Goal: Task Accomplishment & Management: Use online tool/utility

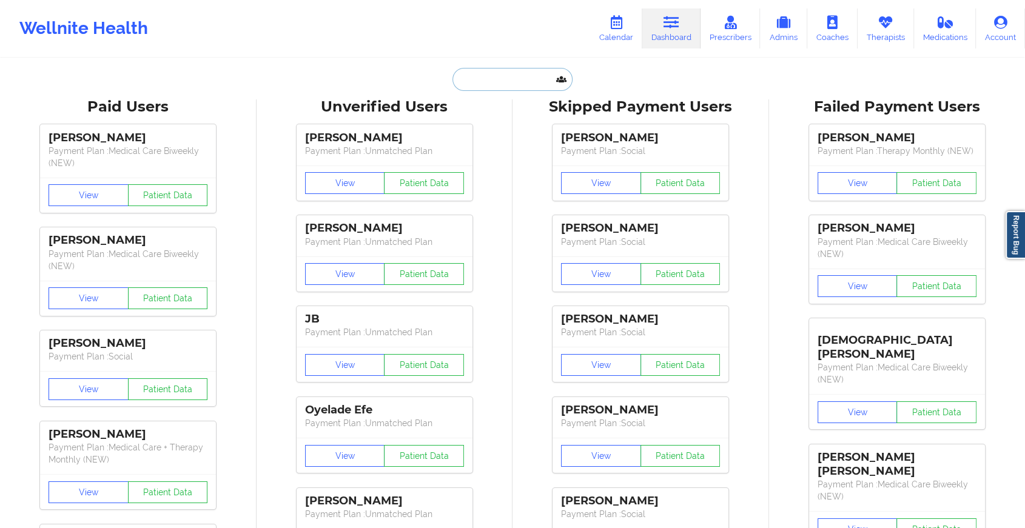
click at [509, 73] on input "text" at bounding box center [512, 79] width 120 height 23
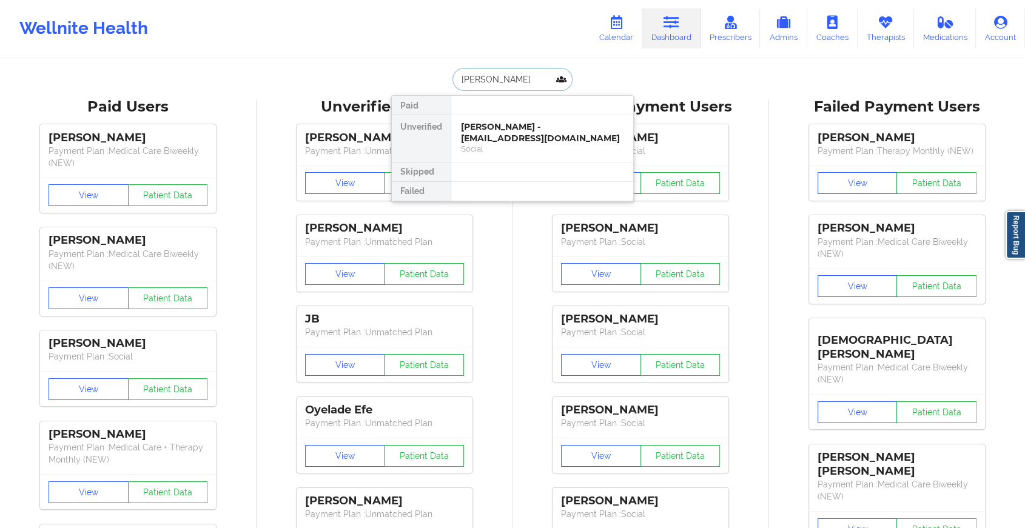
type input "[PERSON_NAME]"
click at [520, 130] on div "[PERSON_NAME] - [EMAIL_ADDRESS][DOMAIN_NAME]" at bounding box center [542, 132] width 162 height 22
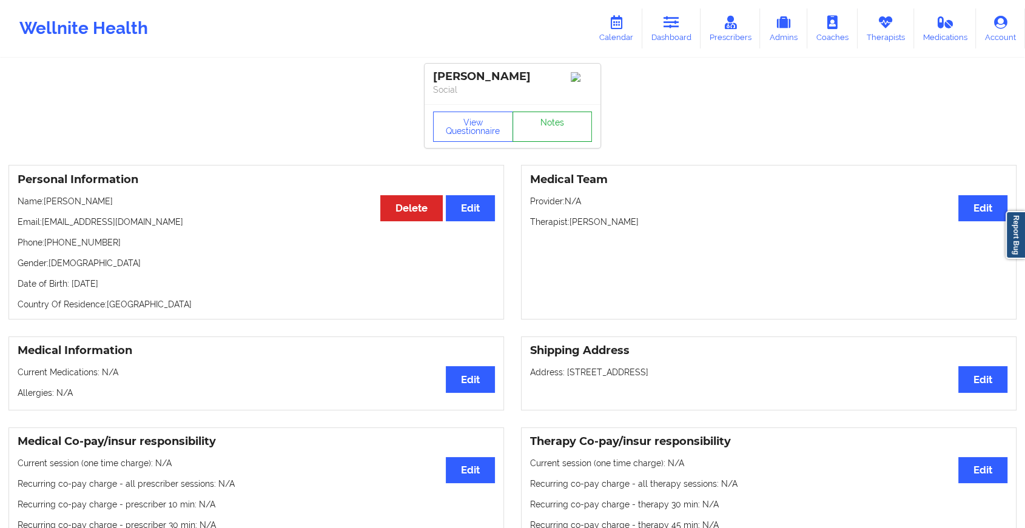
click at [541, 123] on link "Notes" at bounding box center [552, 127] width 80 height 30
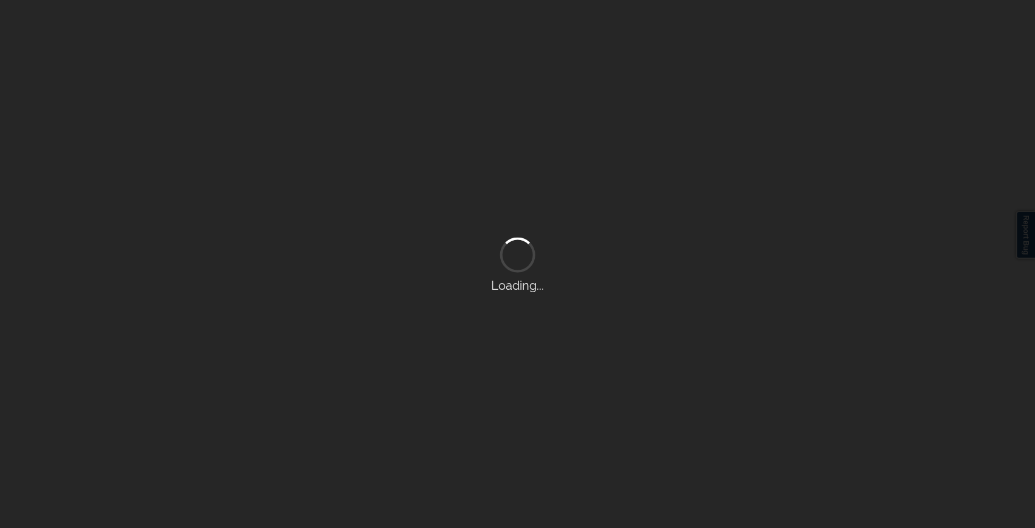
click at [541, 123] on div "Loading..." at bounding box center [517, 264] width 1035 height 528
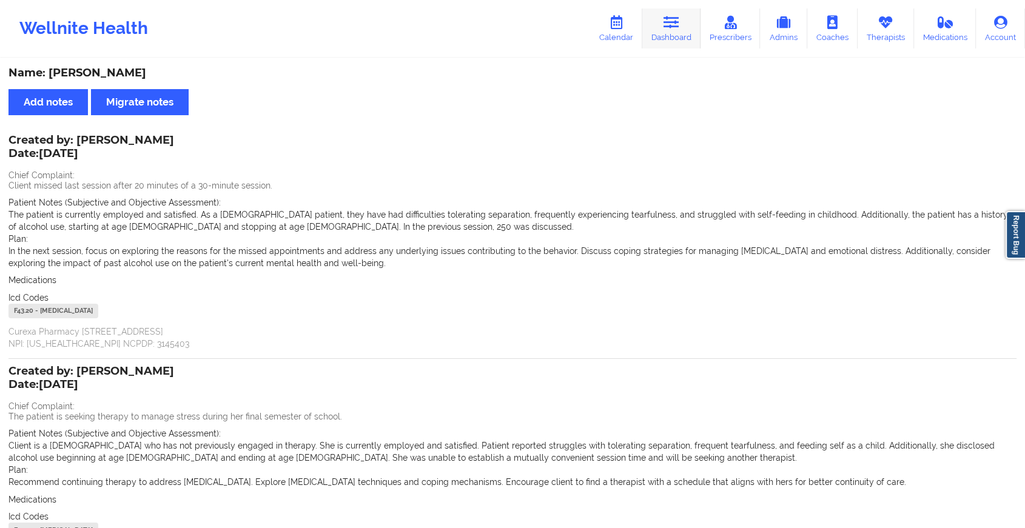
click at [661, 29] on link "Dashboard" at bounding box center [671, 28] width 58 height 40
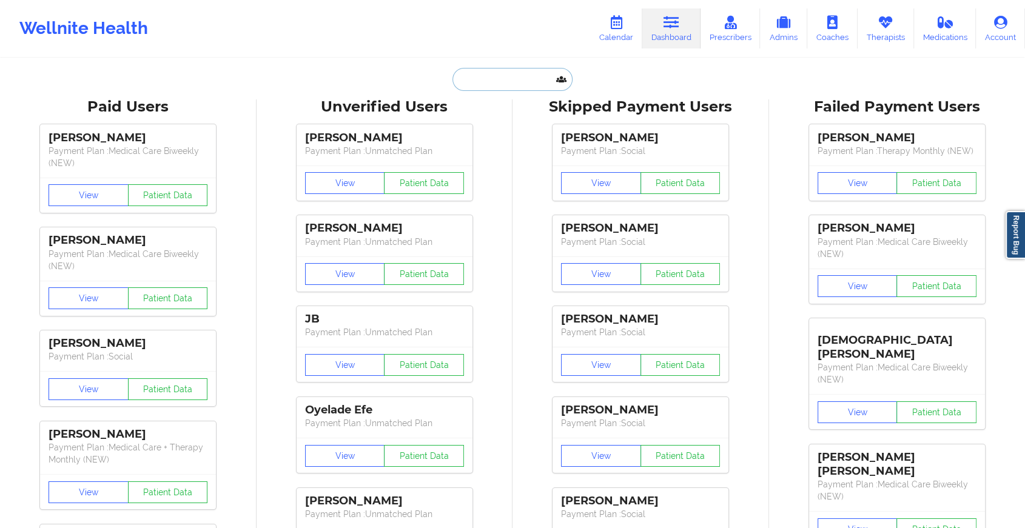
click at [479, 77] on input "text" at bounding box center [512, 79] width 120 height 23
paste input "Hi [PERSON_NAME]. Trust you are doing great. Kindly confirm if you met with [PE…"
type input "Hi [PERSON_NAME]. Trust you are doing great. Kindly confirm if you met with [PE…"
paste input "[EMAIL_ADDRESS][DOMAIN_NAME]"
type input "[EMAIL_ADDRESS][DOMAIN_NAME]"
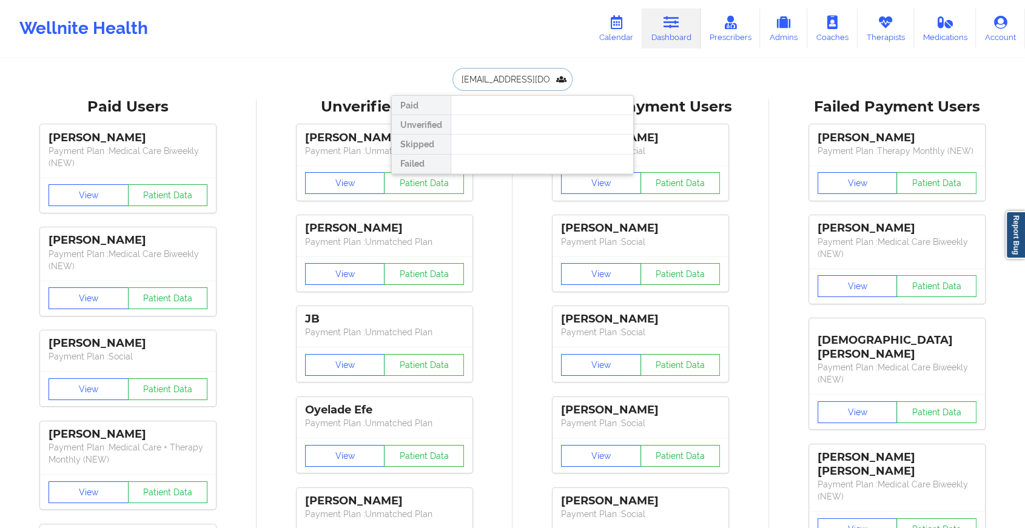
scroll to position [0, 1]
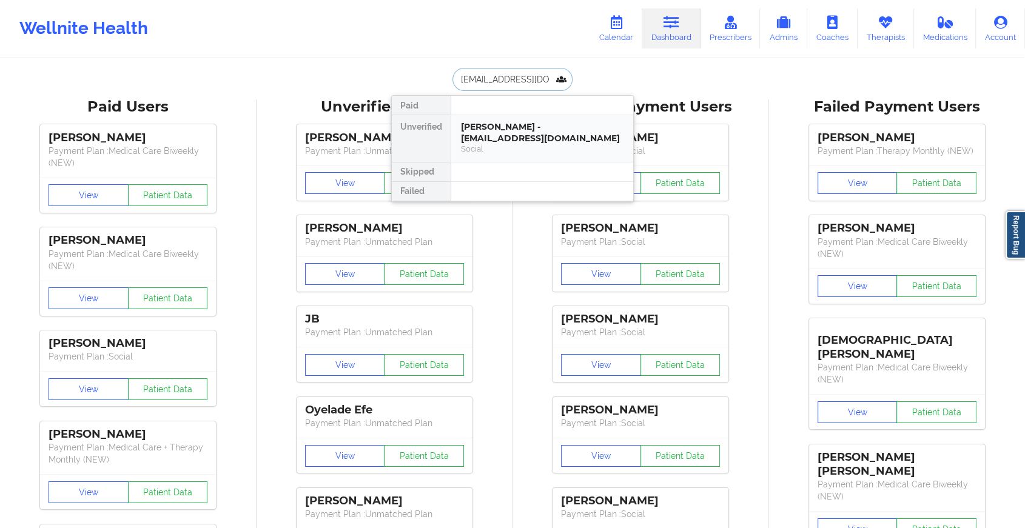
click at [549, 139] on div "[PERSON_NAME] - [EMAIL_ADDRESS][DOMAIN_NAME]" at bounding box center [542, 132] width 162 height 22
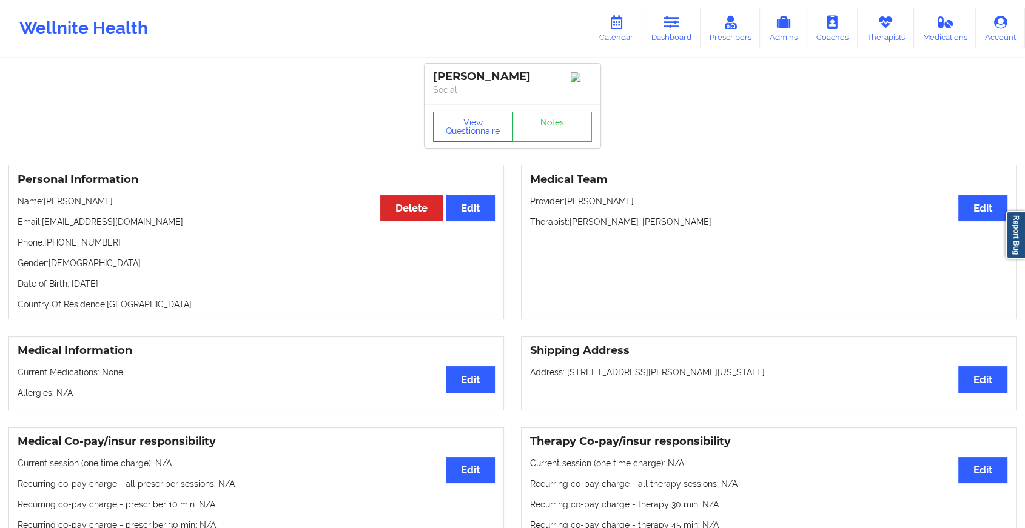
click at [547, 122] on div "View Questionnaire Notes" at bounding box center [512, 127] width 159 height 30
click at [547, 122] on link "Notes" at bounding box center [552, 127] width 80 height 30
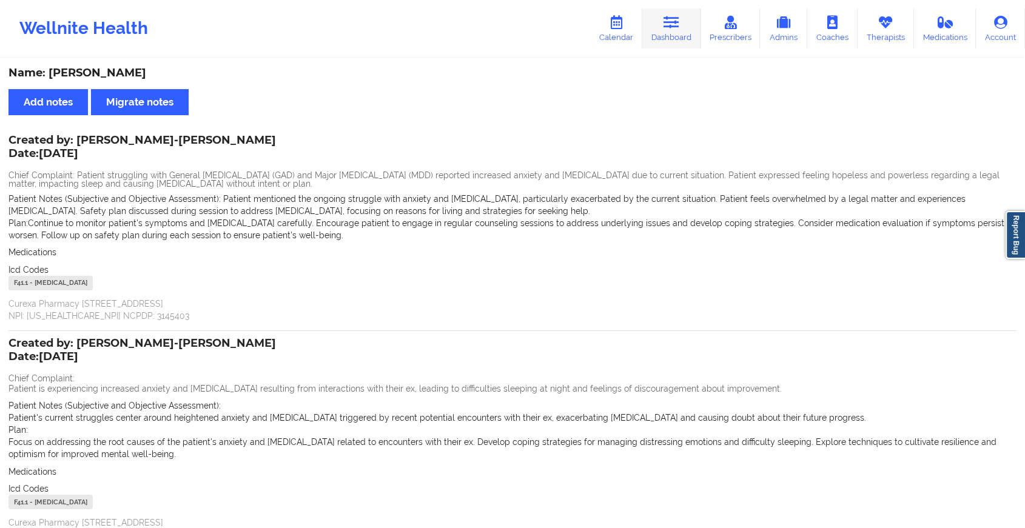
click at [679, 19] on icon at bounding box center [671, 22] width 16 height 13
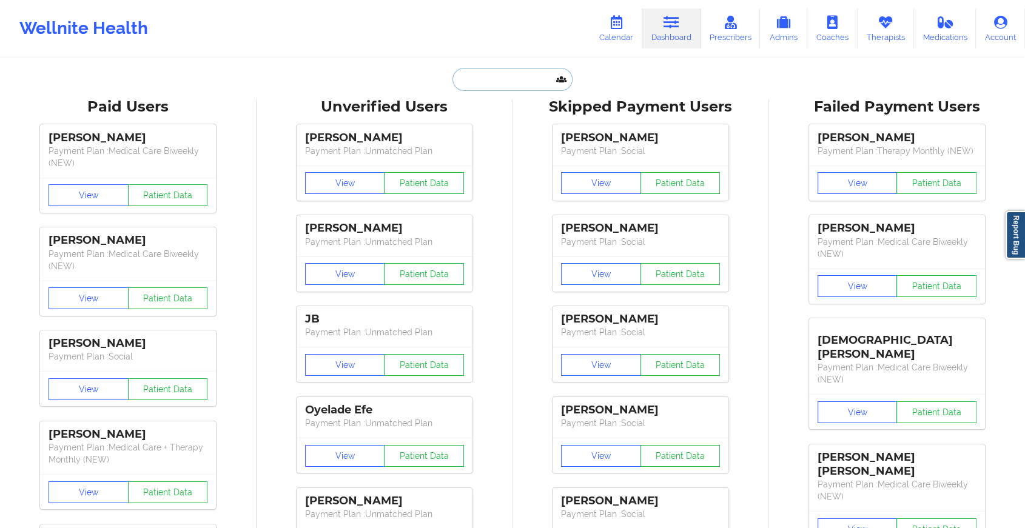
click at [472, 82] on input "text" at bounding box center [512, 79] width 120 height 23
paste input "[EMAIL_ADDRESS][DOMAIN_NAME]"
type input "[EMAIL_ADDRESS][DOMAIN_NAME]"
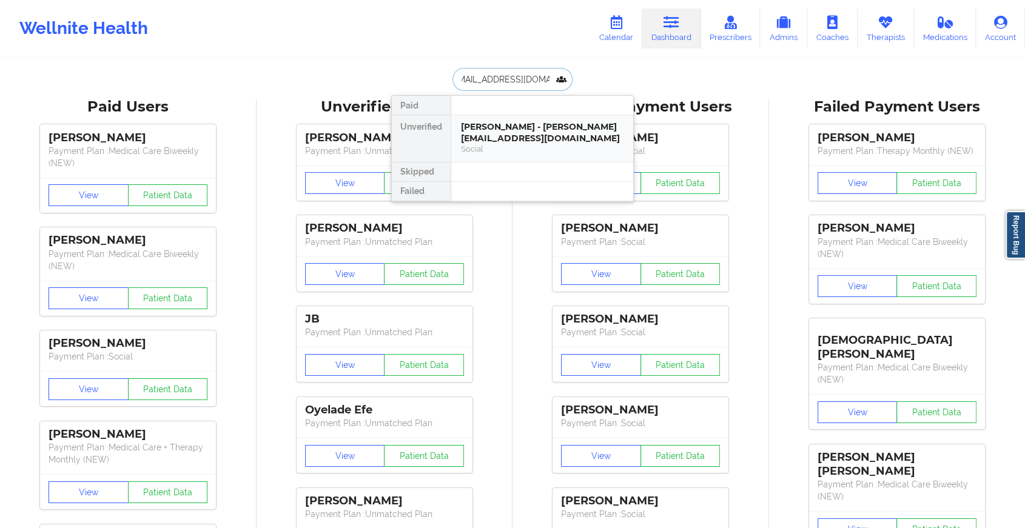
click at [506, 125] on div "[PERSON_NAME] - [PERSON_NAME][EMAIL_ADDRESS][DOMAIN_NAME]" at bounding box center [542, 132] width 162 height 22
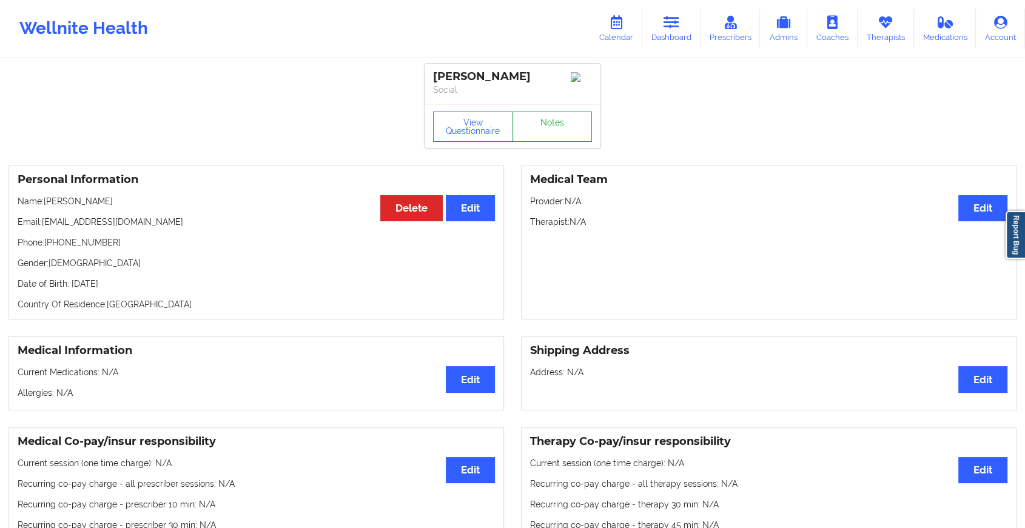
click at [556, 130] on link "Notes" at bounding box center [552, 127] width 80 height 30
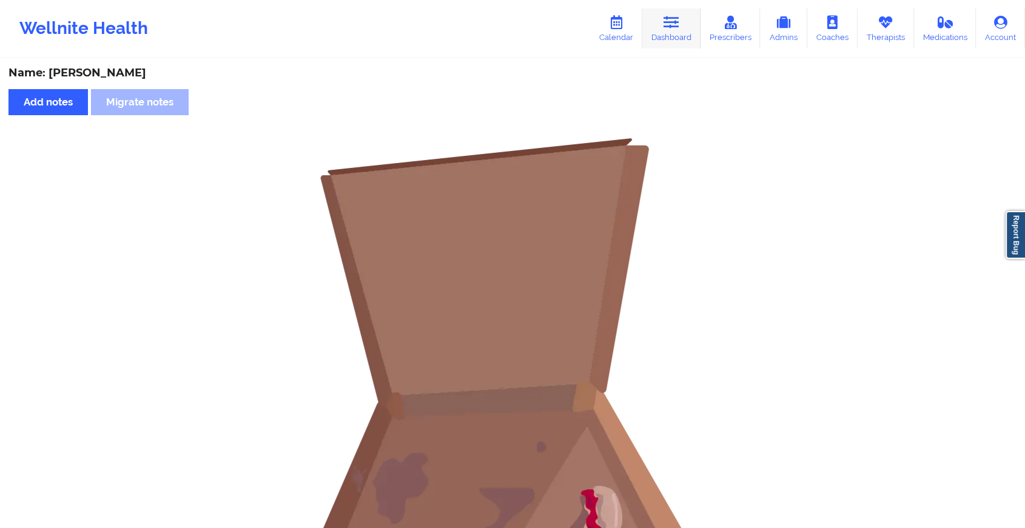
click at [647, 27] on link "Dashboard" at bounding box center [671, 28] width 58 height 40
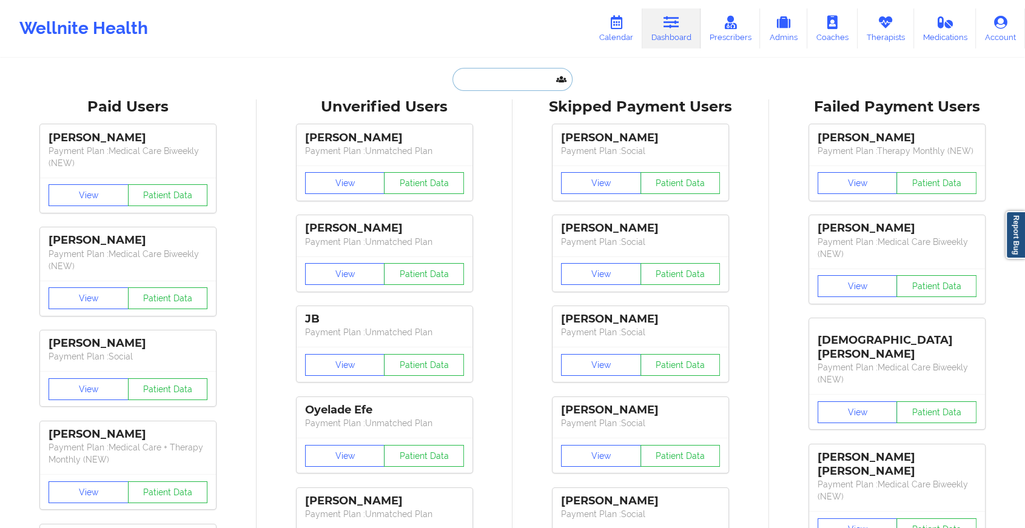
click at [467, 70] on input "text" at bounding box center [512, 79] width 120 height 23
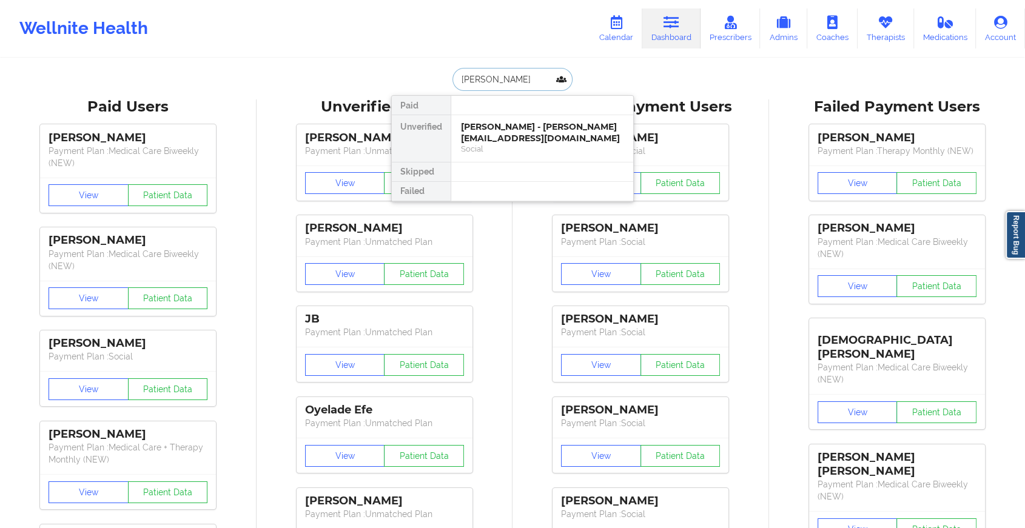
type input "[PERSON_NAME]"
click at [514, 135] on div "[PERSON_NAME] - [EMAIL_ADDRESS][DOMAIN_NAME]" at bounding box center [542, 132] width 162 height 22
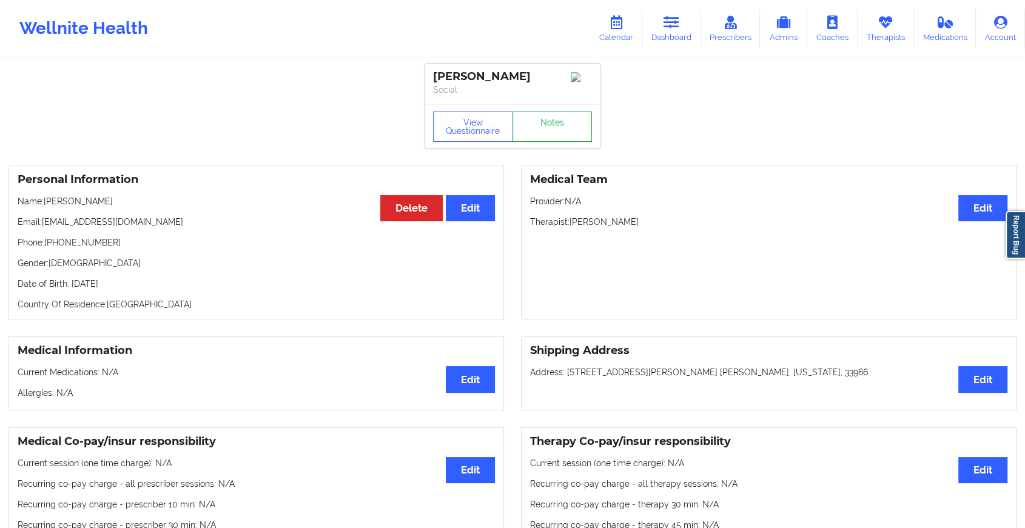
click at [538, 122] on link "Notes" at bounding box center [552, 127] width 80 height 30
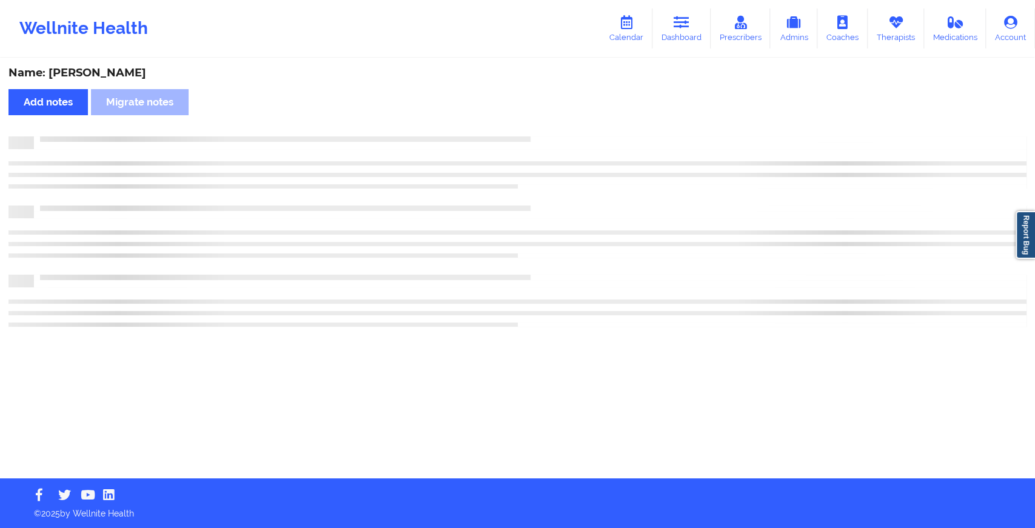
click at [538, 122] on div "Name: [PERSON_NAME] Add notes Migrate notes" at bounding box center [517, 268] width 1035 height 419
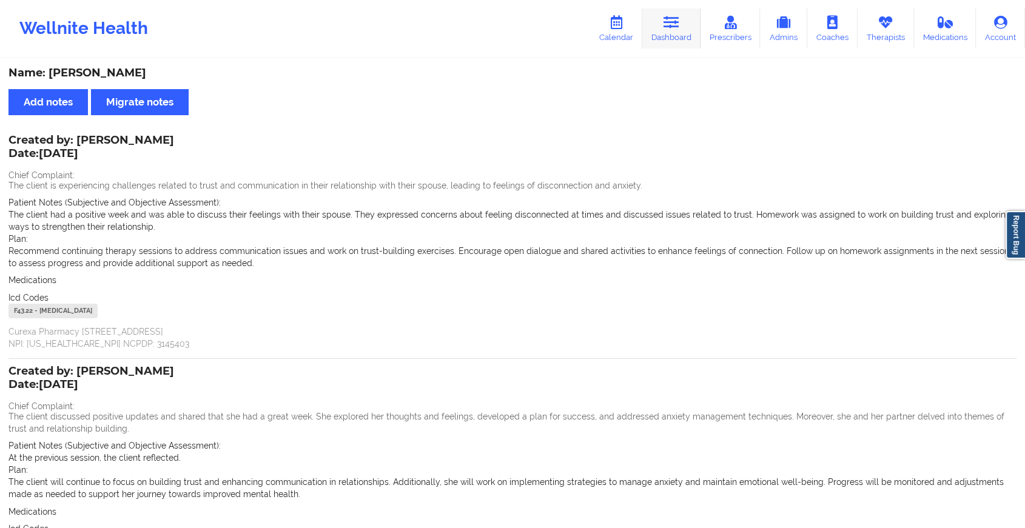
click at [664, 33] on link "Dashboard" at bounding box center [671, 28] width 58 height 40
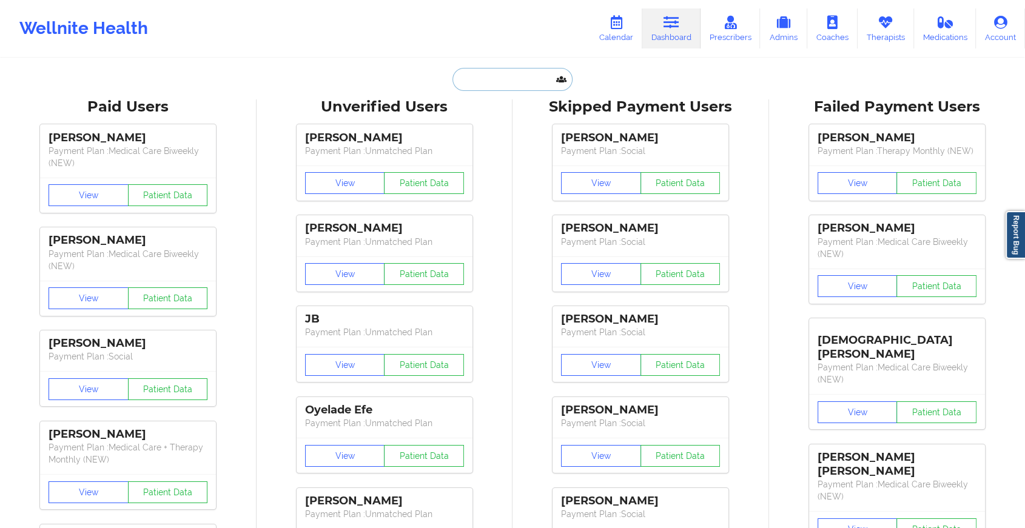
click at [520, 77] on input "text" at bounding box center [512, 79] width 120 height 23
paste input "[PERSON_NAME][EMAIL_ADDRESS][DOMAIN_NAME]"
type input "[PERSON_NAME][EMAIL_ADDRESS][DOMAIN_NAME]"
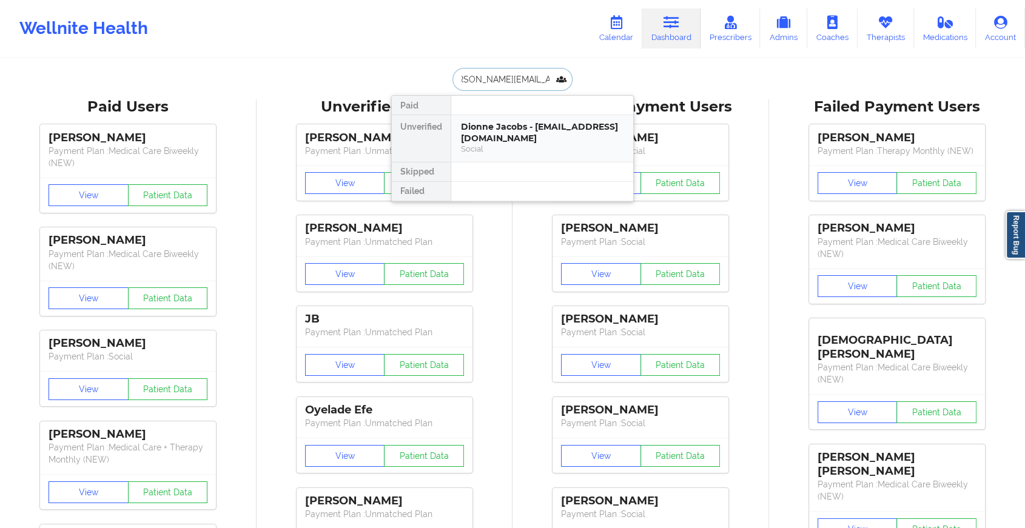
click at [544, 132] on div "Dionne Jacobs - [EMAIL_ADDRESS][DOMAIN_NAME]" at bounding box center [542, 132] width 162 height 22
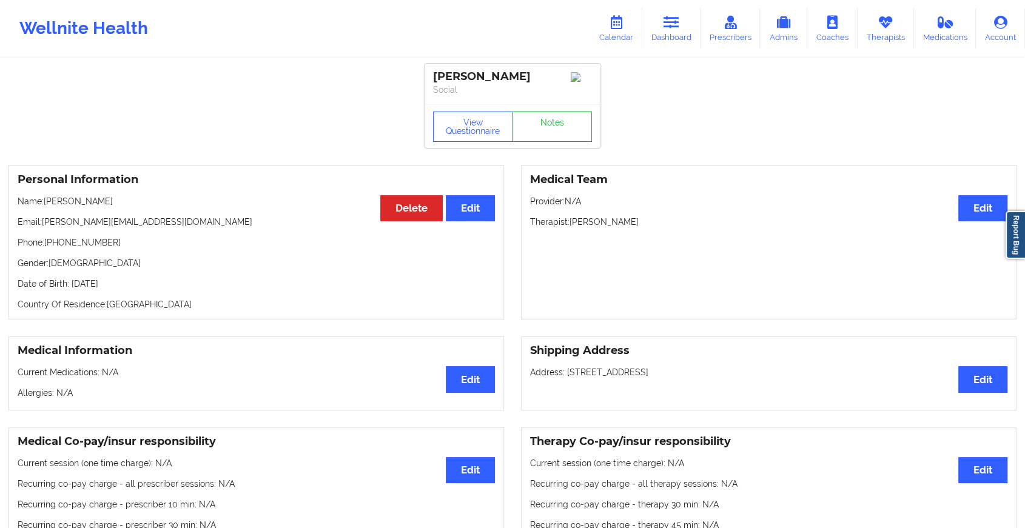
click at [566, 142] on link "Notes" at bounding box center [552, 127] width 80 height 30
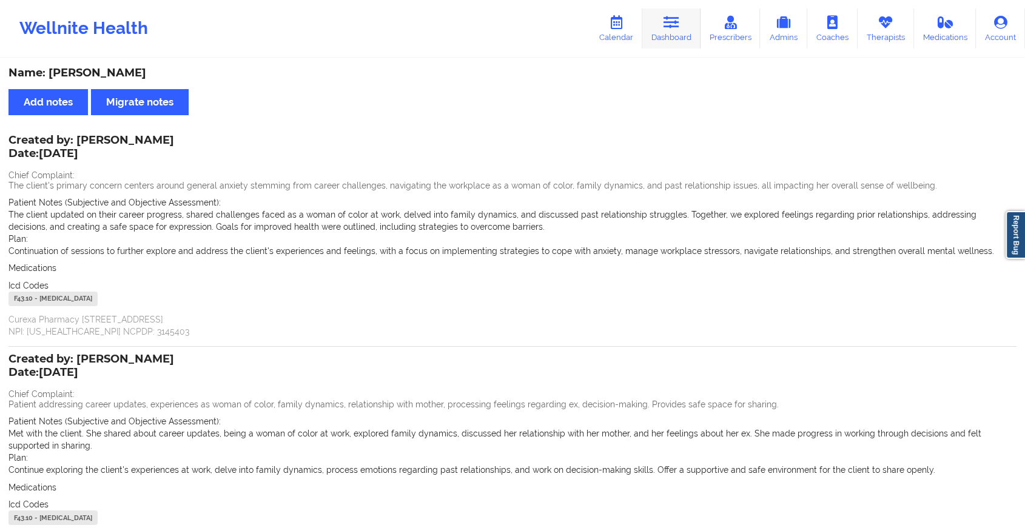
click at [676, 12] on link "Dashboard" at bounding box center [671, 28] width 58 height 40
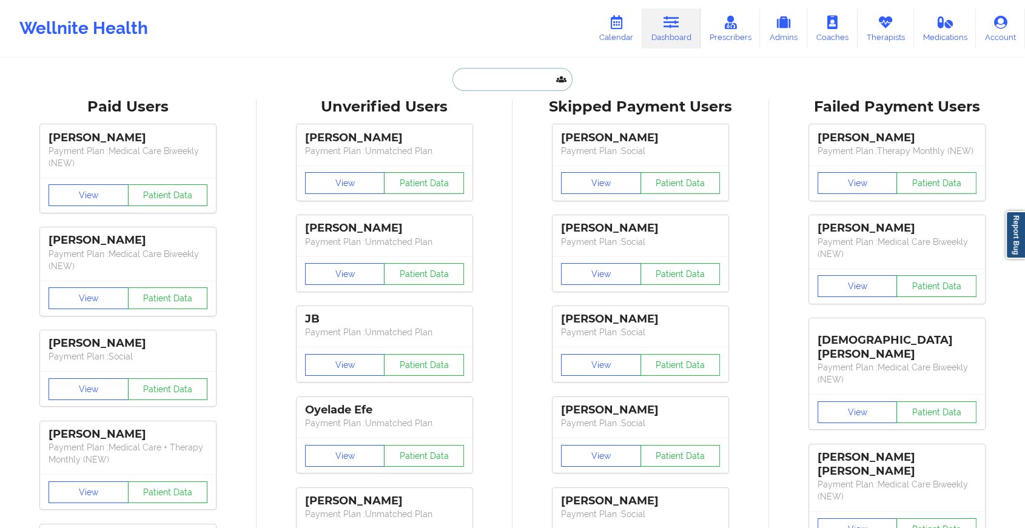
click at [486, 78] on input "text" at bounding box center [512, 79] width 120 height 23
paste input "[EMAIL_ADDRESS][DOMAIN_NAME]"
type input "[EMAIL_ADDRESS][DOMAIN_NAME]"
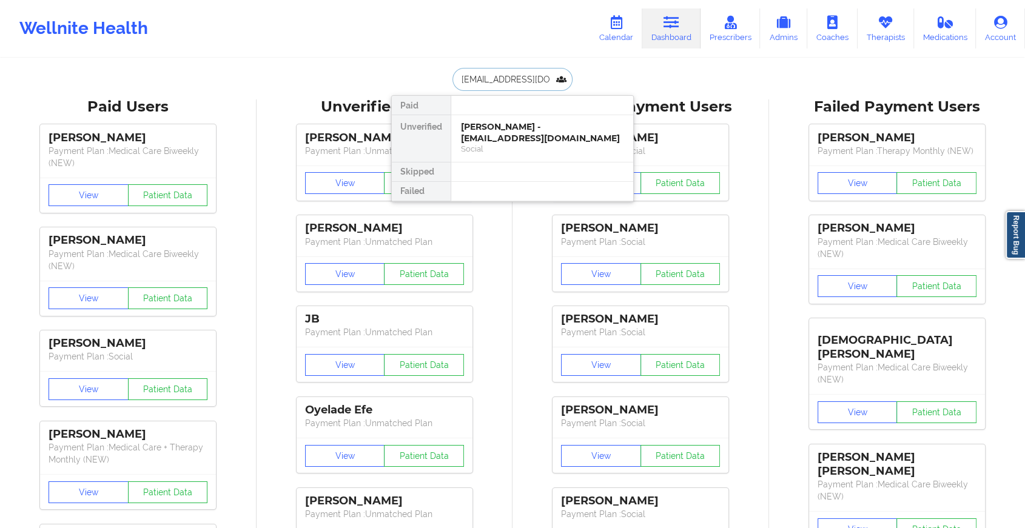
click at [524, 133] on div "[PERSON_NAME] - [EMAIL_ADDRESS][DOMAIN_NAME]" at bounding box center [542, 132] width 162 height 22
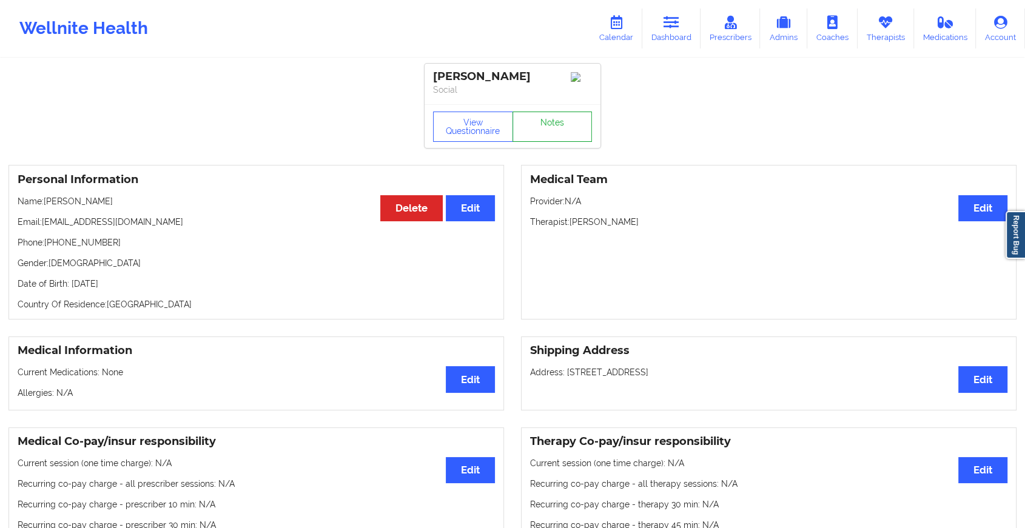
click at [559, 125] on link "Notes" at bounding box center [552, 127] width 80 height 30
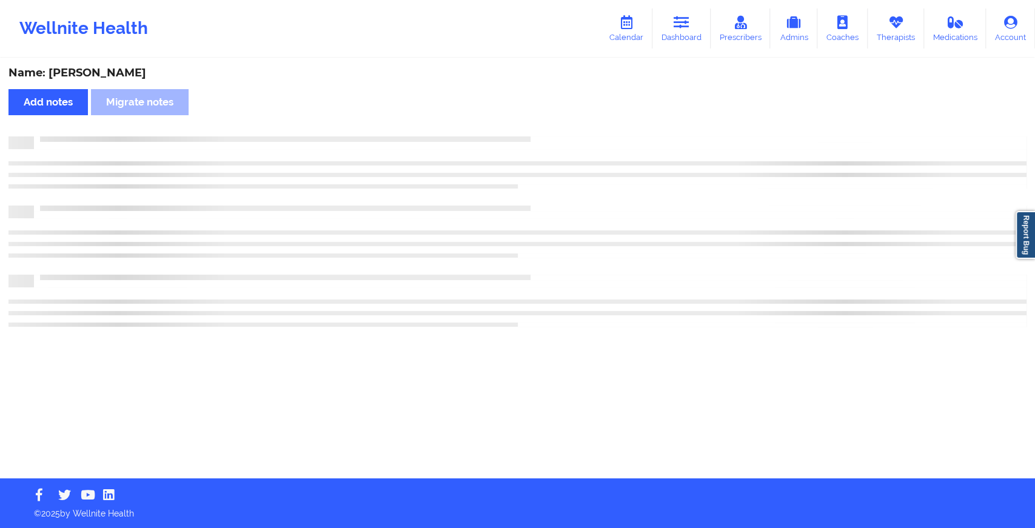
click at [633, 218] on div "Name: [PERSON_NAME] Add notes Migrate notes" at bounding box center [517, 268] width 1035 height 419
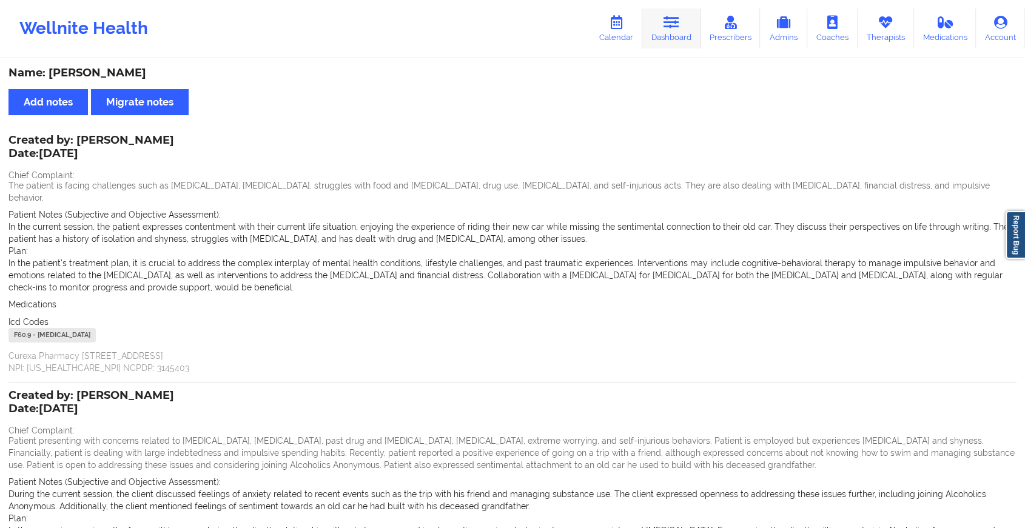
click at [660, 27] on link "Dashboard" at bounding box center [671, 28] width 58 height 40
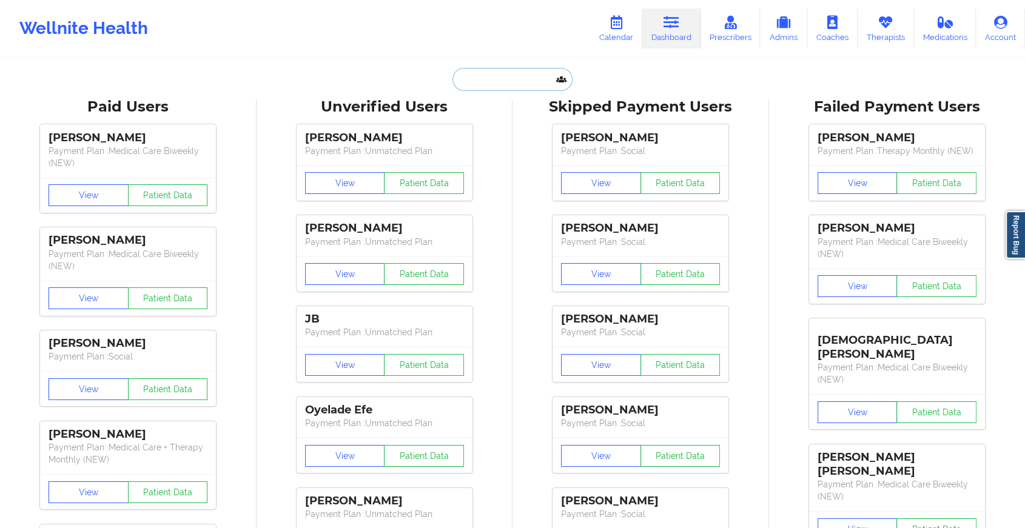
click at [535, 76] on input "text" at bounding box center [512, 79] width 120 height 23
paste input "[EMAIL_ADDRESS][DOMAIN_NAME]"
type input "[EMAIL_ADDRESS][DOMAIN_NAME]"
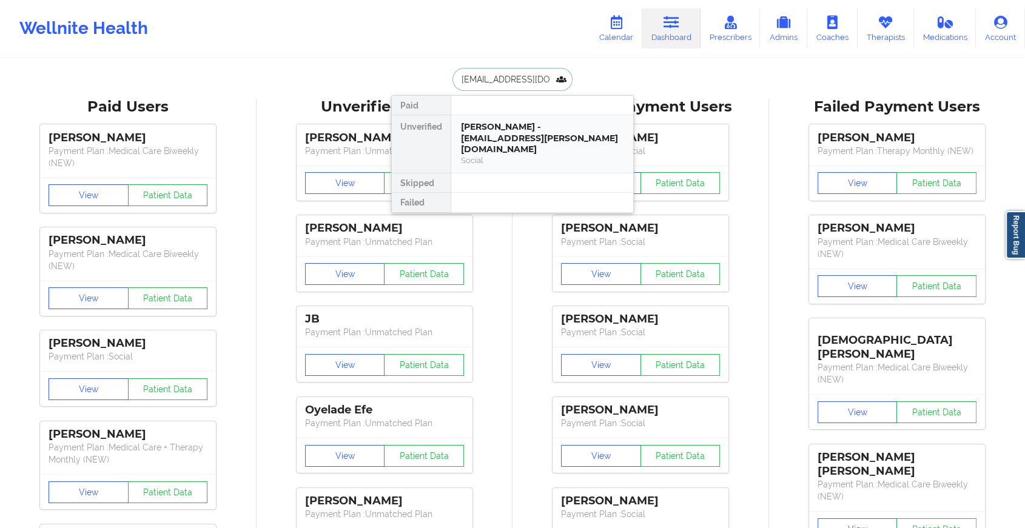
click at [555, 134] on div "[PERSON_NAME] - [EMAIL_ADDRESS][PERSON_NAME][DOMAIN_NAME]" at bounding box center [542, 138] width 162 height 34
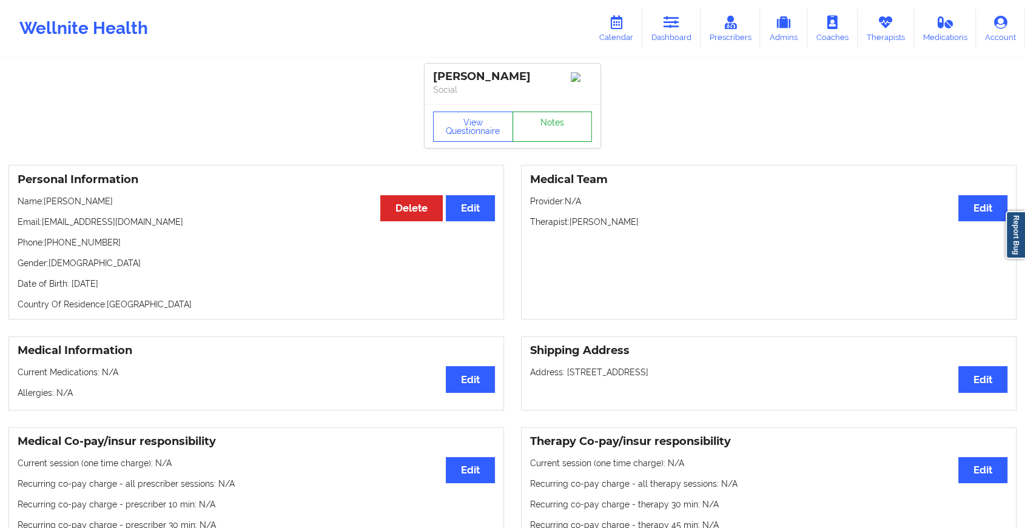
click at [567, 119] on link "Notes" at bounding box center [552, 127] width 80 height 30
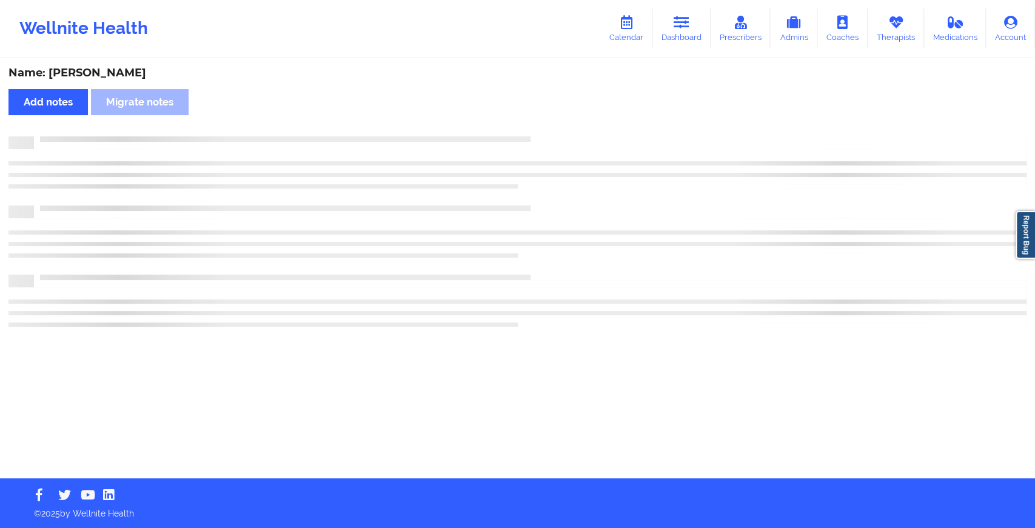
click at [567, 119] on div "Name: [PERSON_NAME] Add notes Migrate notes" at bounding box center [517, 268] width 1035 height 419
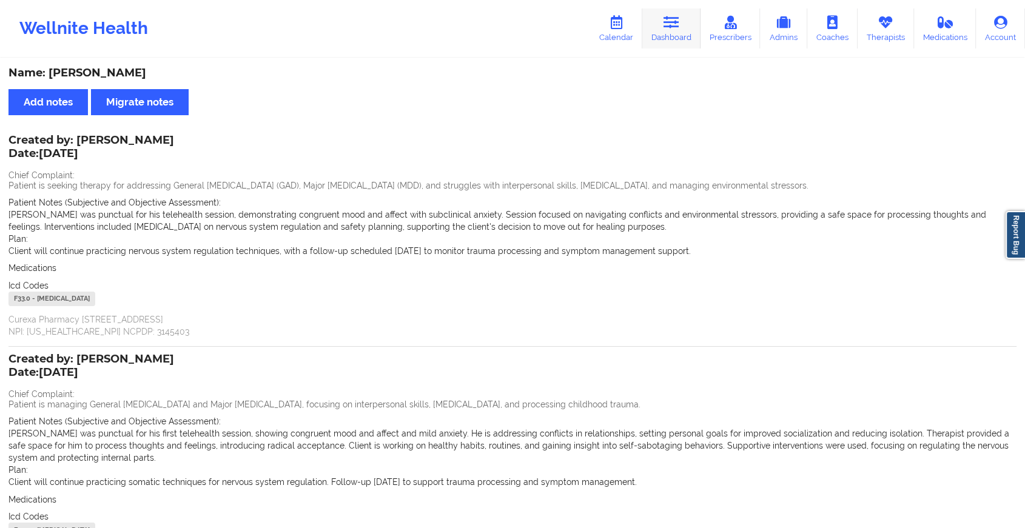
click at [658, 23] on link "Dashboard" at bounding box center [671, 28] width 58 height 40
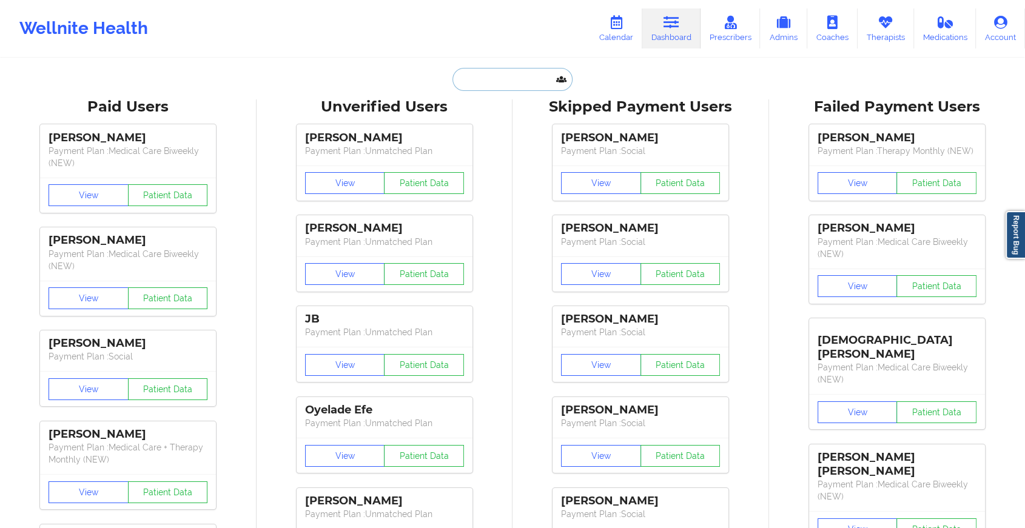
click at [466, 88] on input "text" at bounding box center [512, 79] width 120 height 23
paste input "[EMAIL_ADDRESS][DOMAIN_NAME]"
type input "[EMAIL_ADDRESS][DOMAIN_NAME]"
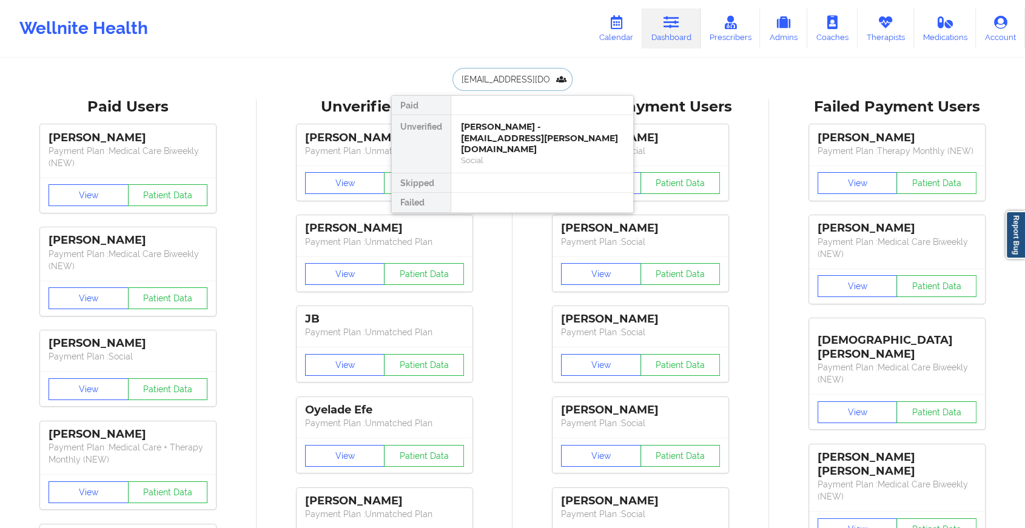
scroll to position [0, 4]
click at [501, 125] on div "[PERSON_NAME] [PERSON_NAME] - [EMAIL_ADDRESS][DOMAIN_NAME]" at bounding box center [542, 132] width 162 height 22
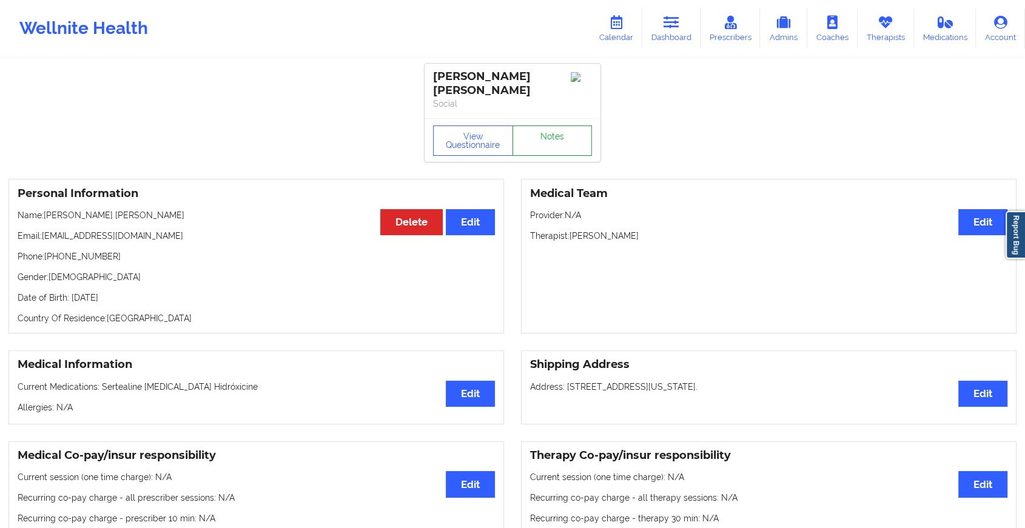
click at [528, 144] on link "Notes" at bounding box center [552, 140] width 80 height 30
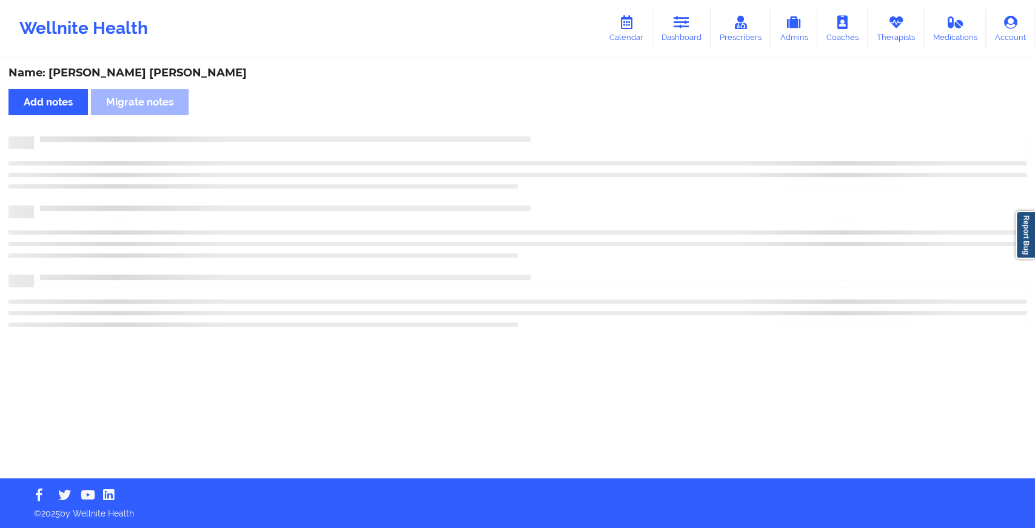
click at [528, 144] on div at bounding box center [517, 142] width 1018 height 13
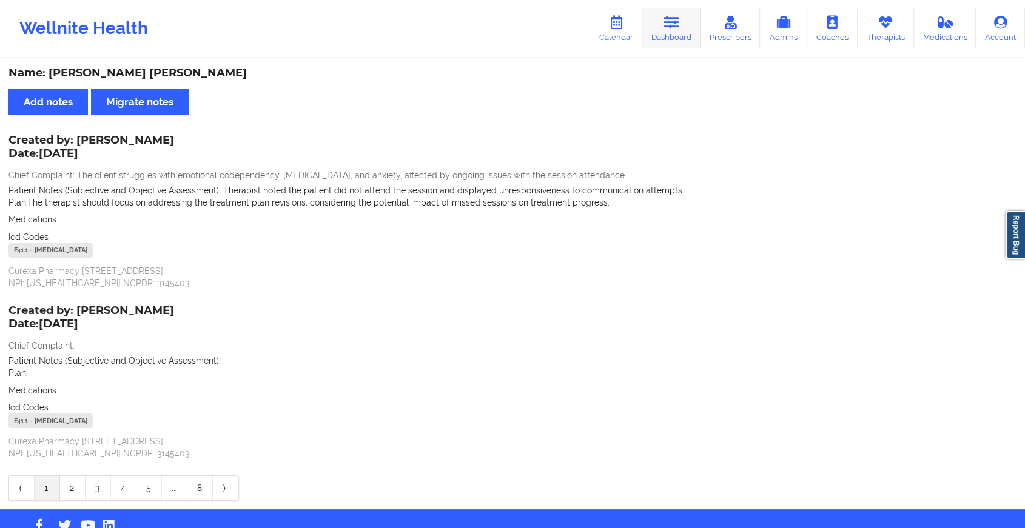
click at [686, 35] on link "Dashboard" at bounding box center [671, 28] width 58 height 40
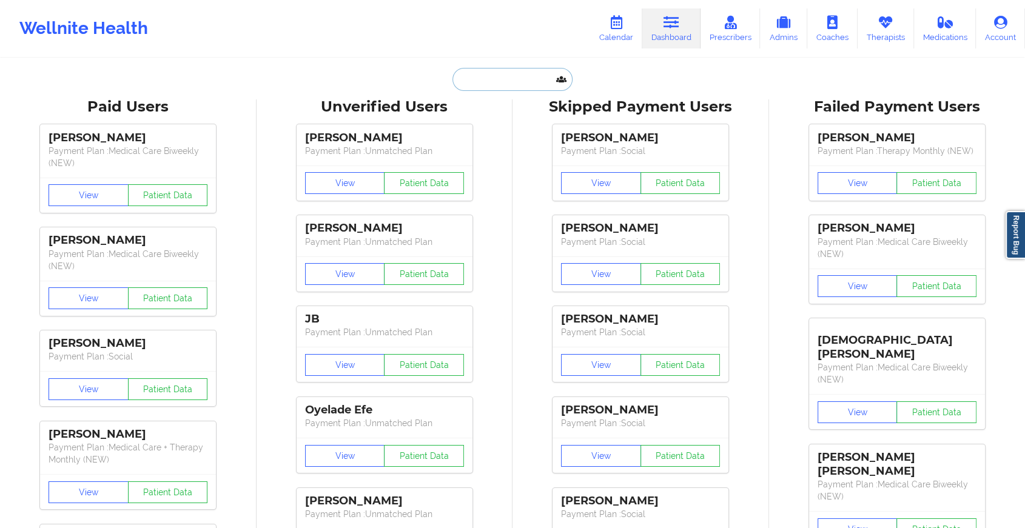
click at [515, 75] on input "text" at bounding box center [512, 79] width 120 height 23
paste input "[EMAIL_ADDRESS][DOMAIN_NAME]"
type input "[EMAIL_ADDRESS][DOMAIN_NAME]"
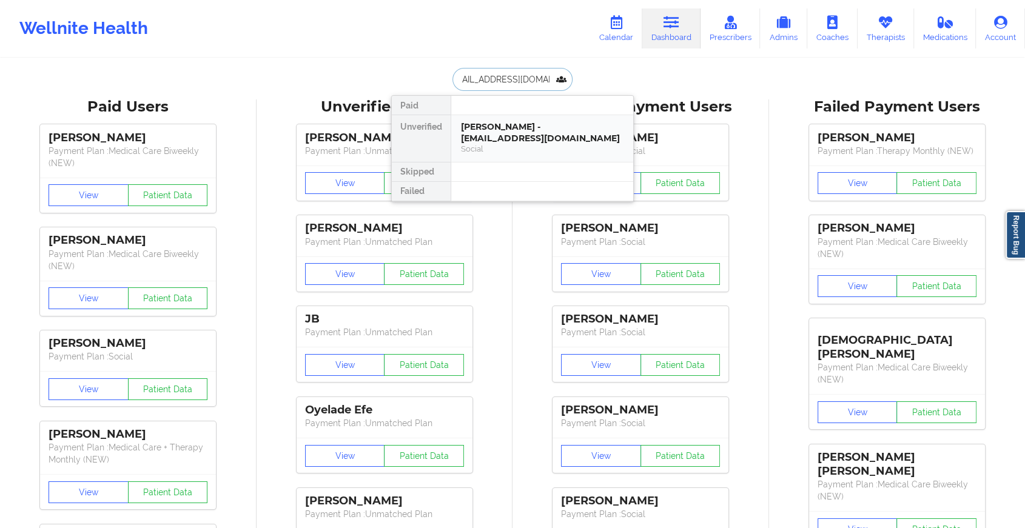
click at [529, 119] on div "[PERSON_NAME] - [EMAIL_ADDRESS][DOMAIN_NAME] Social" at bounding box center [542, 138] width 182 height 47
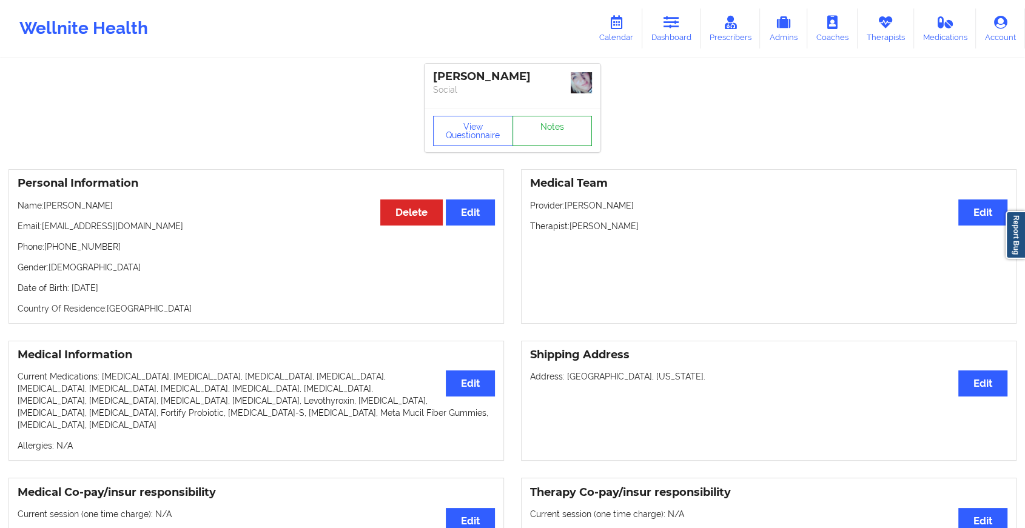
click at [569, 121] on link "Notes" at bounding box center [552, 131] width 80 height 30
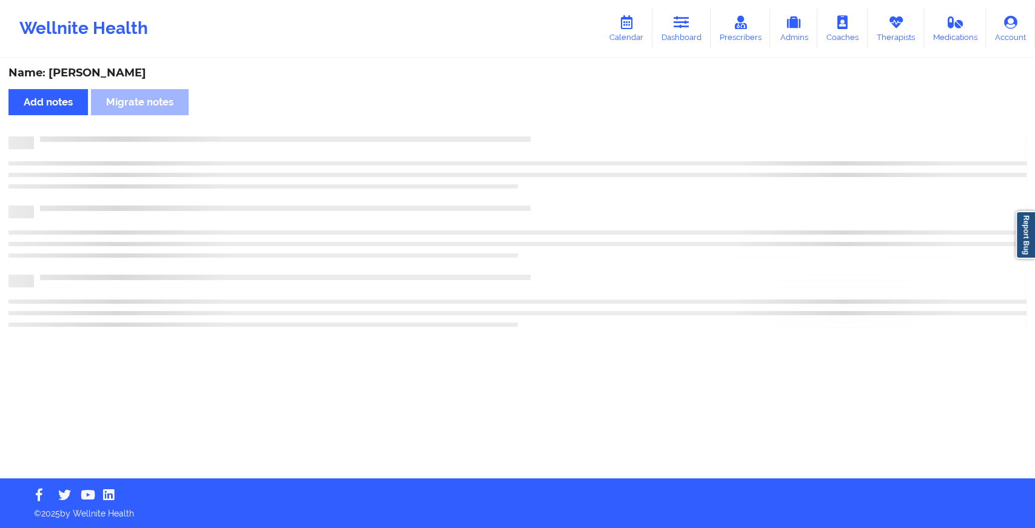
click at [569, 121] on div "Name: [PERSON_NAME] Add notes Migrate notes" at bounding box center [517, 268] width 1035 height 419
drag, startPoint x: 569, startPoint y: 121, endPoint x: 681, endPoint y: 263, distance: 180.8
click at [681, 263] on div "Name: [PERSON_NAME] Add notes Migrate notes" at bounding box center [517, 268] width 1035 height 419
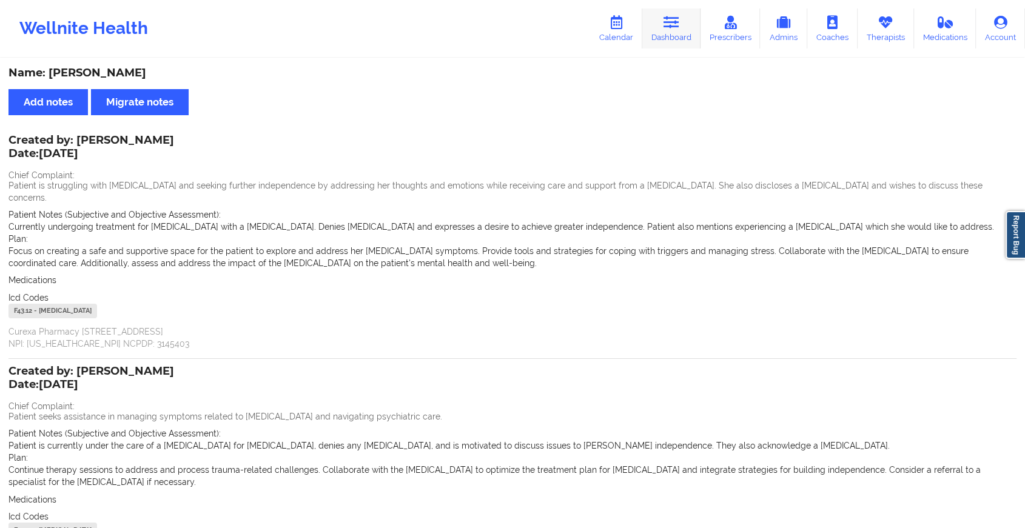
click at [691, 32] on link "Dashboard" at bounding box center [671, 28] width 58 height 40
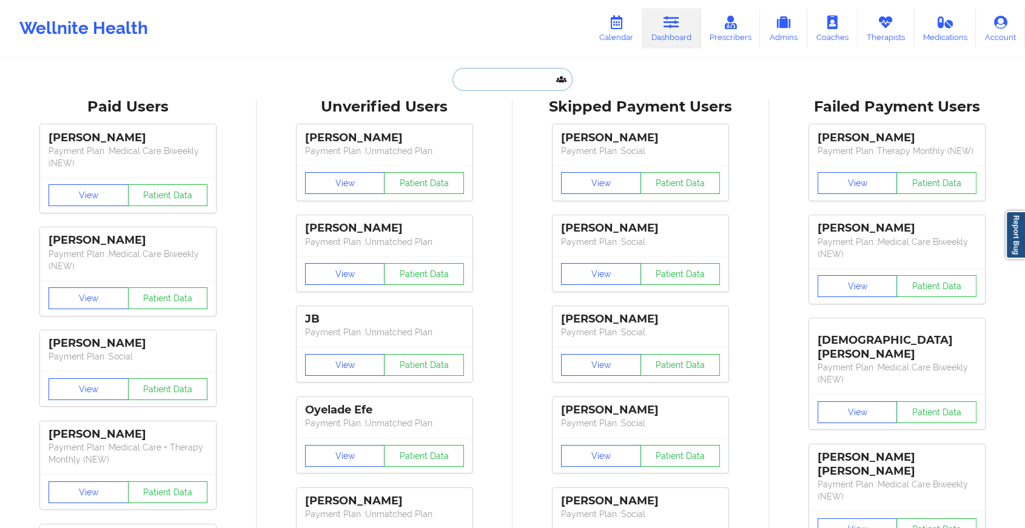
click at [492, 85] on input "text" at bounding box center [512, 79] width 120 height 23
paste input "[EMAIL_ADDRESS][DOMAIN_NAME]"
type input "[EMAIL_ADDRESS][DOMAIN_NAME]"
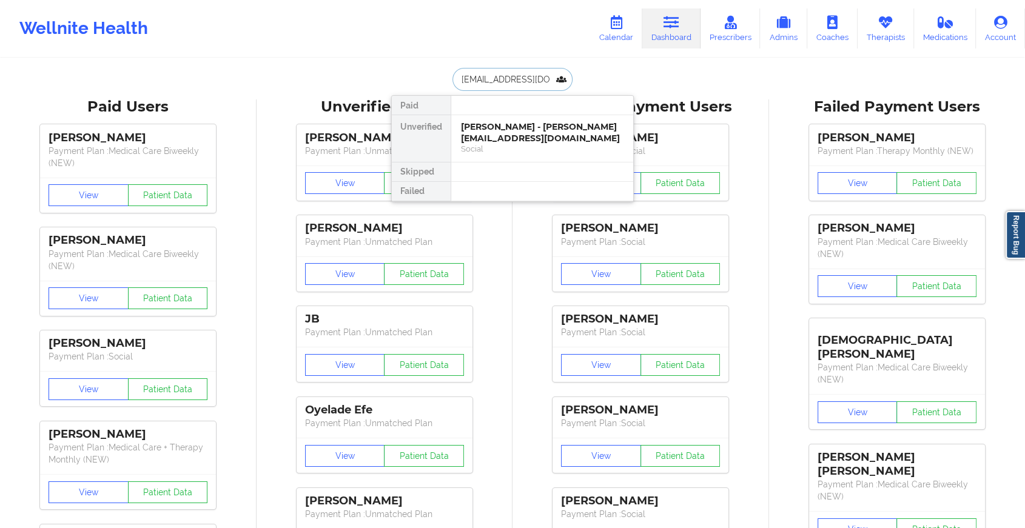
click at [534, 136] on div "[PERSON_NAME] - [PERSON_NAME][EMAIL_ADDRESS][DOMAIN_NAME]" at bounding box center [542, 132] width 162 height 22
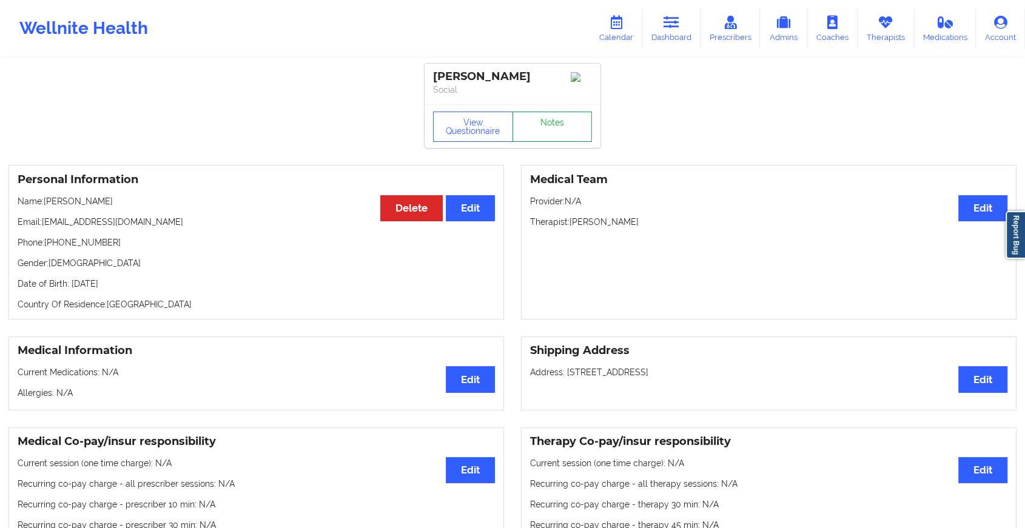
click at [554, 127] on link "Notes" at bounding box center [552, 127] width 80 height 30
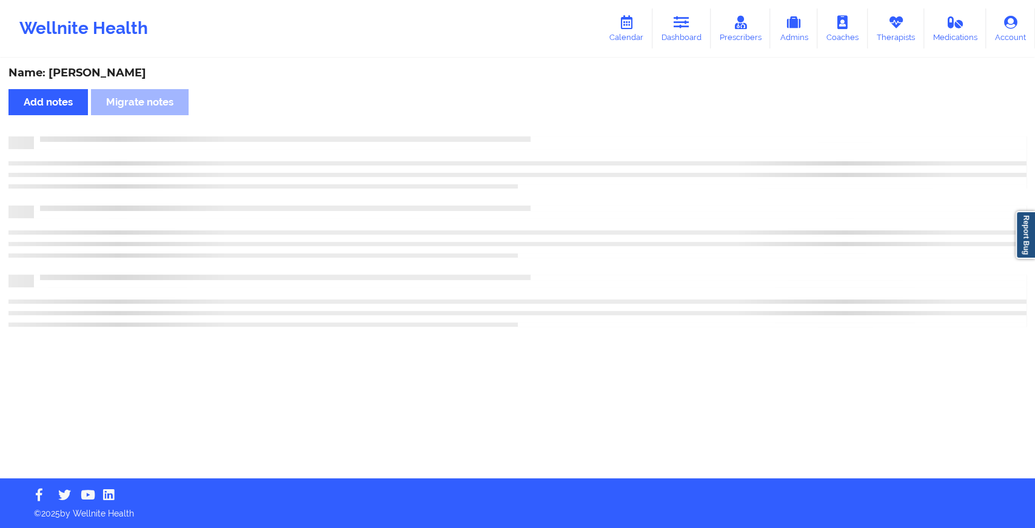
click at [554, 127] on div "Name: [PERSON_NAME] Add notes Migrate notes" at bounding box center [517, 268] width 1035 height 419
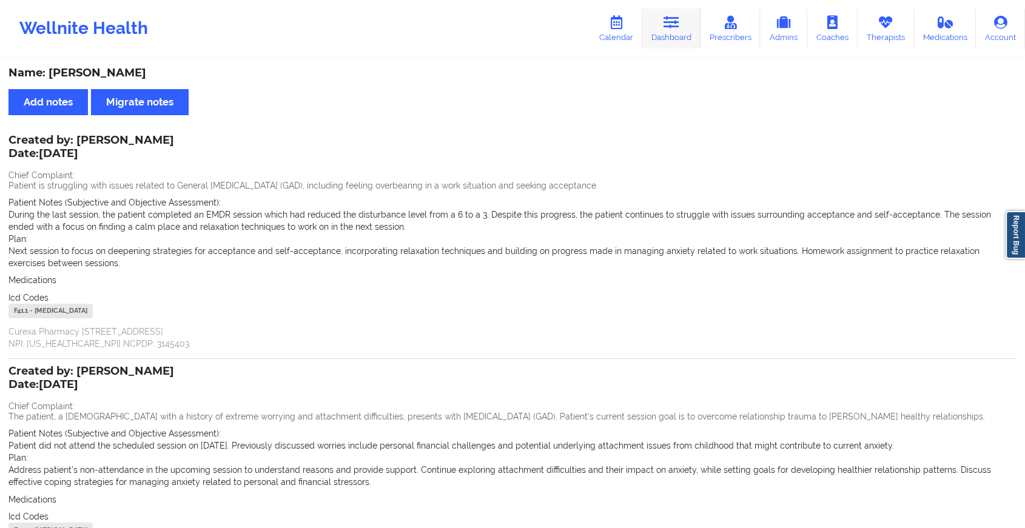
click at [668, 34] on link "Dashboard" at bounding box center [671, 28] width 58 height 40
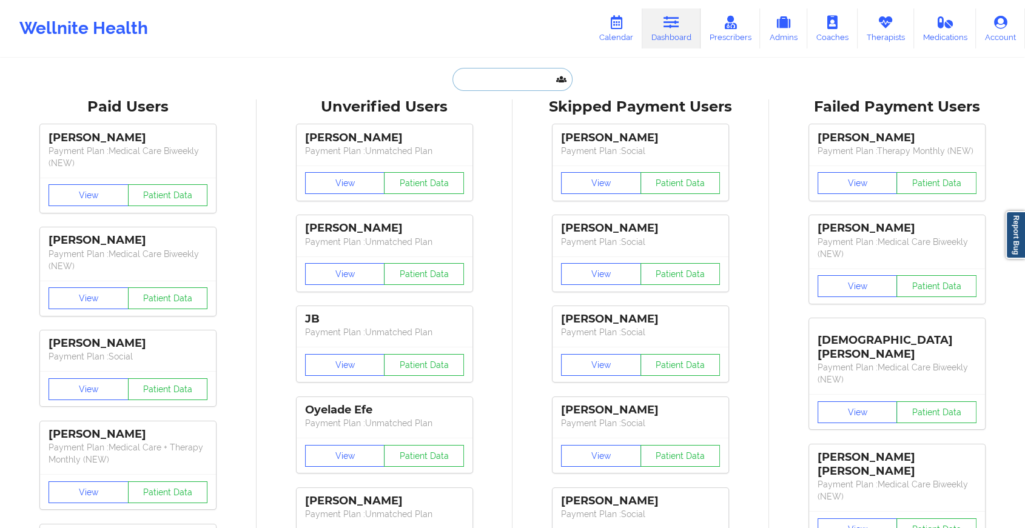
click at [490, 72] on input "text" at bounding box center [512, 79] width 120 height 23
paste input "[EMAIL_ADDRESS][DOMAIN_NAME]"
type input "[EMAIL_ADDRESS][DOMAIN_NAME]"
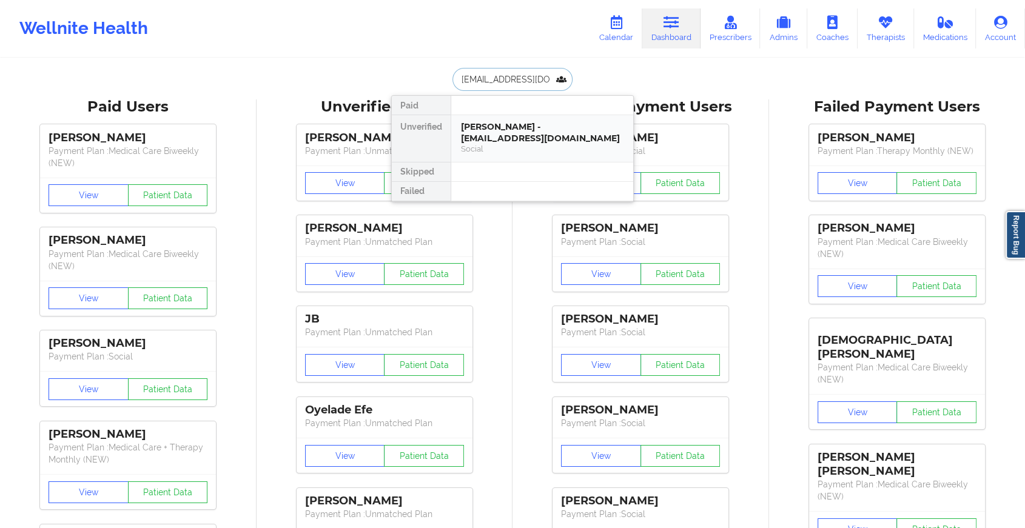
click at [519, 126] on div "[PERSON_NAME] - [EMAIL_ADDRESS][DOMAIN_NAME]" at bounding box center [542, 132] width 162 height 22
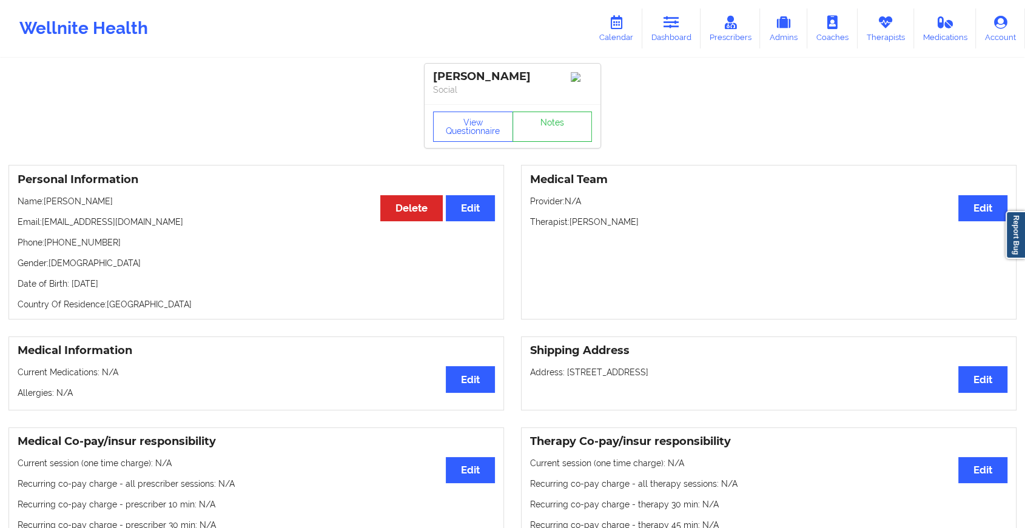
click at [553, 116] on div "View Questionnaire Notes" at bounding box center [512, 127] width 159 height 30
click at [553, 116] on link "Notes" at bounding box center [552, 127] width 80 height 30
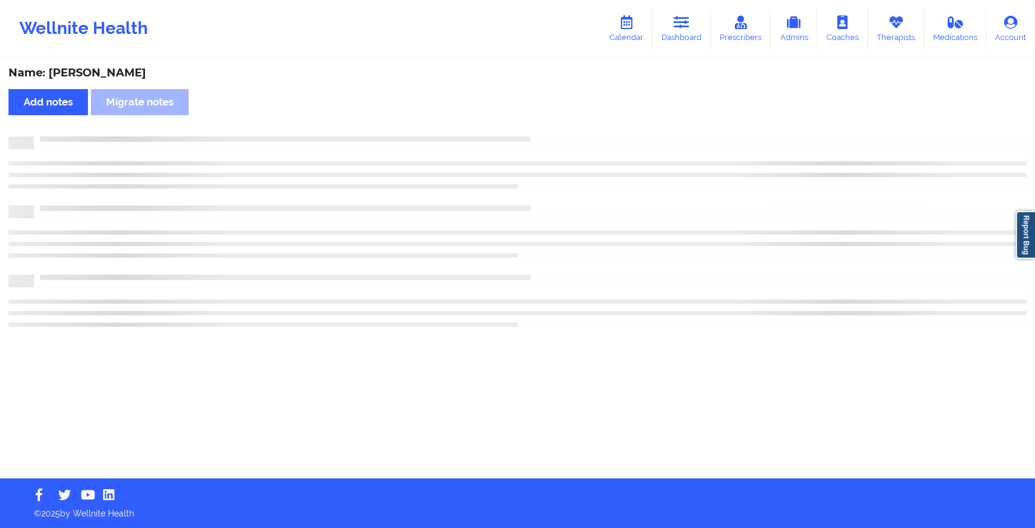
click at [553, 116] on div "Name: [PERSON_NAME] Add notes Migrate notes" at bounding box center [517, 268] width 1035 height 419
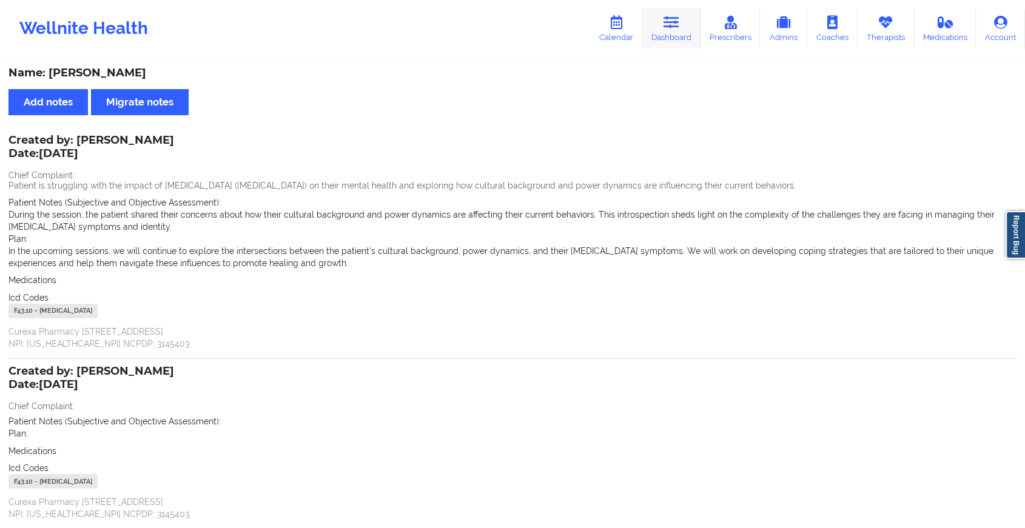
click at [651, 31] on link "Dashboard" at bounding box center [671, 28] width 58 height 40
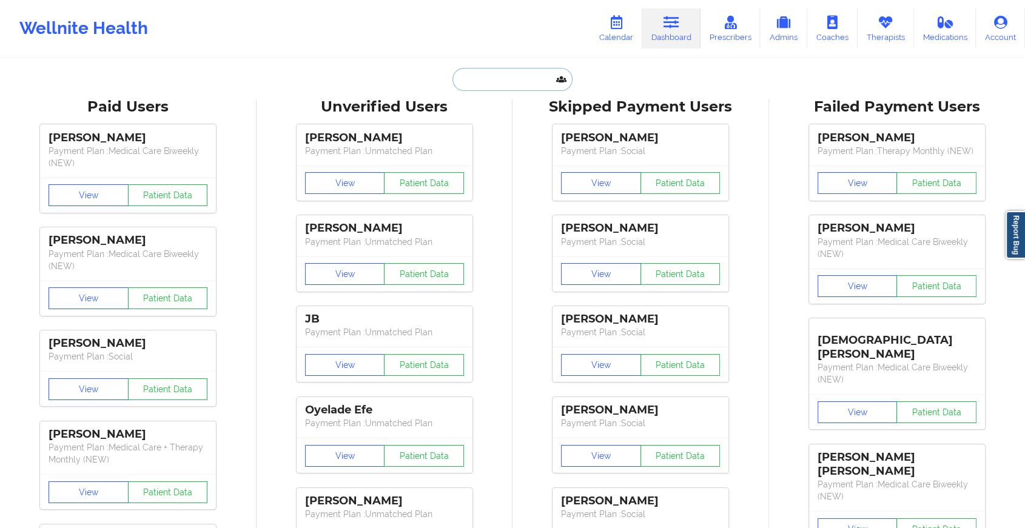
click at [514, 82] on input "text" at bounding box center [512, 79] width 120 height 23
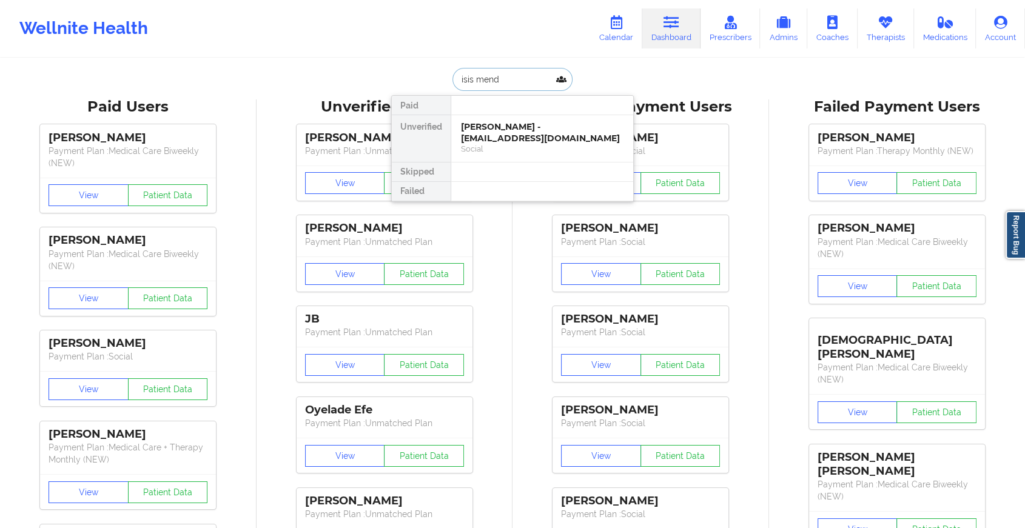
type input "isis mendo"
click at [497, 147] on div "Social" at bounding box center [542, 149] width 162 height 10
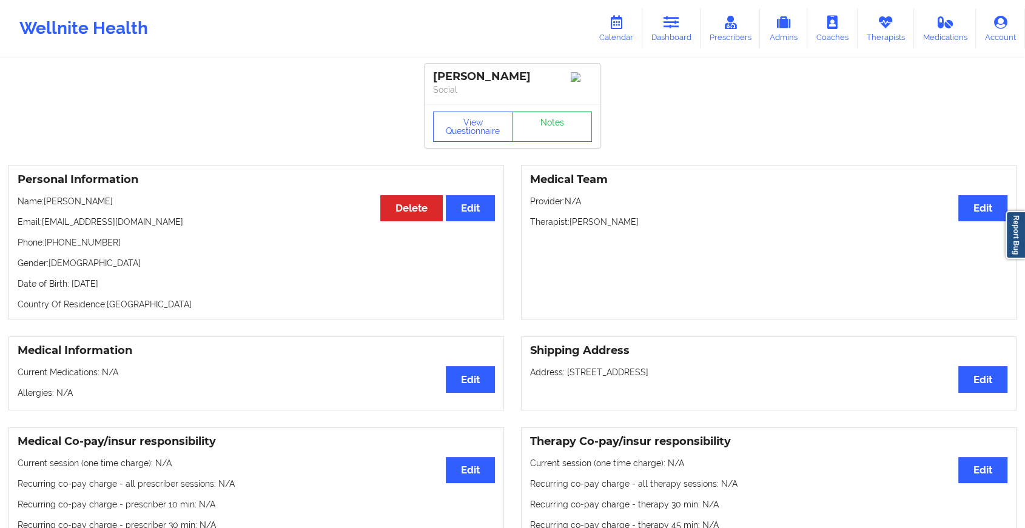
click at [524, 133] on link "Notes" at bounding box center [552, 127] width 80 height 30
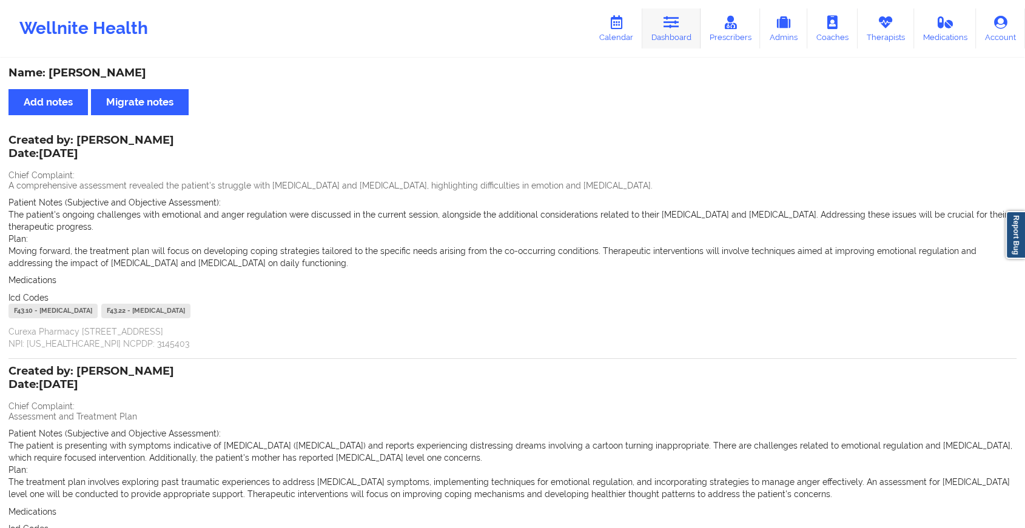
click at [651, 34] on link "Dashboard" at bounding box center [671, 28] width 58 height 40
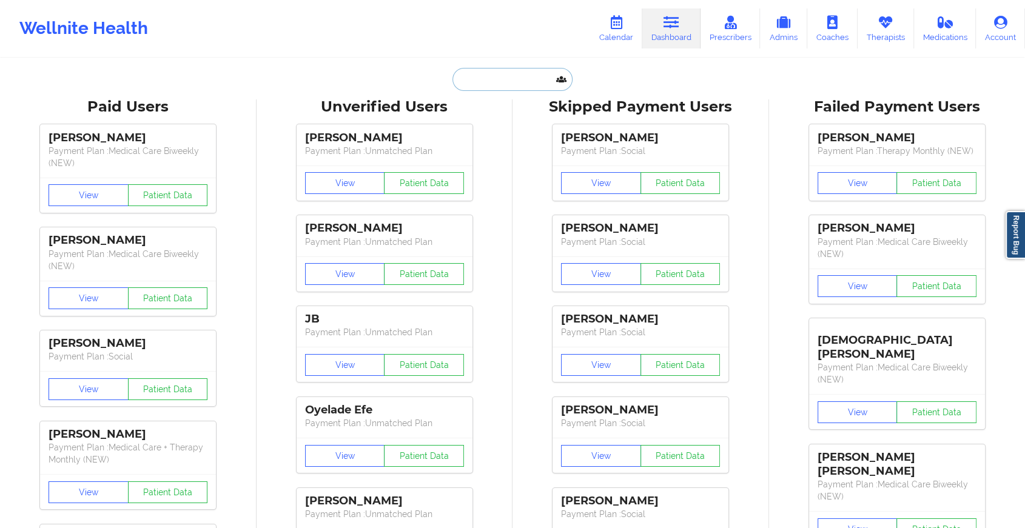
click at [509, 75] on input "text" at bounding box center [512, 79] width 120 height 23
paste input "[EMAIL_ADDRESS][DOMAIN_NAME]"
type input "[EMAIL_ADDRESS][DOMAIN_NAME]"
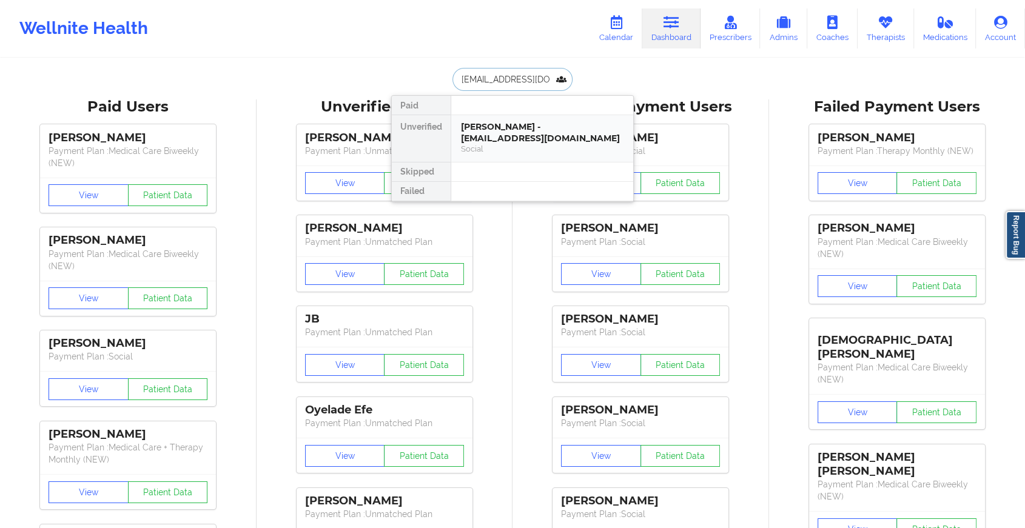
click at [570, 144] on div "Social" at bounding box center [542, 149] width 162 height 10
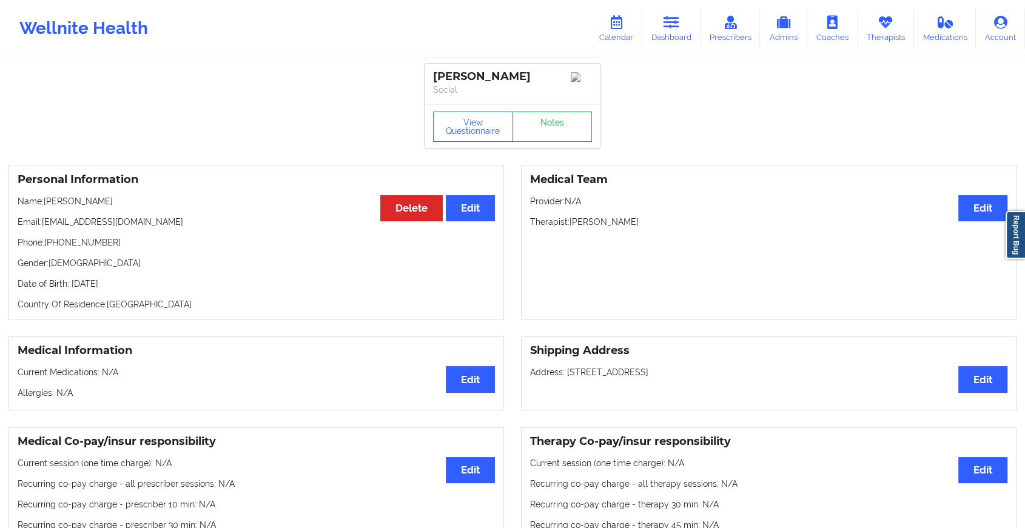
drag, startPoint x: 566, startPoint y: 107, endPoint x: 561, endPoint y: 118, distance: 12.2
click at [561, 118] on div "[PERSON_NAME] Social View Questionnaire Notes" at bounding box center [512, 106] width 176 height 84
click at [561, 118] on link "Notes" at bounding box center [552, 127] width 80 height 30
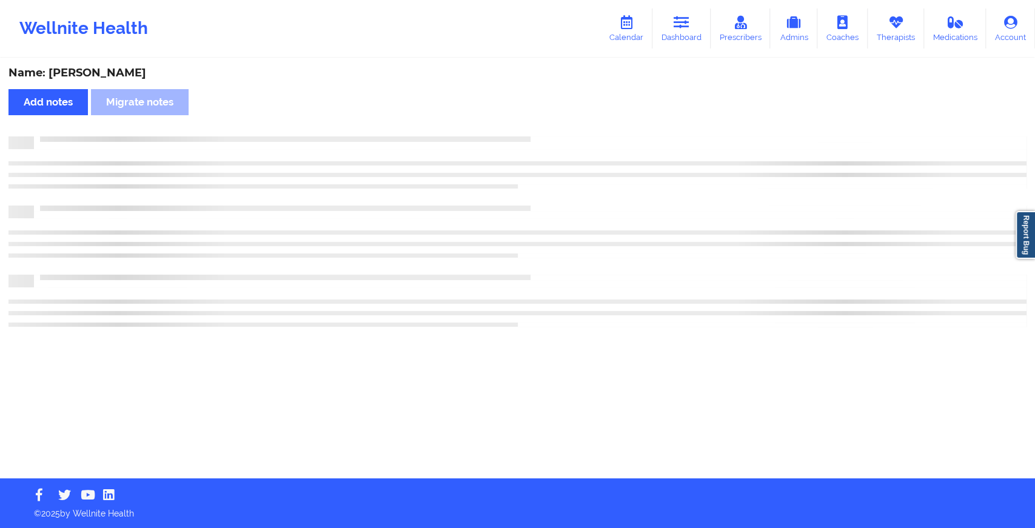
click at [561, 118] on div "Name: [PERSON_NAME] Add notes Migrate notes" at bounding box center [517, 268] width 1035 height 419
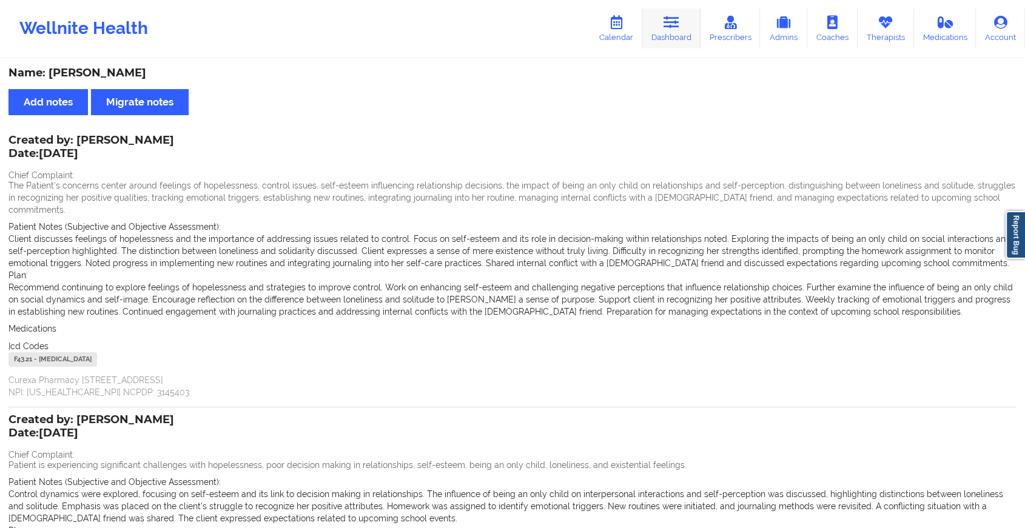
click at [669, 10] on link "Dashboard" at bounding box center [671, 28] width 58 height 40
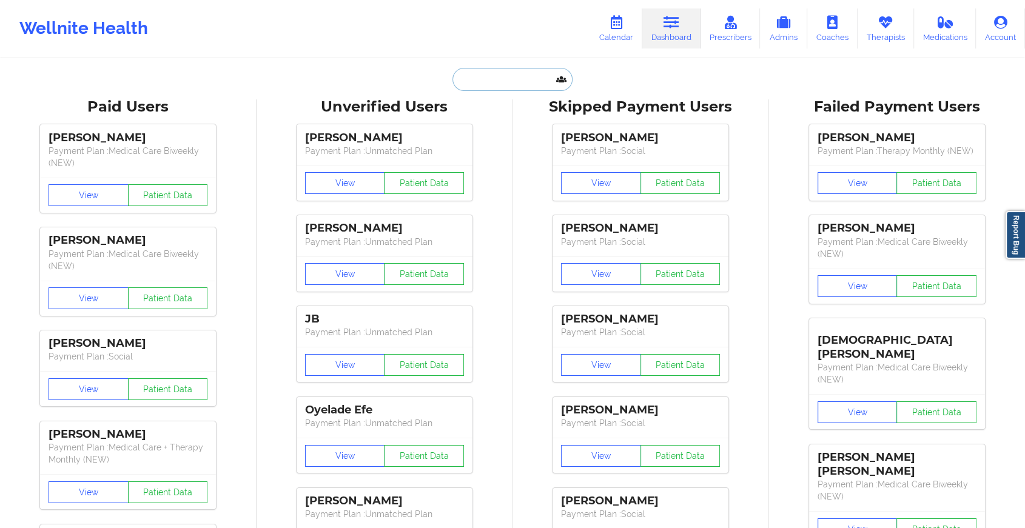
click at [501, 78] on input "text" at bounding box center [512, 79] width 120 height 23
paste input "[EMAIL_ADDRESS][PERSON_NAME][PERSON_NAME][DOMAIN_NAME]"
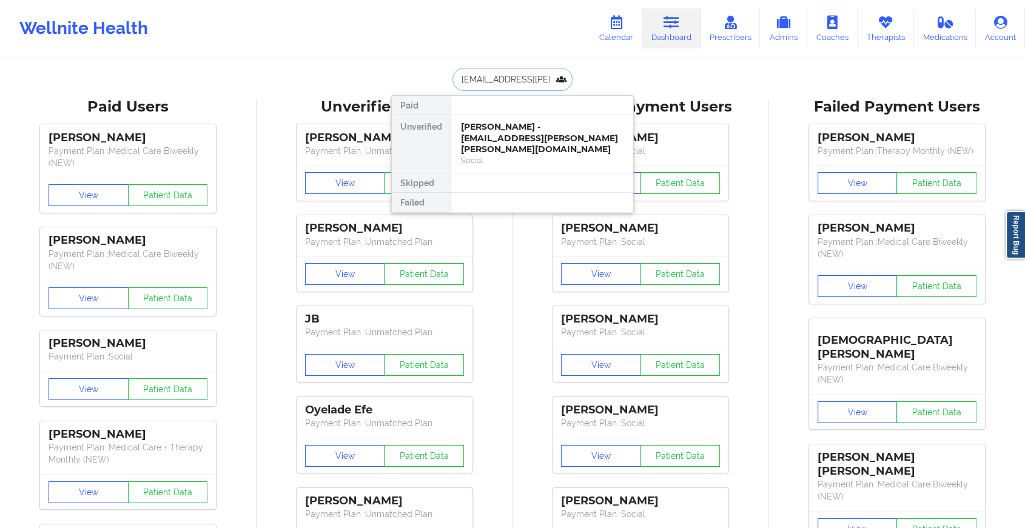
drag, startPoint x: 540, startPoint y: 72, endPoint x: 452, endPoint y: 64, distance: 87.7
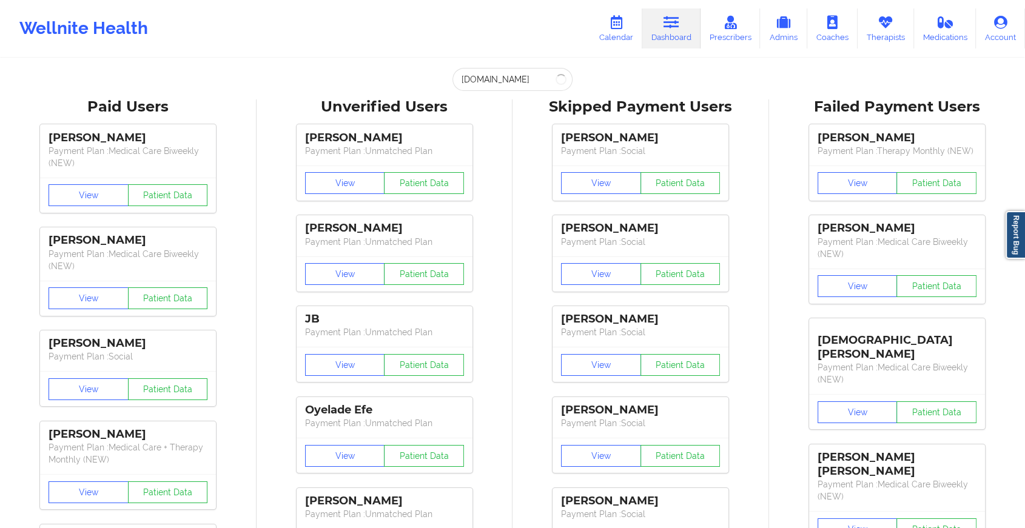
drag, startPoint x: 515, startPoint y: 63, endPoint x: 515, endPoint y: 80, distance: 17.0
drag, startPoint x: 515, startPoint y: 80, endPoint x: 400, endPoint y: 82, distance: 115.2
click at [400, 82] on div "[DOMAIN_NAME] Paid Unverified [PERSON_NAME] - [EMAIL_ADDRESS][PERSON_NAME][PERS…" at bounding box center [512, 79] width 243 height 23
paste input "edefuso@g"
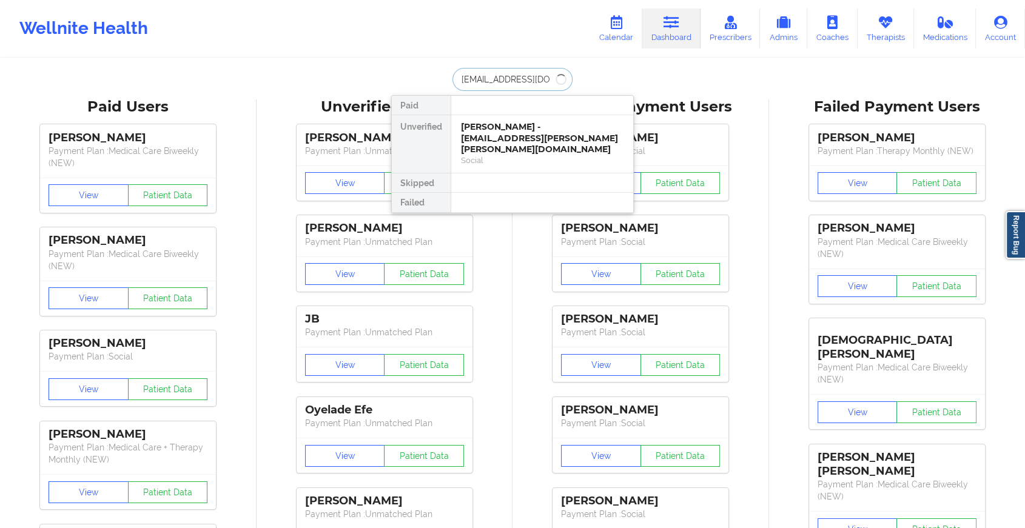
type input "[EMAIL_ADDRESS][DOMAIN_NAME]"
click at [522, 126] on div "[PERSON_NAME] - [EMAIL_ADDRESS][DOMAIN_NAME]" at bounding box center [542, 132] width 162 height 22
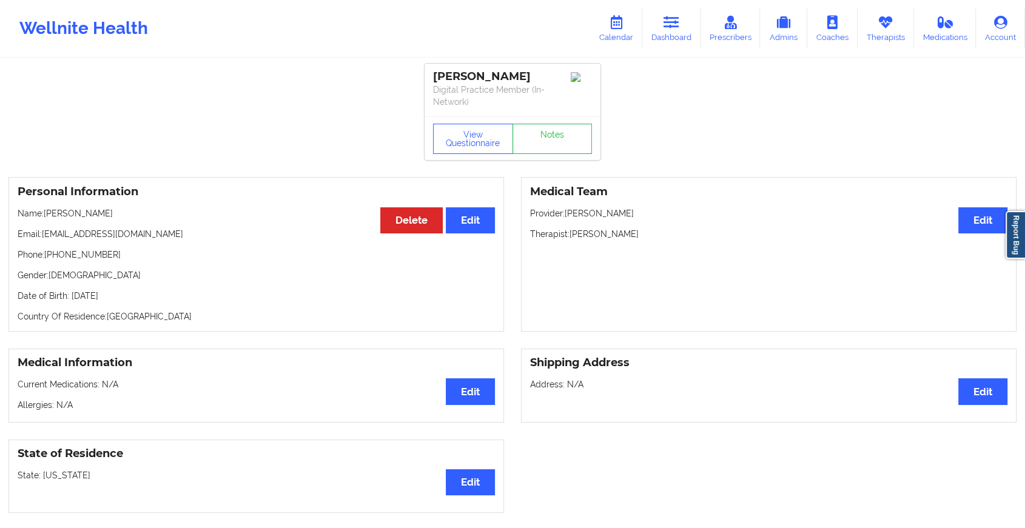
click at [553, 116] on div "View Questionnaire Notes" at bounding box center [512, 138] width 176 height 44
drag, startPoint x: 553, startPoint y: 116, endPoint x: 572, endPoint y: 172, distance: 59.1
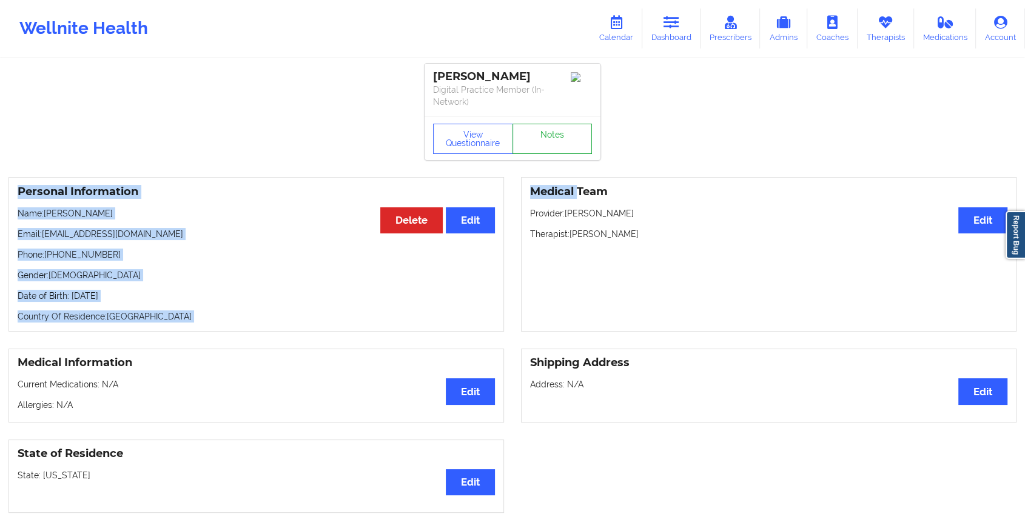
drag, startPoint x: 572, startPoint y: 172, endPoint x: 560, endPoint y: 150, distance: 25.3
click at [560, 150] on link "Notes" at bounding box center [552, 139] width 80 height 30
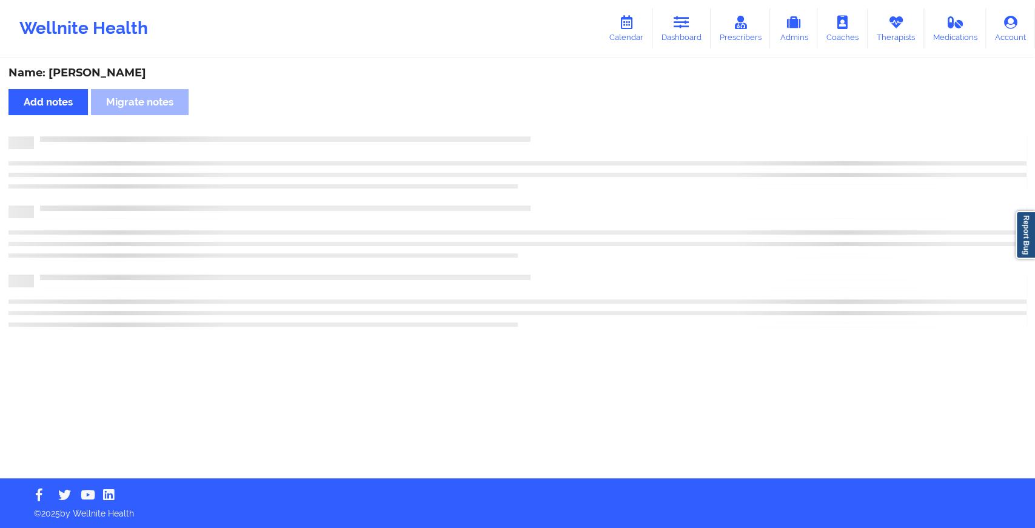
click at [560, 150] on div at bounding box center [517, 166] width 1018 height 35
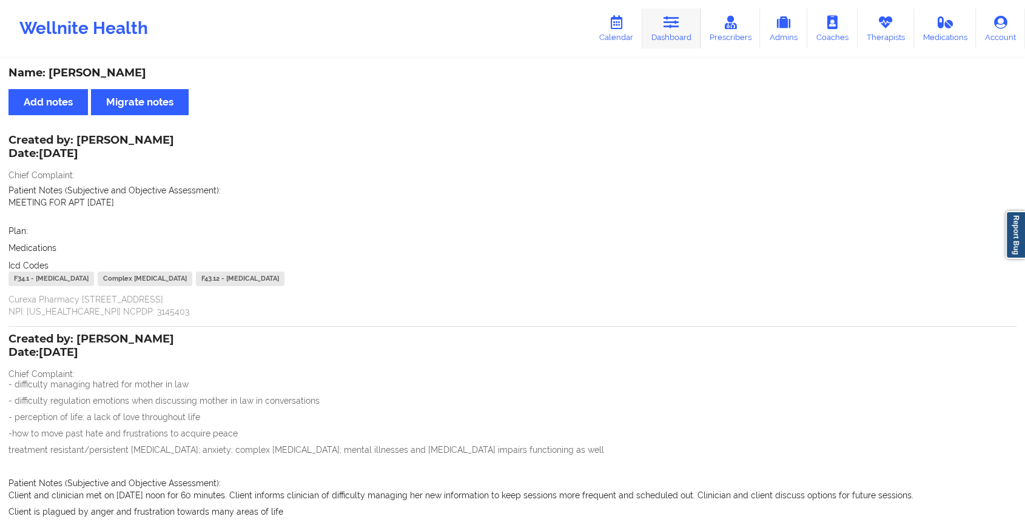
click at [665, 28] on icon at bounding box center [671, 22] width 16 height 13
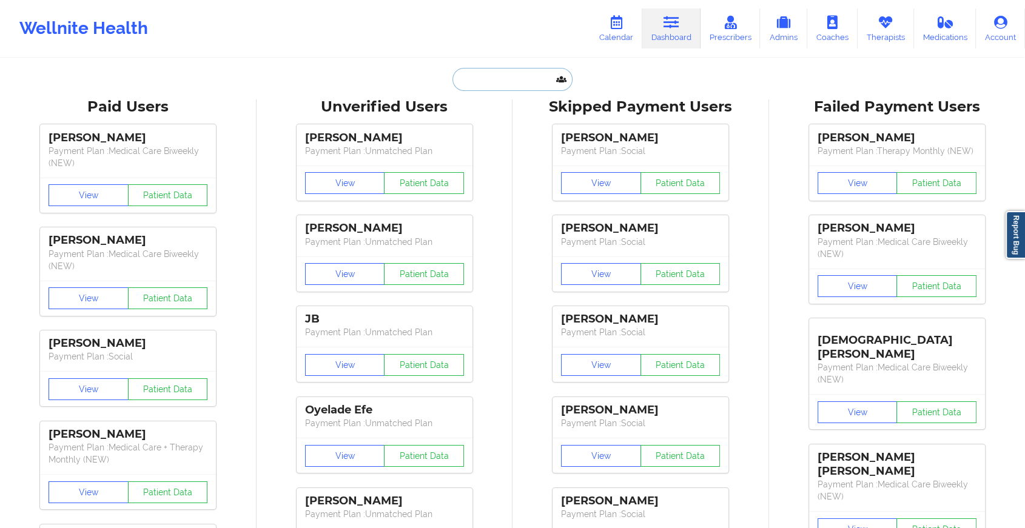
click at [512, 86] on input "text" at bounding box center [512, 79] width 120 height 23
paste input "[EMAIL_ADDRESS][DOMAIN_NAME]"
type input "[EMAIL_ADDRESS][DOMAIN_NAME]"
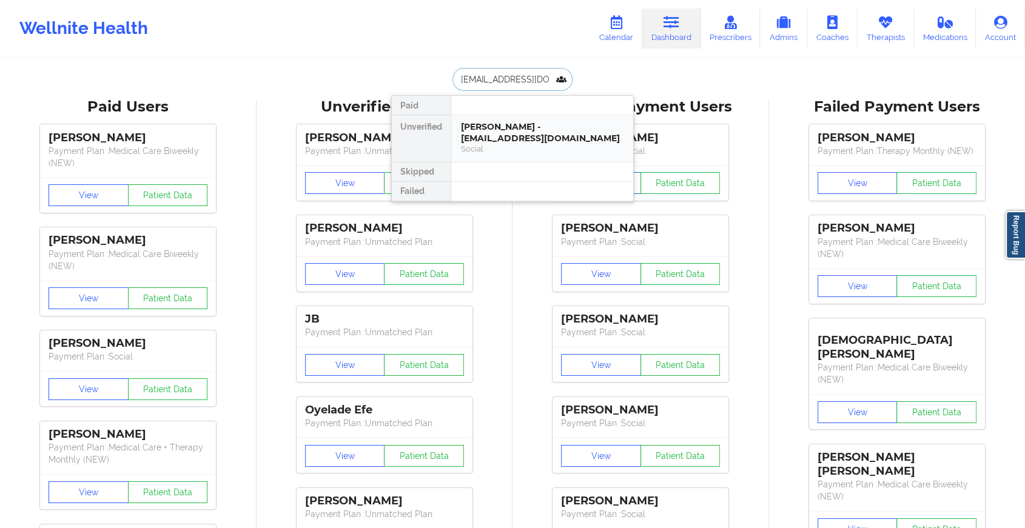
click at [518, 123] on div "[PERSON_NAME] - [EMAIL_ADDRESS][DOMAIN_NAME]" at bounding box center [542, 132] width 162 height 22
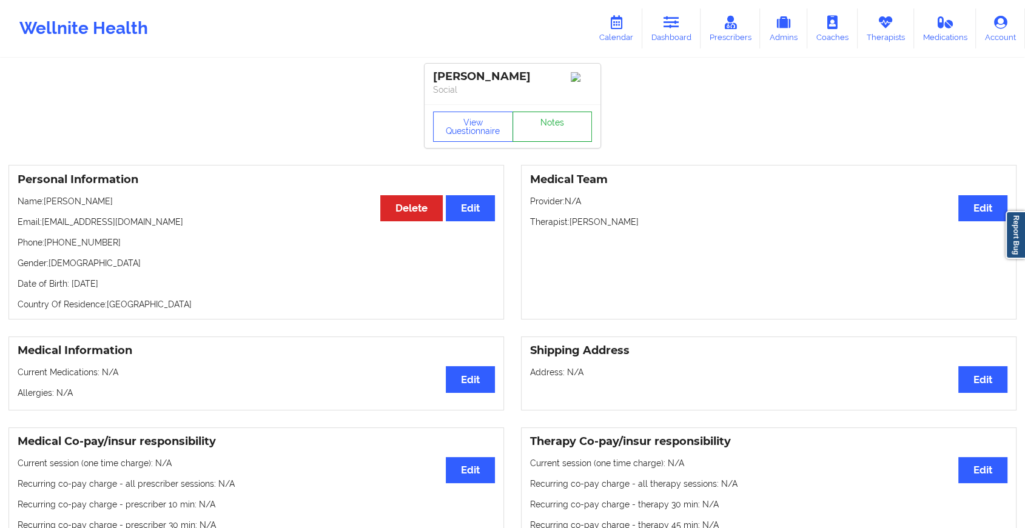
click at [554, 116] on link "Notes" at bounding box center [552, 127] width 80 height 30
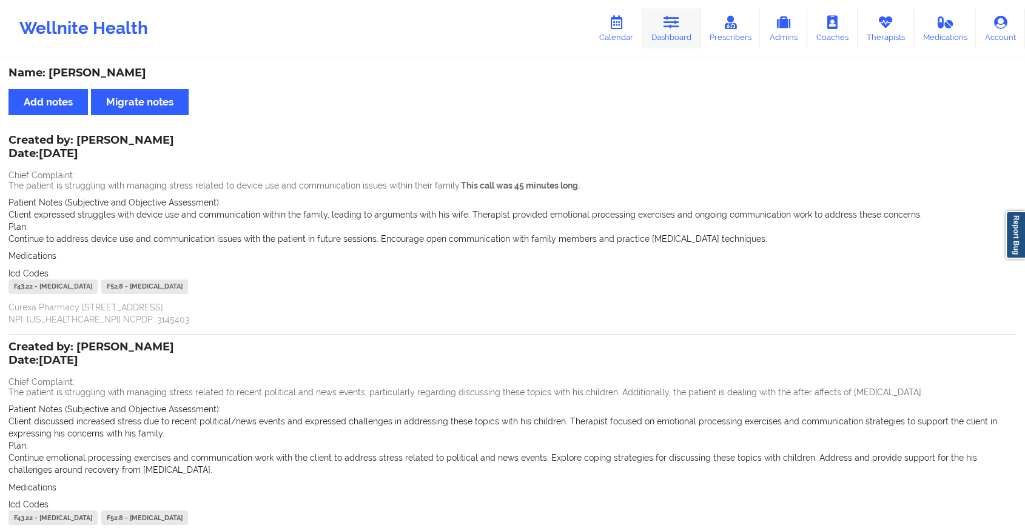
click at [669, 18] on icon at bounding box center [671, 22] width 16 height 13
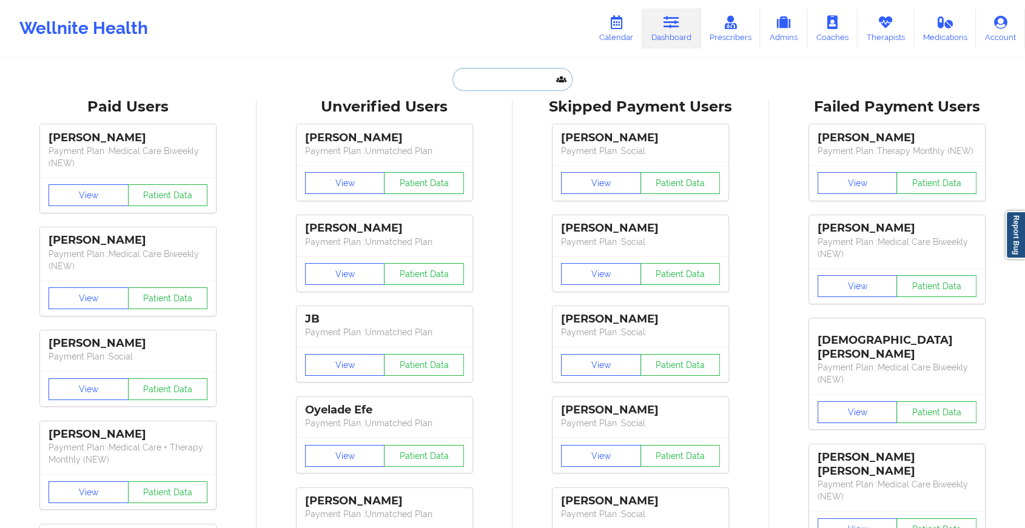
click at [476, 82] on input "text" at bounding box center [512, 79] width 120 height 23
paste input "[EMAIL_ADDRESS][DOMAIN_NAME]"
type input "[EMAIL_ADDRESS][DOMAIN_NAME]"
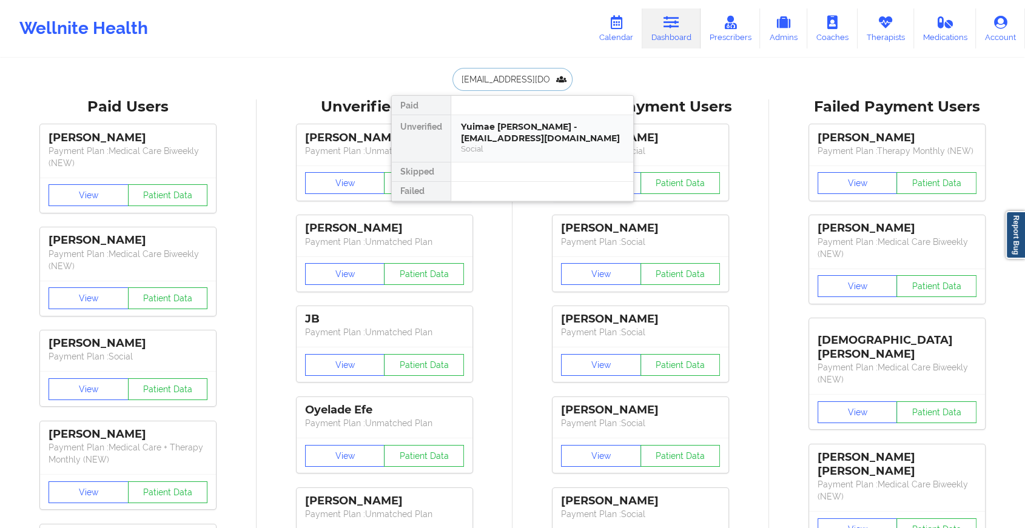
click at [533, 136] on div "Yuimae [PERSON_NAME] - [EMAIL_ADDRESS][DOMAIN_NAME]" at bounding box center [542, 132] width 162 height 22
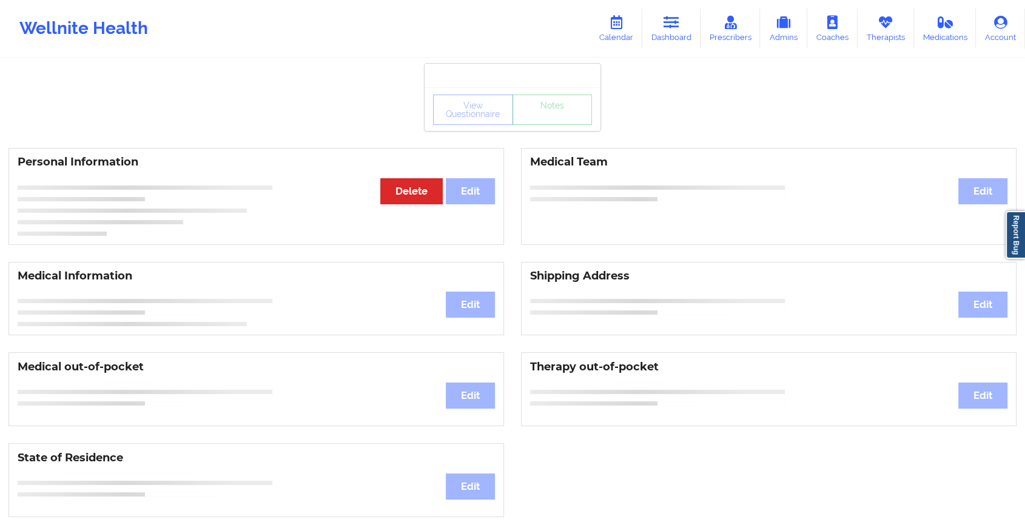
click at [550, 109] on div "View Questionnaire Notes" at bounding box center [512, 109] width 176 height 44
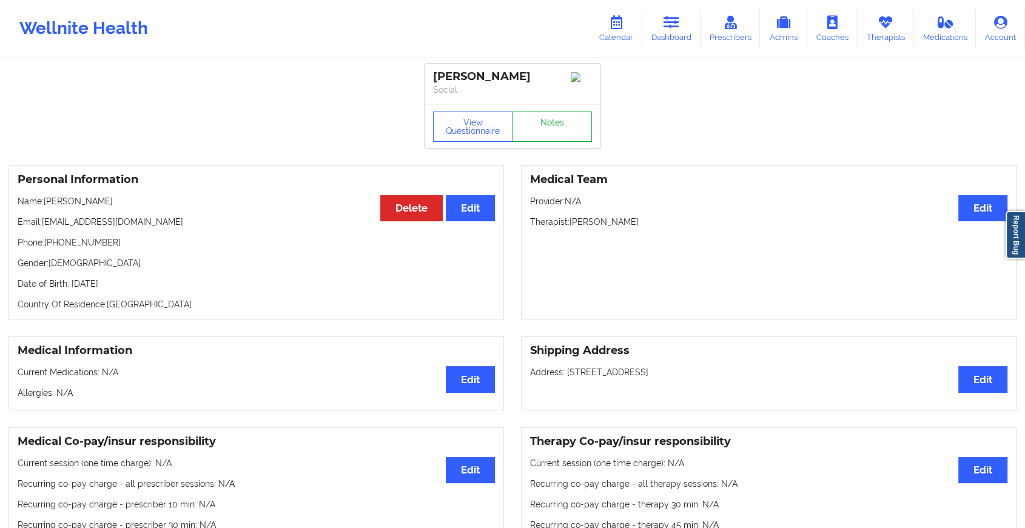
click at [543, 126] on link "Notes" at bounding box center [552, 127] width 80 height 30
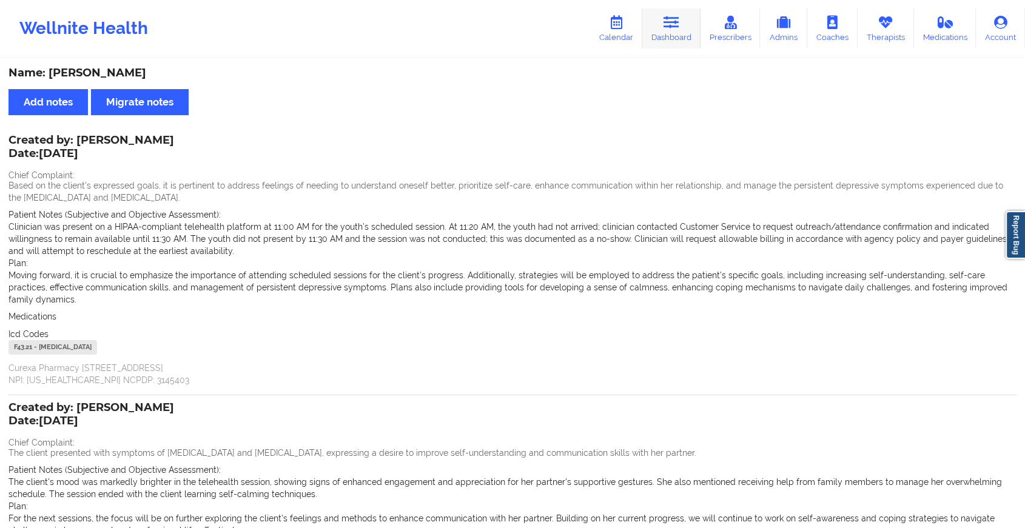
click at [672, 25] on icon at bounding box center [671, 22] width 16 height 13
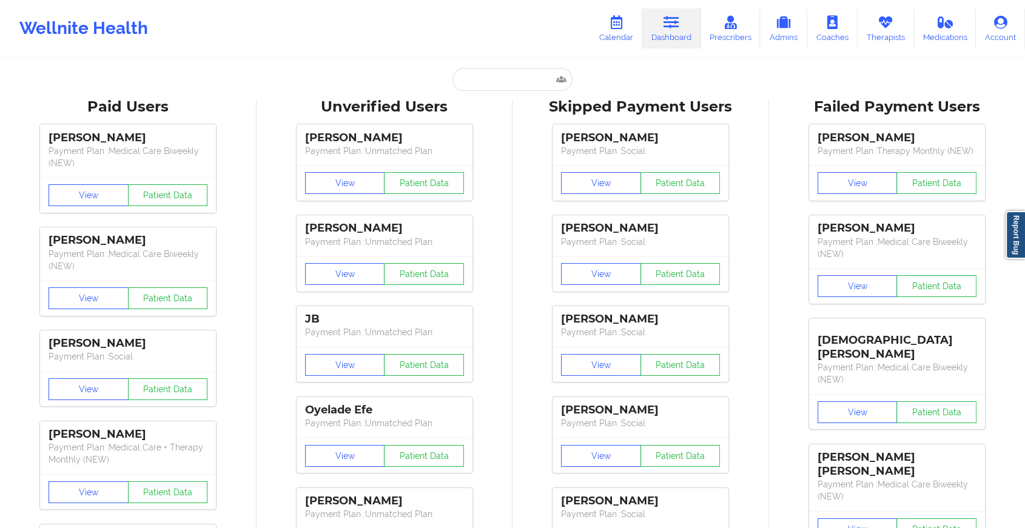
click at [509, 78] on input "text" at bounding box center [512, 79] width 120 height 23
paste input "[EMAIL_ADDRESS][DOMAIN_NAME]"
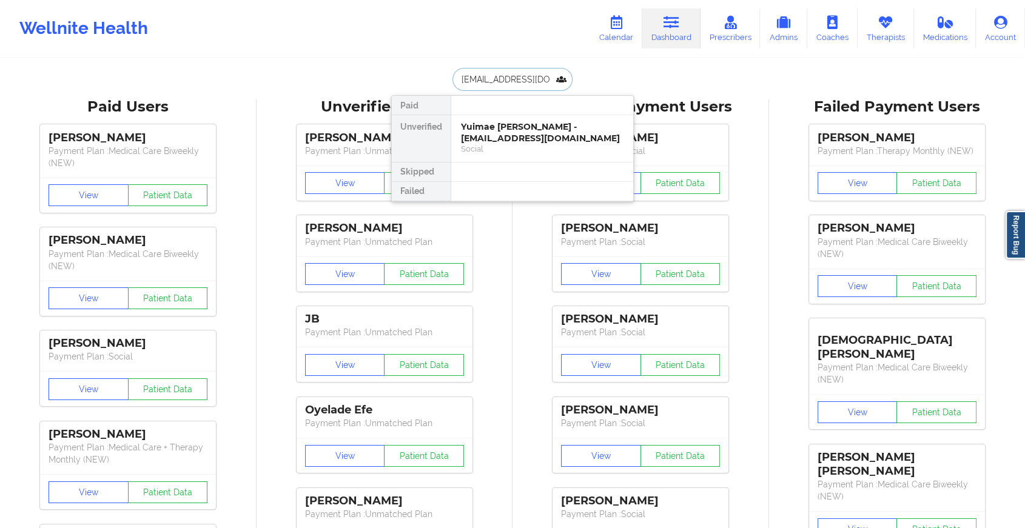
type input "[EMAIL_ADDRESS][DOMAIN_NAME]"
click at [528, 132] on div "[PERSON_NAME] - [EMAIL_ADDRESS][DOMAIN_NAME]" at bounding box center [542, 132] width 162 height 22
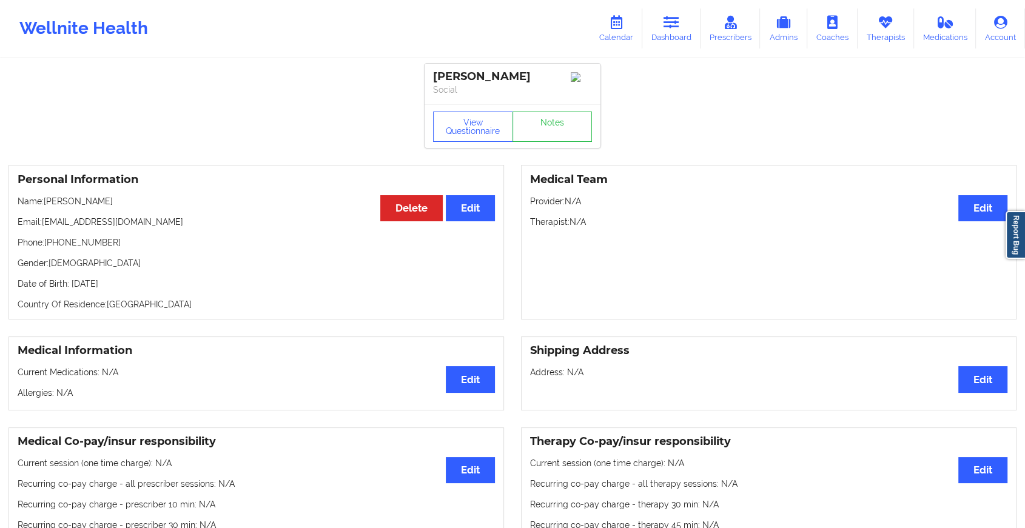
click at [567, 112] on div "View Questionnaire Notes" at bounding box center [512, 126] width 176 height 44
drag, startPoint x: 567, startPoint y: 112, endPoint x: 563, endPoint y: 120, distance: 9.3
click at [563, 120] on link "Notes" at bounding box center [552, 127] width 80 height 30
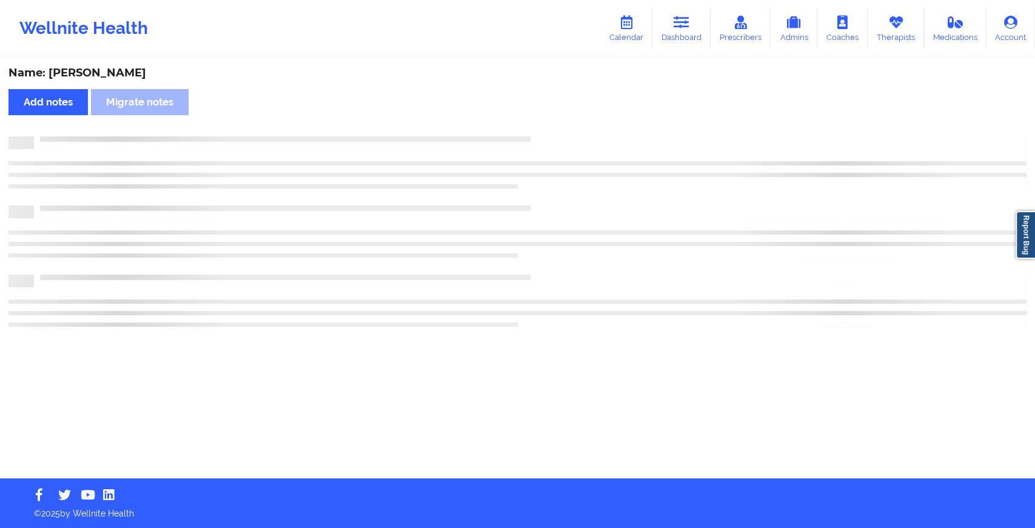
click at [563, 120] on div "Name: [PERSON_NAME] Add notes Migrate notes" at bounding box center [517, 268] width 1035 height 419
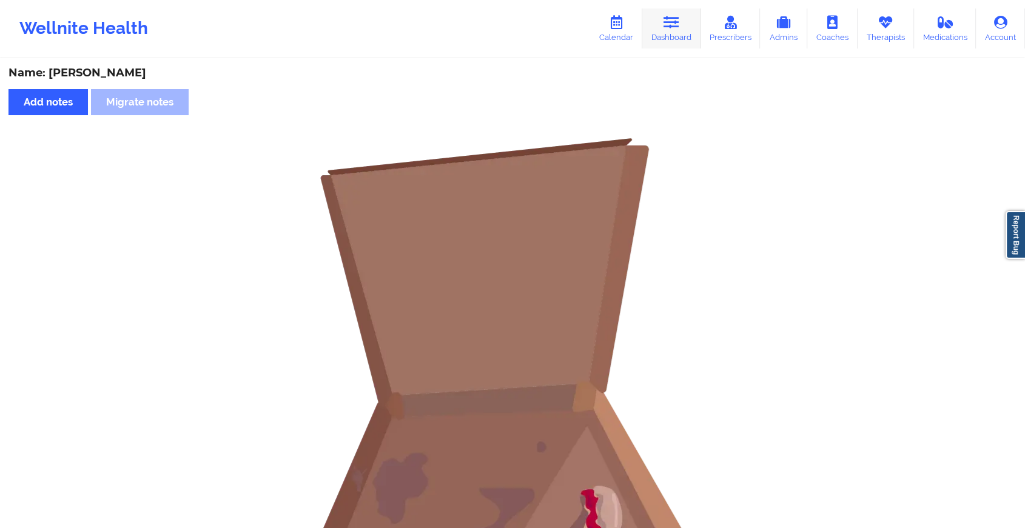
click at [651, 28] on link "Dashboard" at bounding box center [671, 28] width 58 height 40
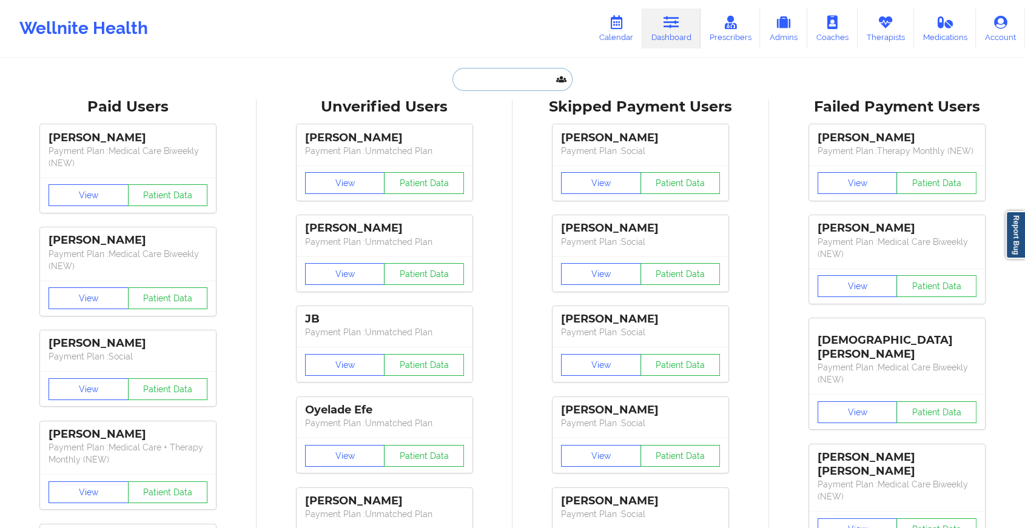
click at [466, 82] on input "text" at bounding box center [512, 79] width 120 height 23
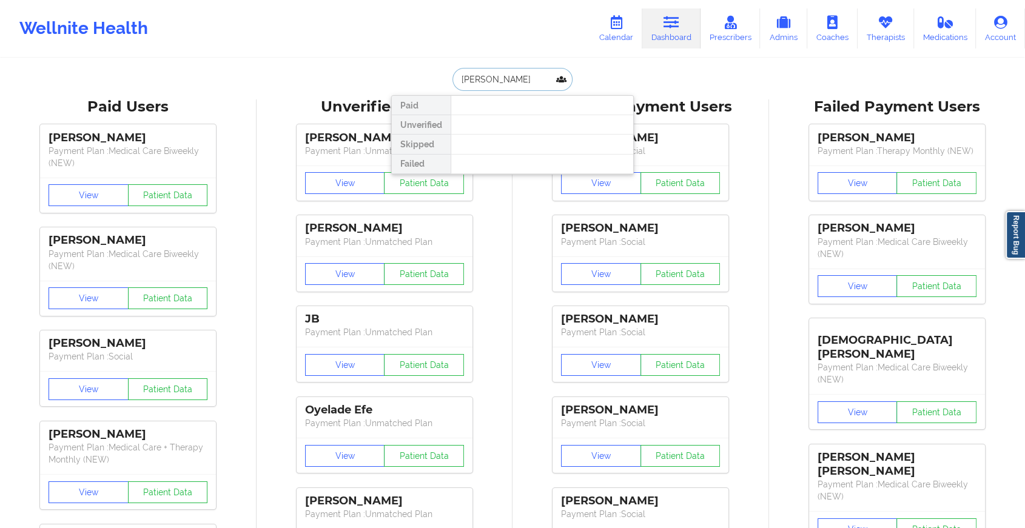
type input "[PERSON_NAME] k"
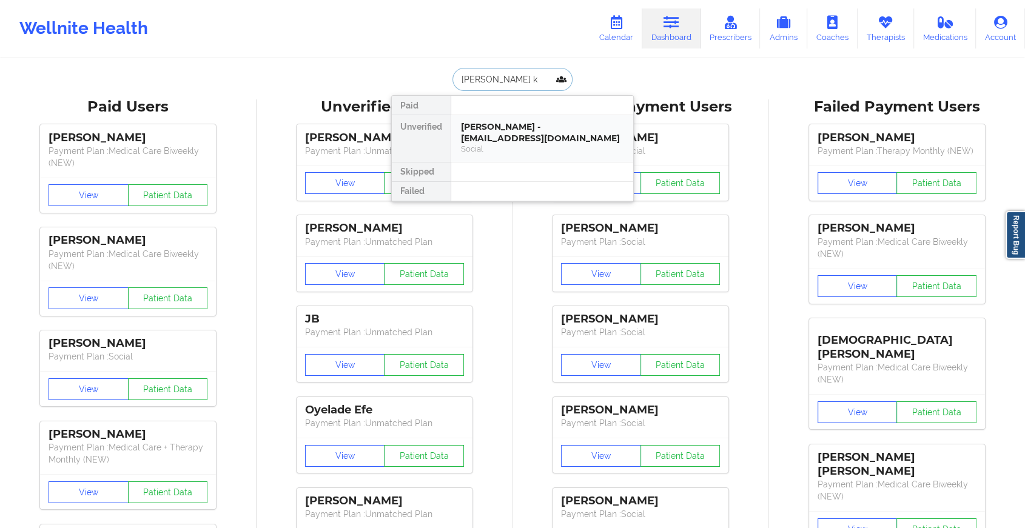
click at [497, 123] on div "[PERSON_NAME] - [EMAIL_ADDRESS][DOMAIN_NAME]" at bounding box center [542, 132] width 162 height 22
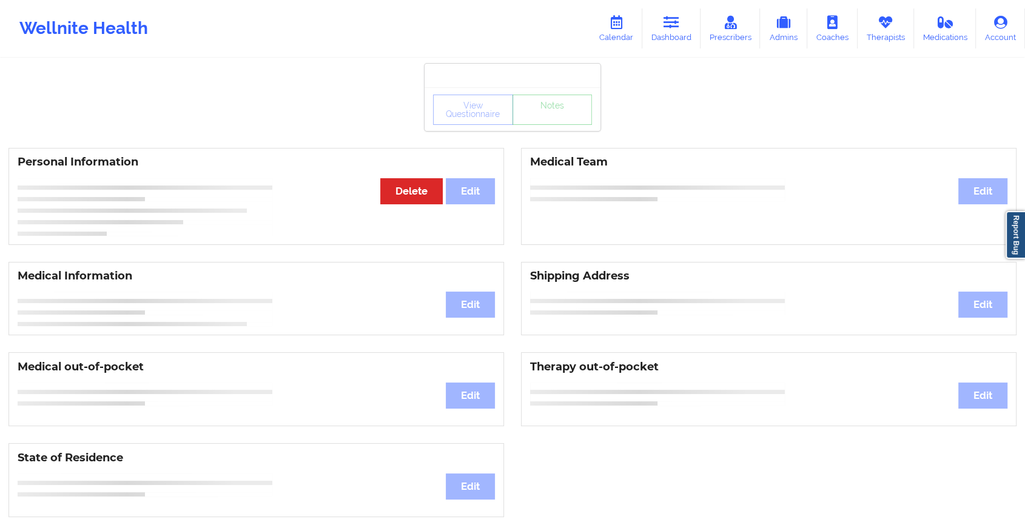
click at [542, 128] on div "View Questionnaire Notes" at bounding box center [512, 109] width 176 height 44
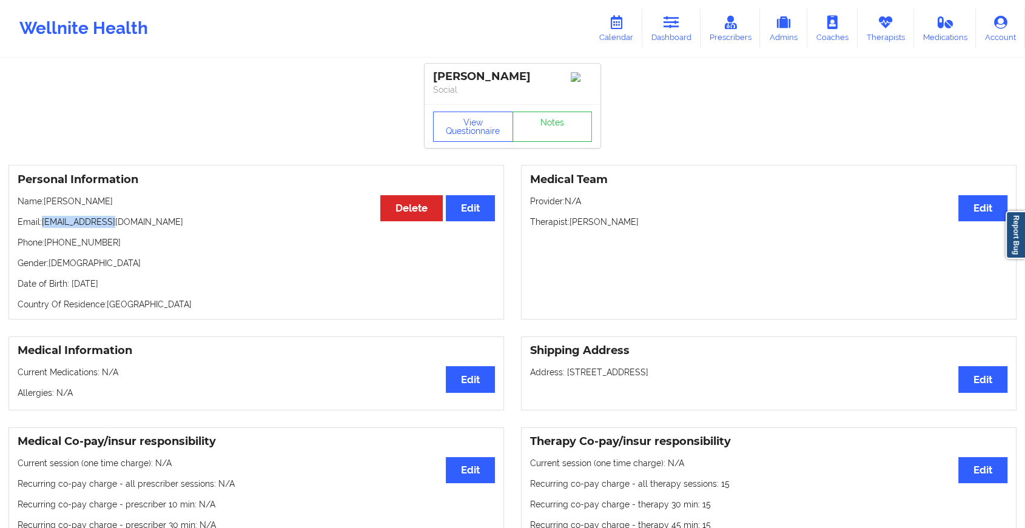
drag, startPoint x: 42, startPoint y: 225, endPoint x: 154, endPoint y: 221, distance: 112.2
click at [154, 221] on p "Email: [EMAIL_ADDRESS][DOMAIN_NAME]" at bounding box center [256, 222] width 477 height 12
copy p "[EMAIL_ADDRESS][DOMAIN_NAME]"
click at [546, 125] on link "Notes" at bounding box center [552, 127] width 80 height 30
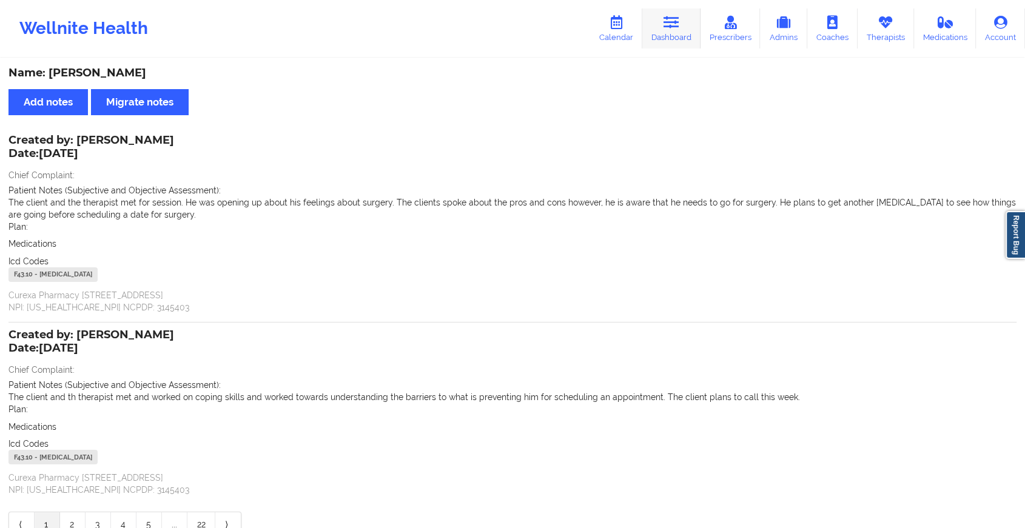
click at [681, 39] on link "Dashboard" at bounding box center [671, 28] width 58 height 40
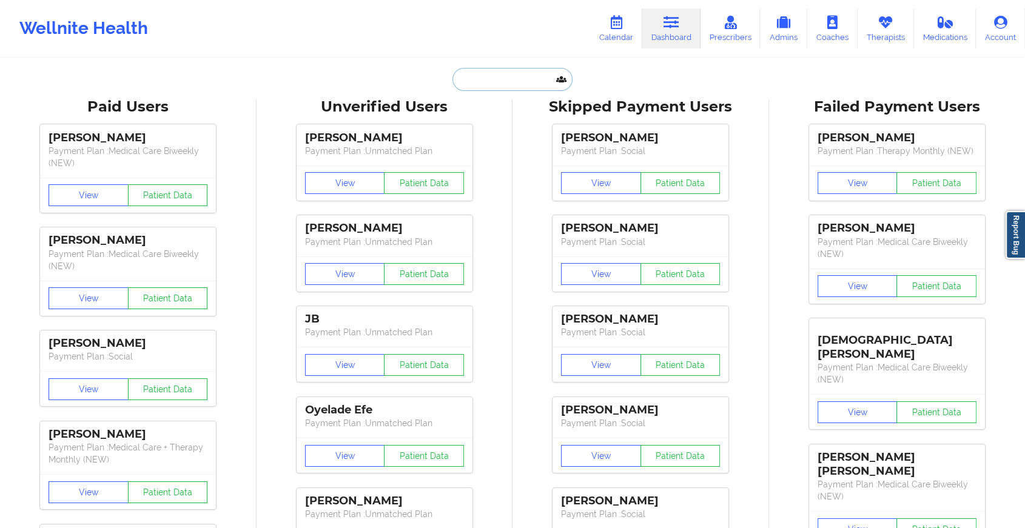
click at [497, 86] on input "text" at bounding box center [512, 79] width 120 height 23
paste input "[EMAIL_ADDRESS][DOMAIN_NAME]"
type input "[EMAIL_ADDRESS][DOMAIN_NAME]"
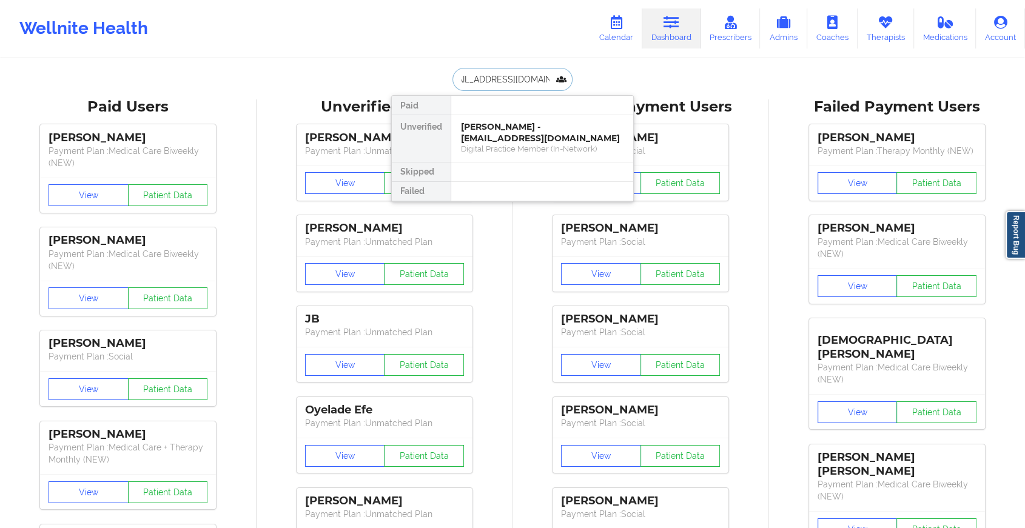
click at [554, 135] on div "[PERSON_NAME] - [EMAIL_ADDRESS][DOMAIN_NAME]" at bounding box center [542, 132] width 162 height 22
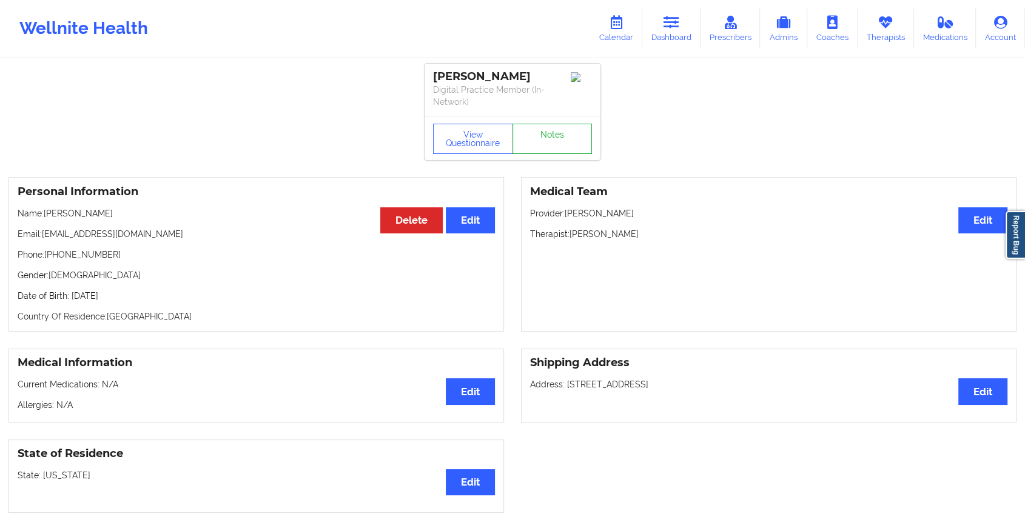
click at [558, 141] on link "Notes" at bounding box center [552, 139] width 80 height 30
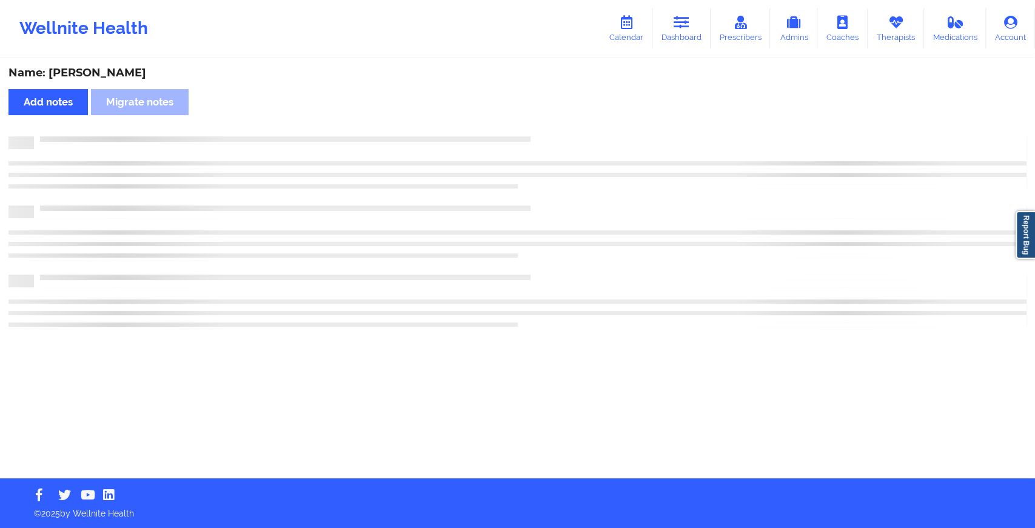
click at [558, 136] on div at bounding box center [530, 136] width 992 height 0
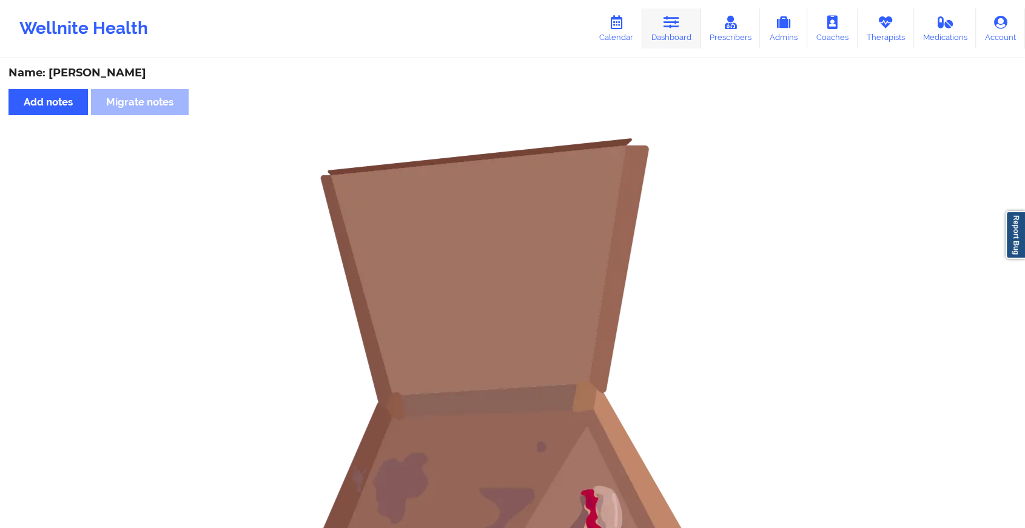
click at [669, 24] on icon at bounding box center [671, 22] width 16 height 13
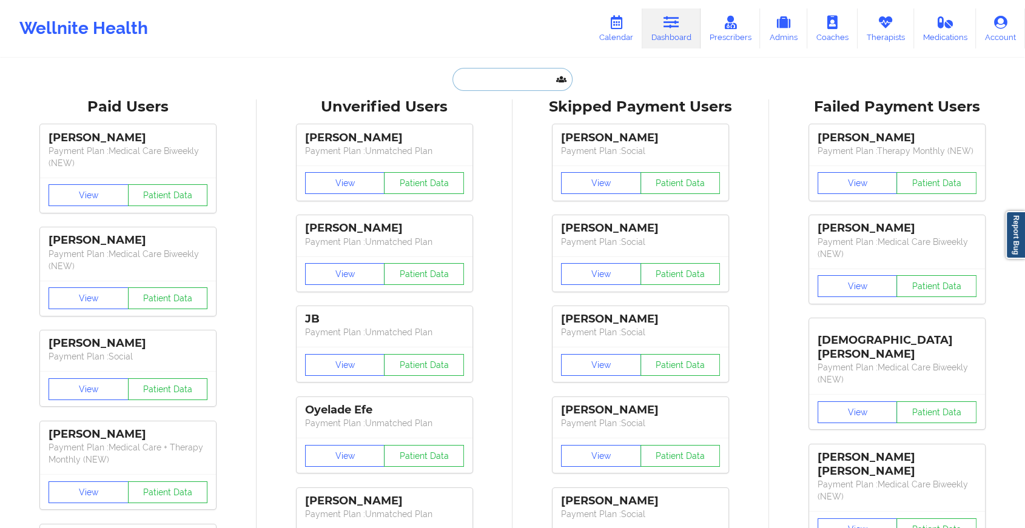
click at [497, 73] on input "text" at bounding box center [512, 79] width 120 height 23
paste input "[EMAIL_ADDRESS][DOMAIN_NAME]"
type input "[EMAIL_ADDRESS][DOMAIN_NAME]"
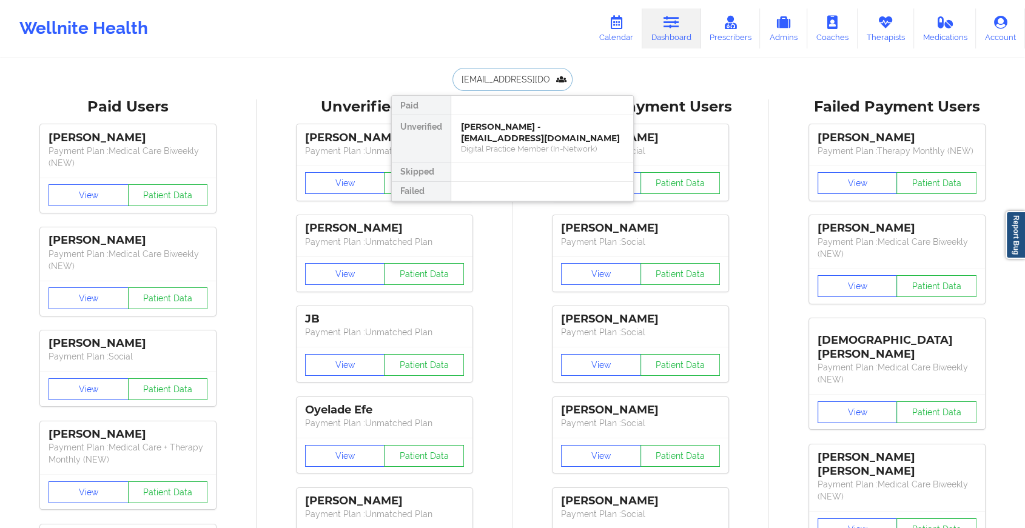
scroll to position [0, 19]
click at [560, 141] on div "[PERSON_NAME] - [EMAIL_ADDRESS][DOMAIN_NAME]" at bounding box center [542, 132] width 162 height 22
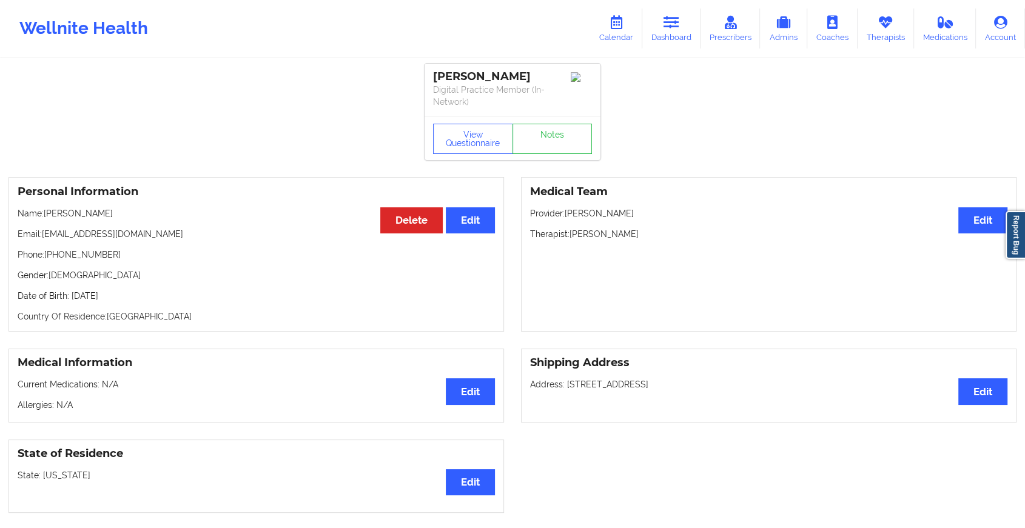
click at [566, 117] on div "View Questionnaire Notes" at bounding box center [512, 138] width 176 height 44
drag, startPoint x: 566, startPoint y: 117, endPoint x: 561, endPoint y: 143, distance: 26.5
click at [561, 143] on link "Notes" at bounding box center [552, 139] width 80 height 30
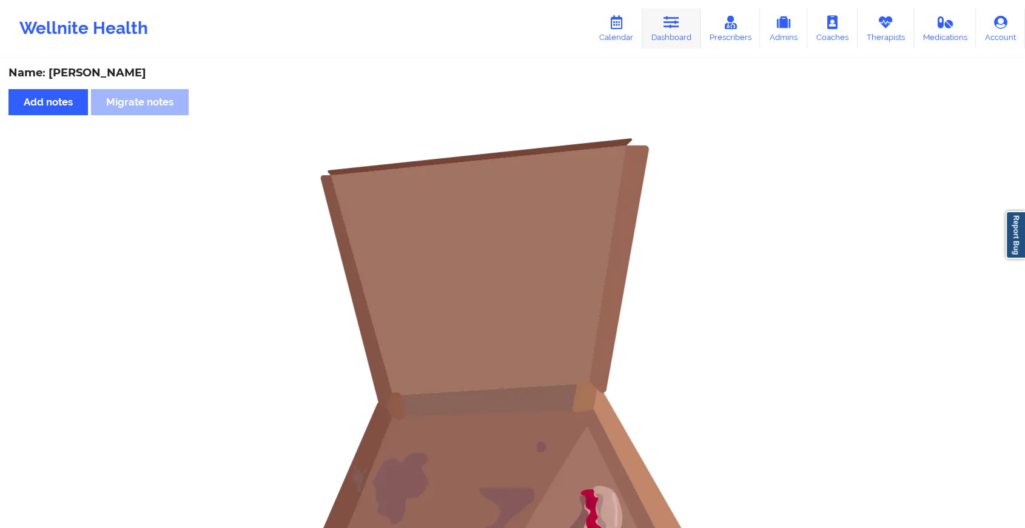
click at [688, 39] on link "Dashboard" at bounding box center [671, 28] width 58 height 40
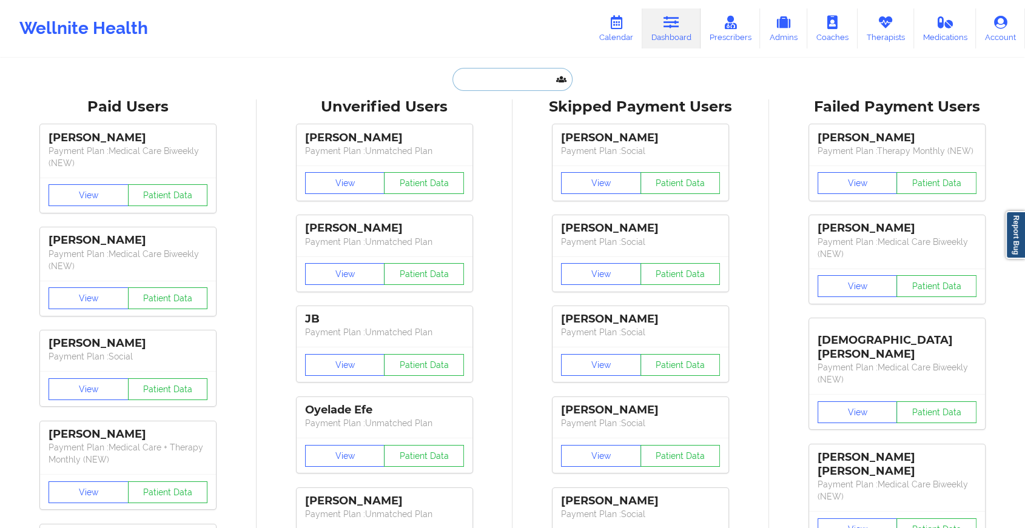
click at [485, 82] on input "text" at bounding box center [512, 79] width 120 height 23
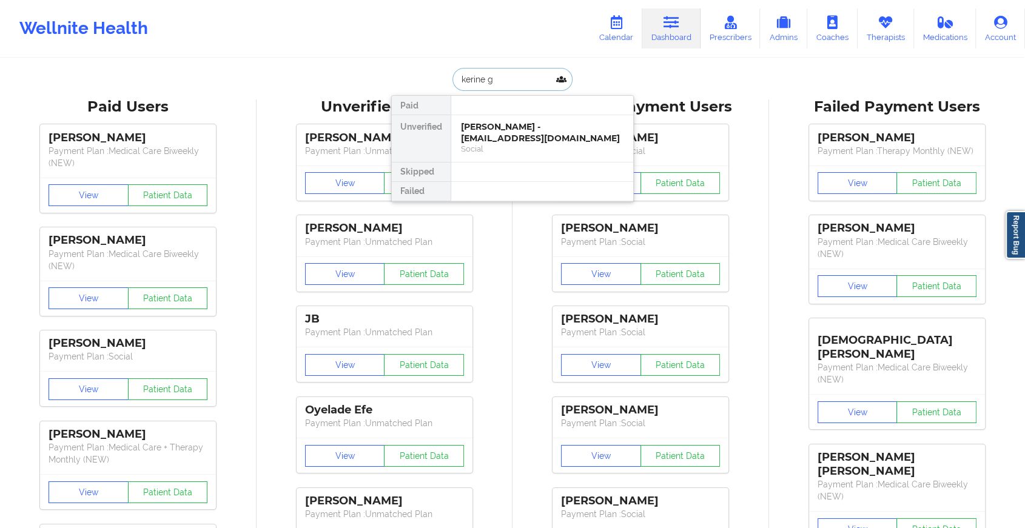
type input "kerine g"
click at [487, 157] on div "[PERSON_NAME] - [EMAIL_ADDRESS][DOMAIN_NAME] Social" at bounding box center [542, 138] width 182 height 47
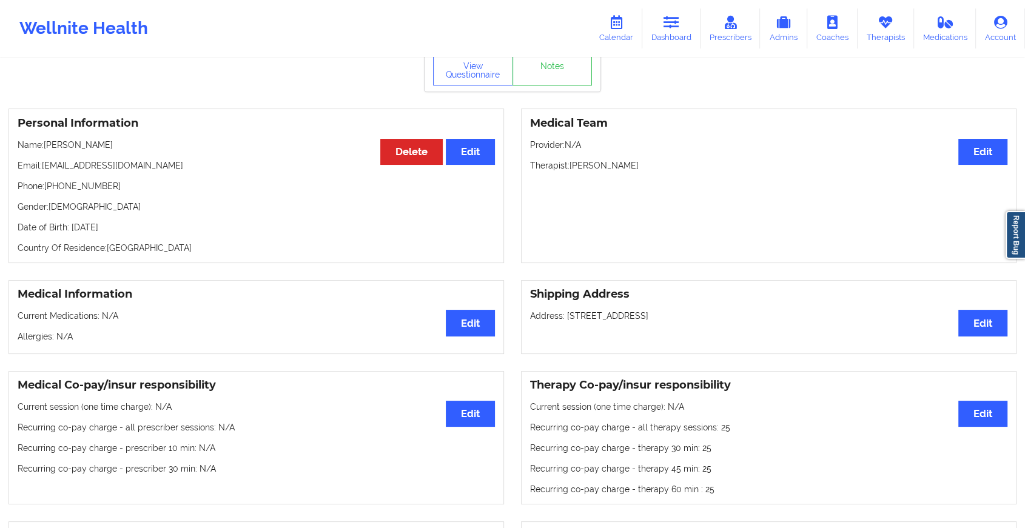
scroll to position [24, 0]
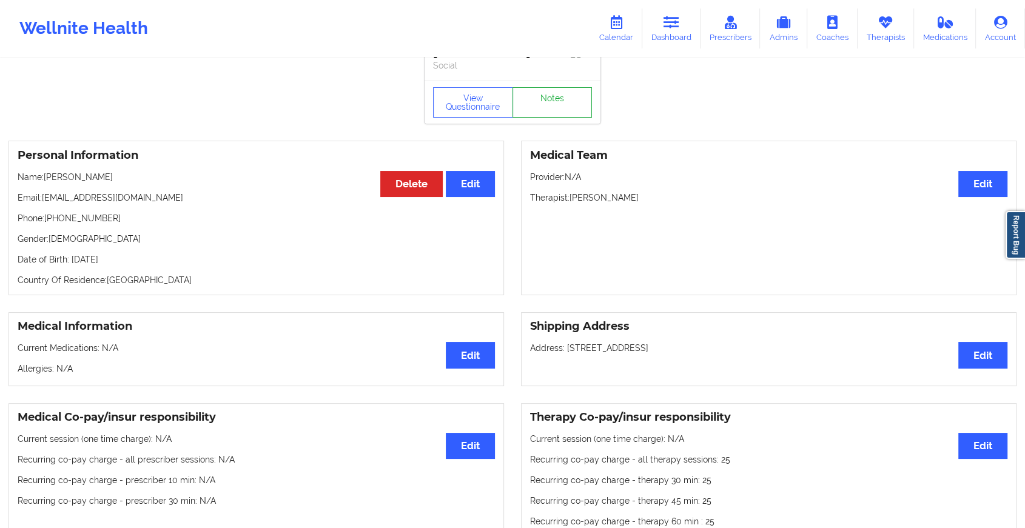
click at [566, 99] on link "Notes" at bounding box center [552, 102] width 80 height 30
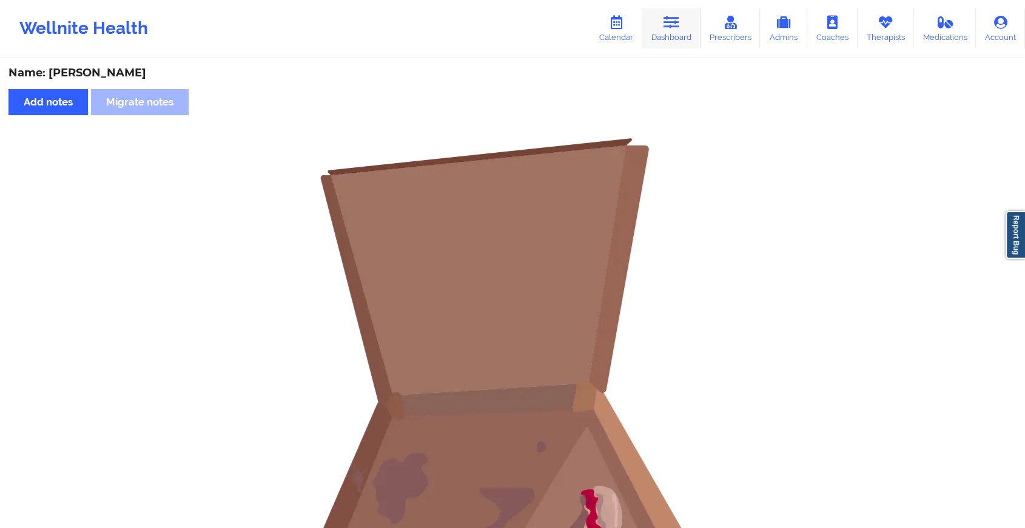
click at [668, 28] on icon at bounding box center [671, 22] width 16 height 13
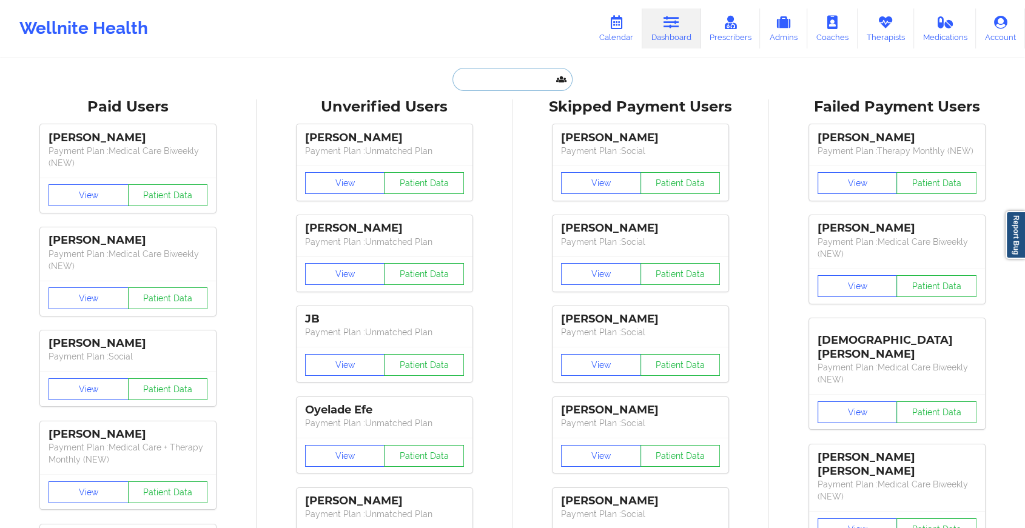
click at [519, 78] on input "text" at bounding box center [512, 79] width 120 height 23
type input "v"
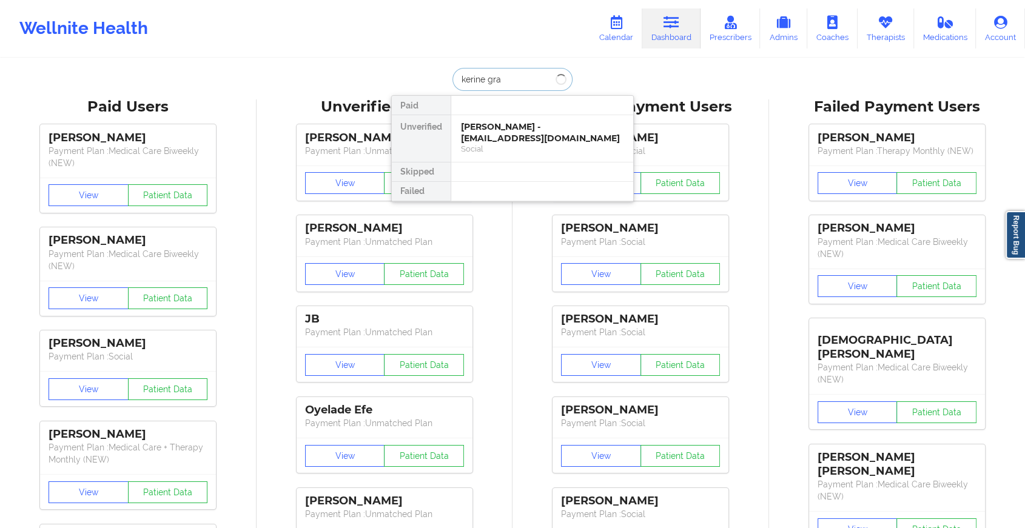
type input "[PERSON_NAME]"
click at [532, 135] on div "[PERSON_NAME] - [EMAIL_ADDRESS][DOMAIN_NAME]" at bounding box center [542, 132] width 162 height 22
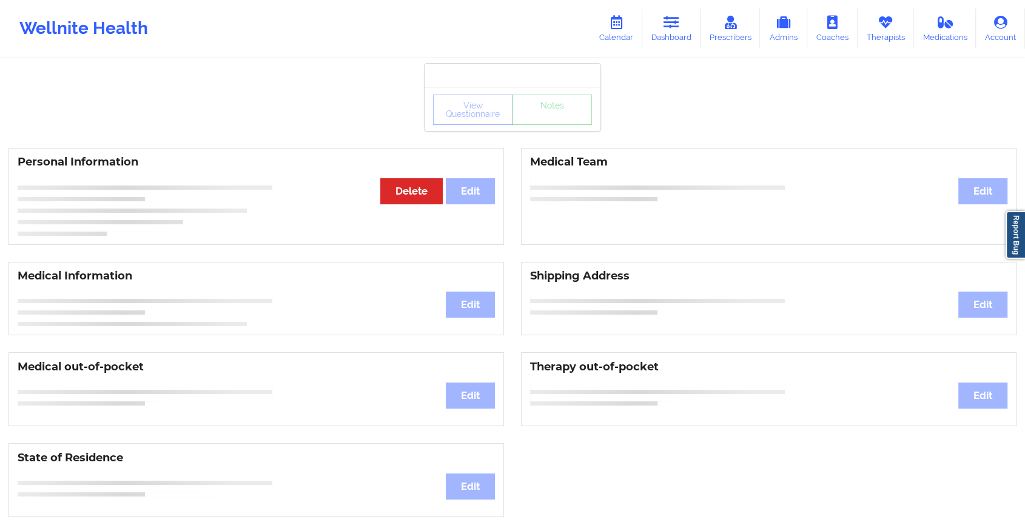
click at [567, 118] on div "View Questionnaire Notes" at bounding box center [512, 110] width 159 height 30
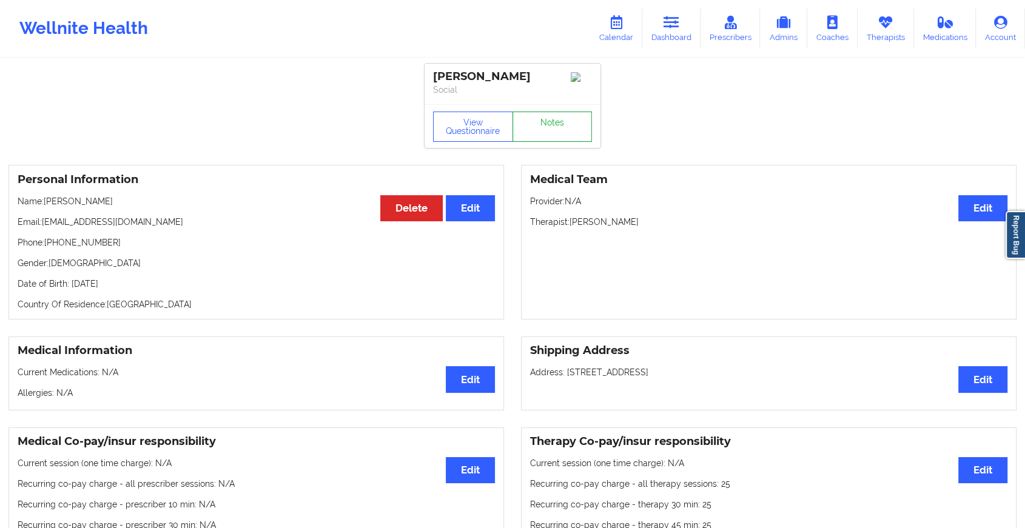
click at [567, 118] on link "Notes" at bounding box center [552, 127] width 80 height 30
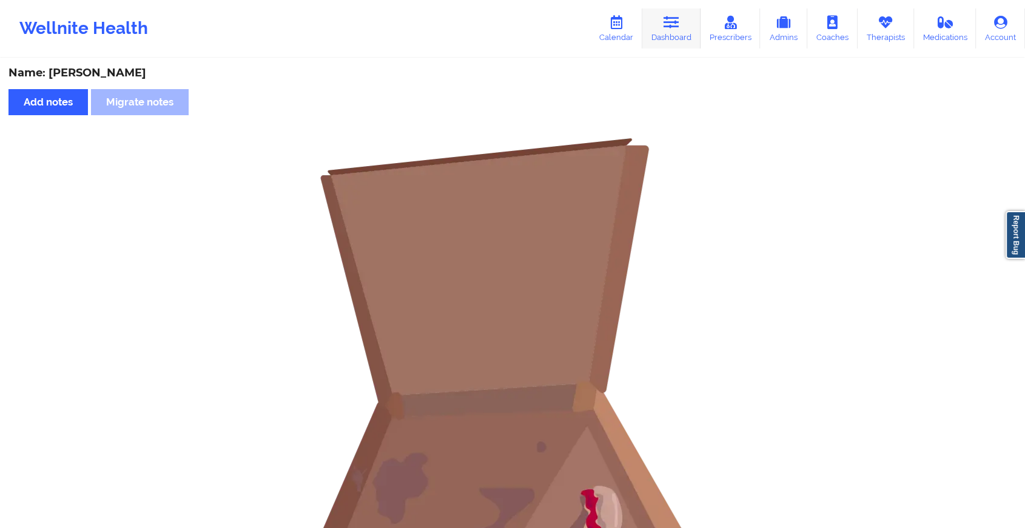
click at [663, 27] on link "Dashboard" at bounding box center [671, 28] width 58 height 40
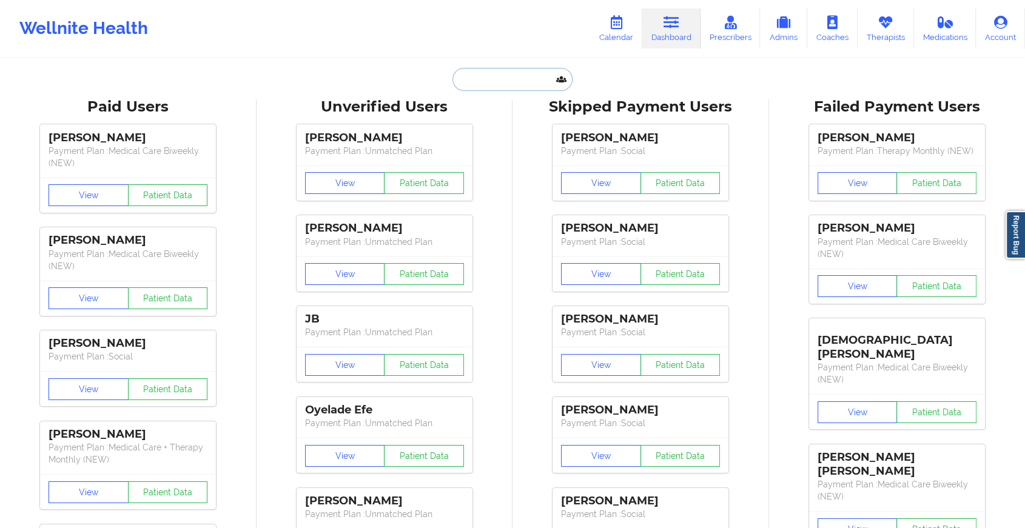
click at [492, 84] on input "text" at bounding box center [512, 79] width 120 height 23
paste input "[EMAIL_ADDRESS][DOMAIN_NAME]"
type input "[EMAIL_ADDRESS][DOMAIN_NAME]"
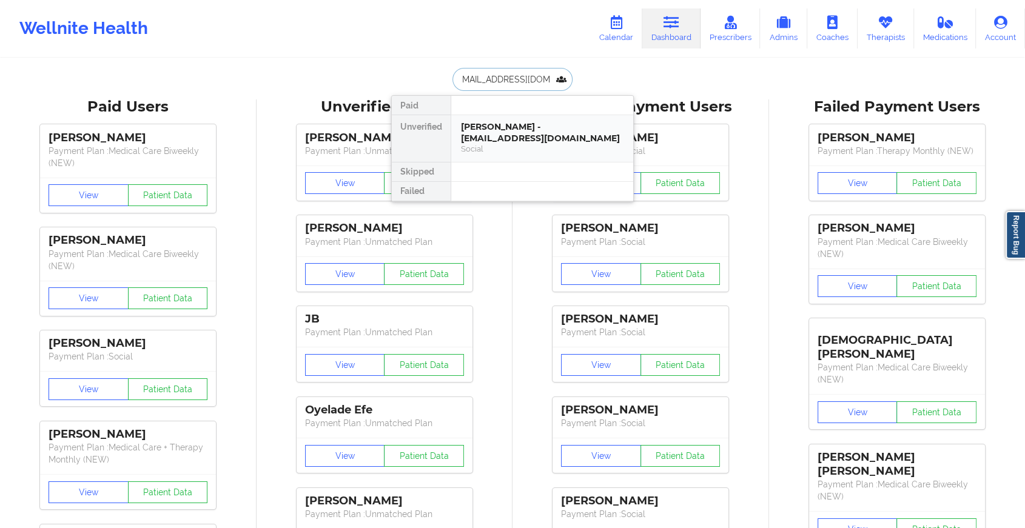
click at [504, 136] on div "[PERSON_NAME] - [EMAIL_ADDRESS][DOMAIN_NAME]" at bounding box center [542, 132] width 162 height 22
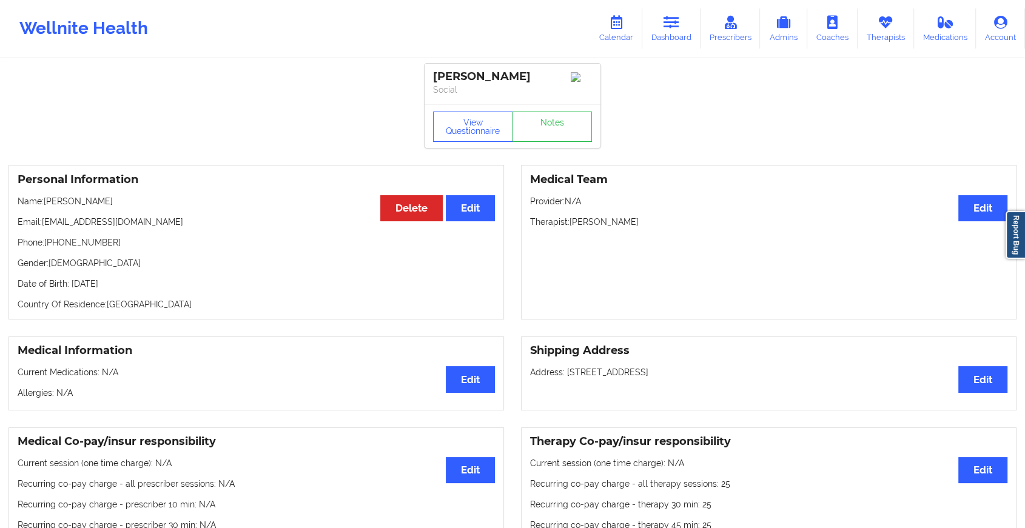
scroll to position [37, 0]
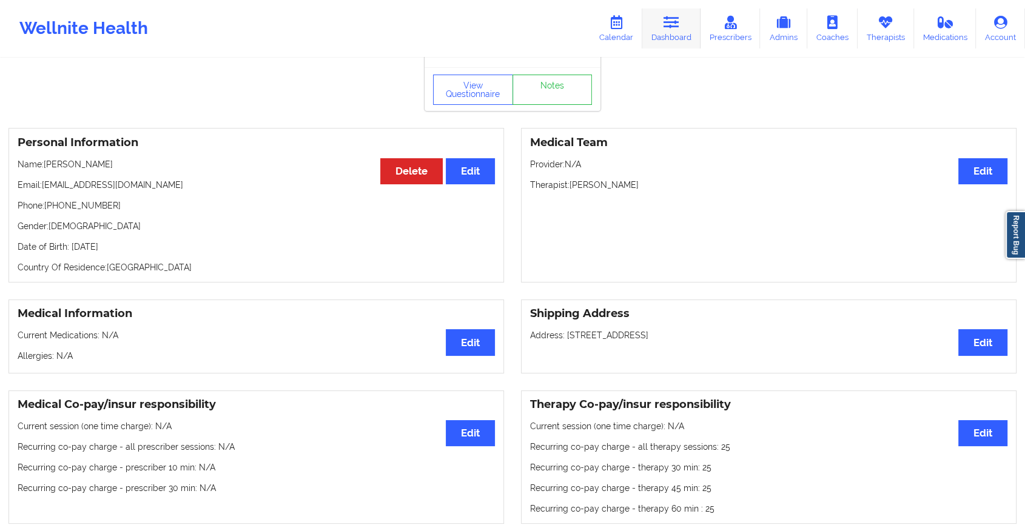
click at [672, 29] on link "Dashboard" at bounding box center [671, 28] width 58 height 40
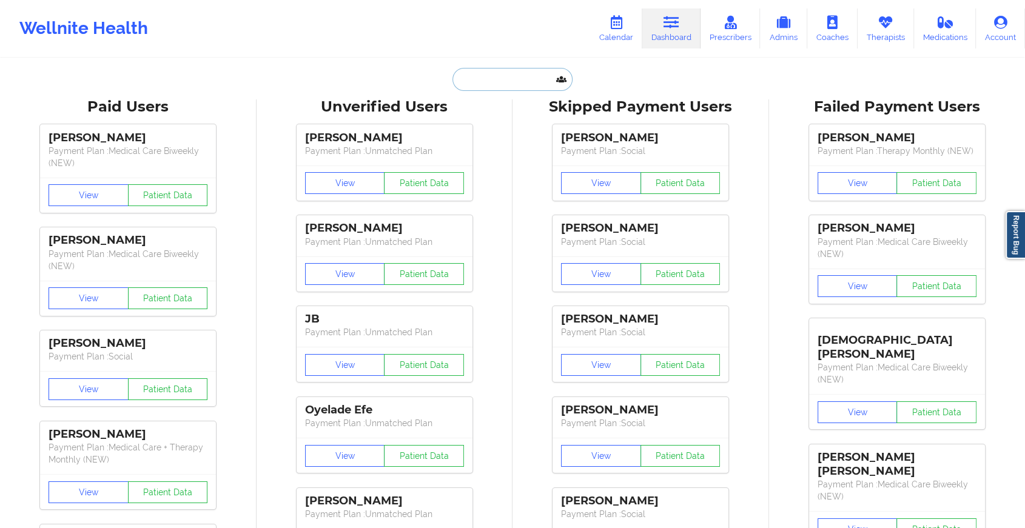
click at [487, 81] on input "text" at bounding box center [512, 79] width 120 height 23
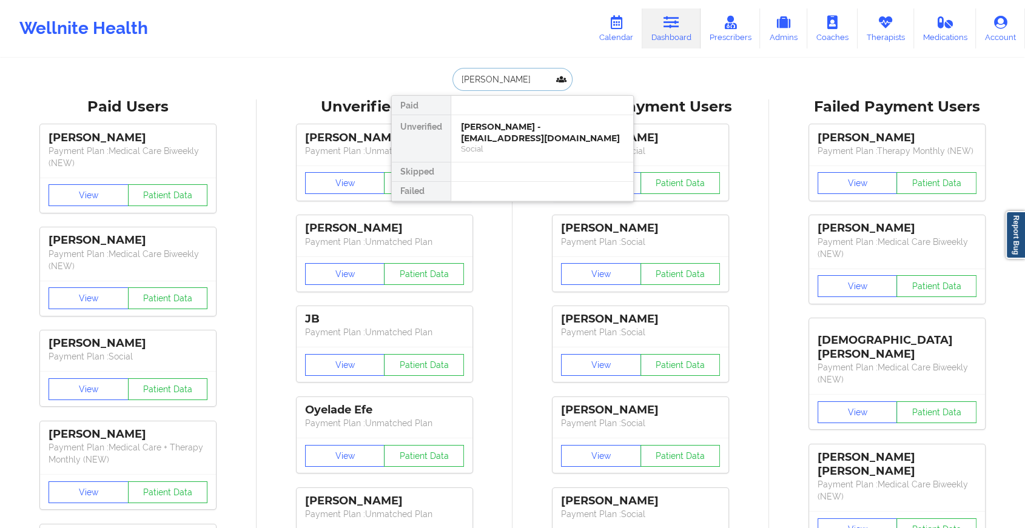
type input "[PERSON_NAME]"
click at [500, 136] on div "[PERSON_NAME] - [PERSON_NAME][EMAIL_ADDRESS][DOMAIN_NAME]" at bounding box center [542, 132] width 162 height 22
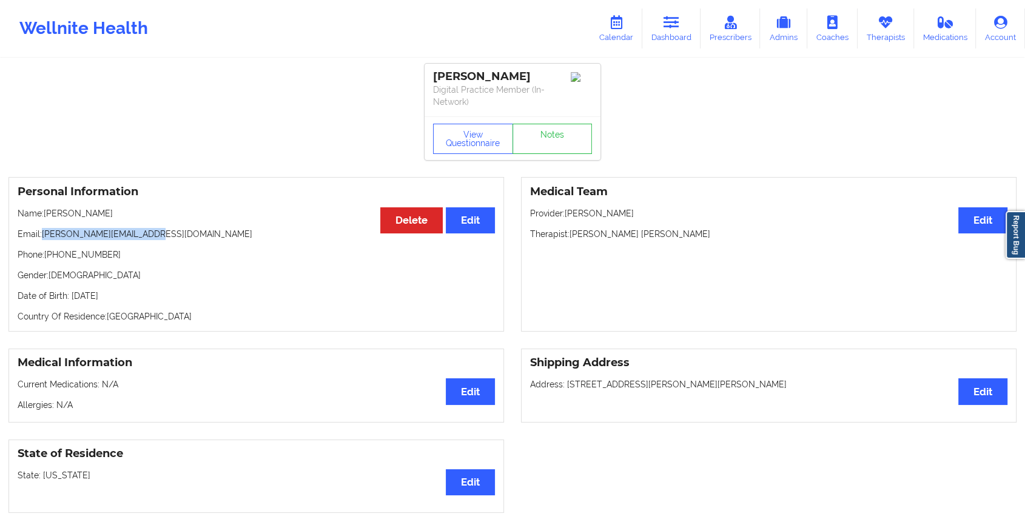
drag, startPoint x: 44, startPoint y: 233, endPoint x: 165, endPoint y: 224, distance: 121.6
click at [165, 224] on div "Personal Information Edit Delete Name: [PERSON_NAME] Email: [PERSON_NAME][EMAIL…" at bounding box center [255, 254] width 495 height 155
copy p "[PERSON_NAME][EMAIL_ADDRESS][DOMAIN_NAME]"
click at [534, 138] on link "Notes" at bounding box center [552, 139] width 80 height 30
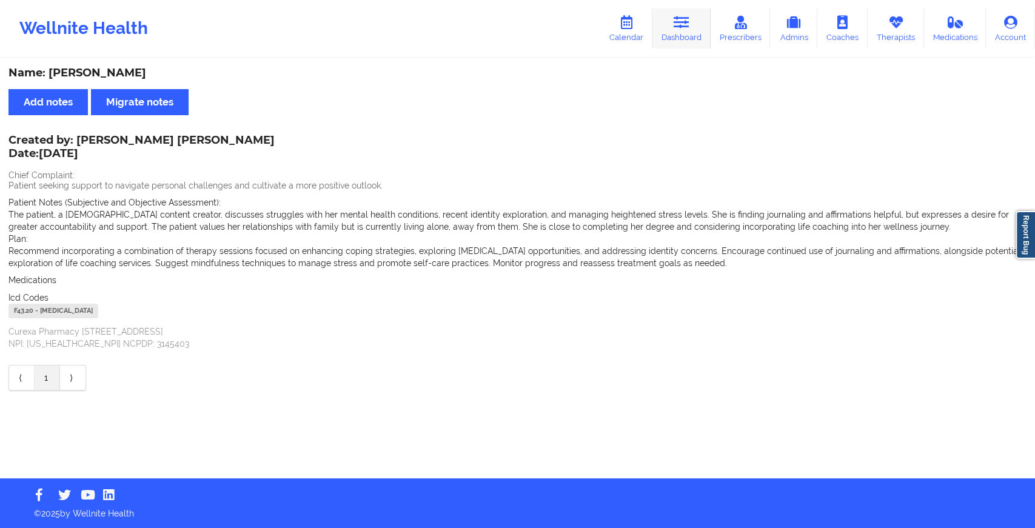
click at [697, 39] on link "Dashboard" at bounding box center [681, 28] width 58 height 40
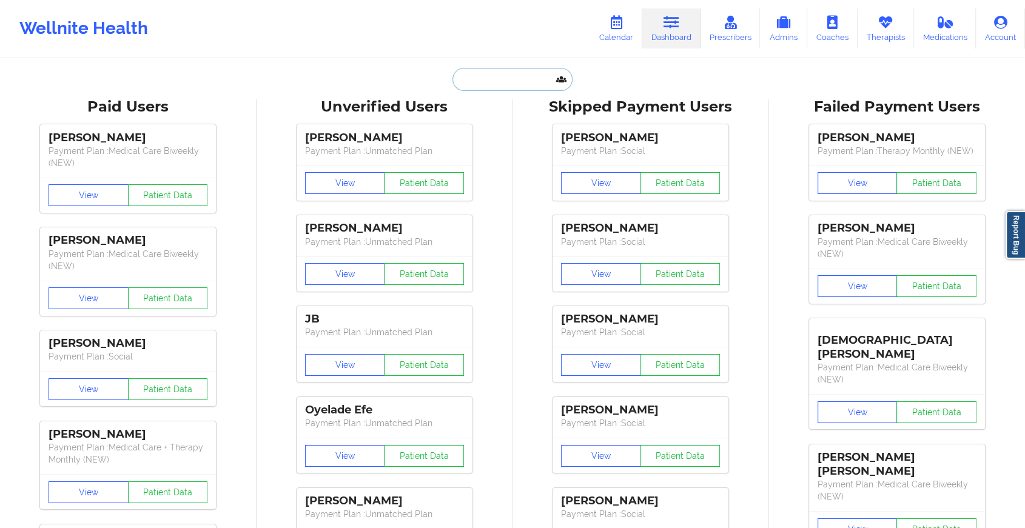
click at [480, 78] on input "text" at bounding box center [512, 79] width 120 height 23
type input "a"
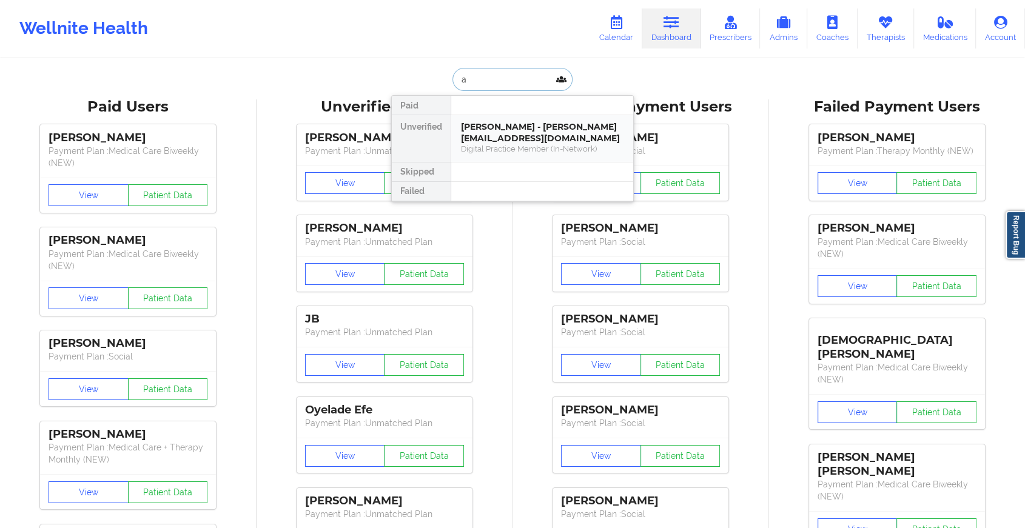
click at [484, 141] on div "[PERSON_NAME] - [PERSON_NAME][EMAIL_ADDRESS][DOMAIN_NAME]" at bounding box center [542, 132] width 162 height 22
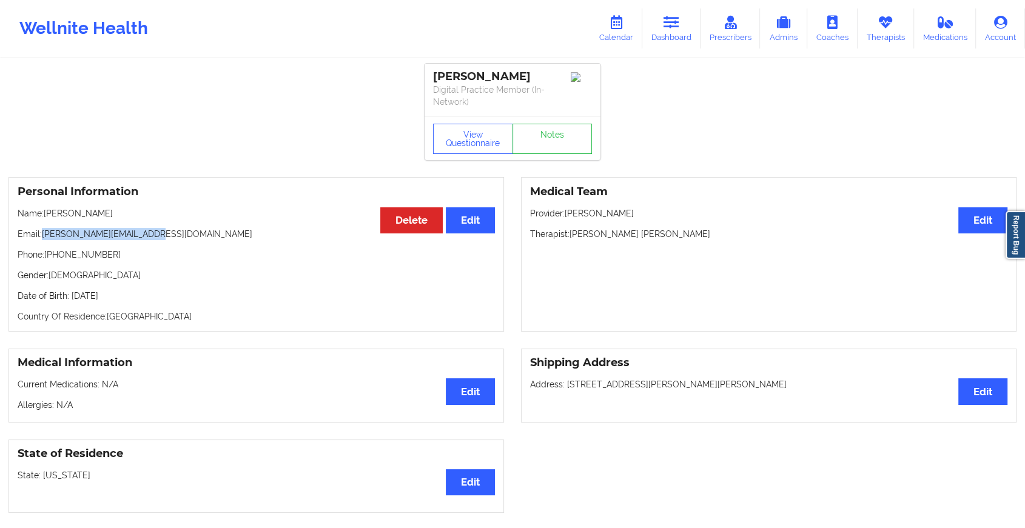
drag, startPoint x: 42, startPoint y: 232, endPoint x: 173, endPoint y: 232, distance: 131.6
click at [173, 232] on p "Email: [PERSON_NAME][EMAIL_ADDRESS][DOMAIN_NAME]" at bounding box center [256, 234] width 477 height 12
copy p "[PERSON_NAME][EMAIL_ADDRESS][DOMAIN_NAME]"
click at [532, 137] on link "Notes" at bounding box center [552, 139] width 80 height 30
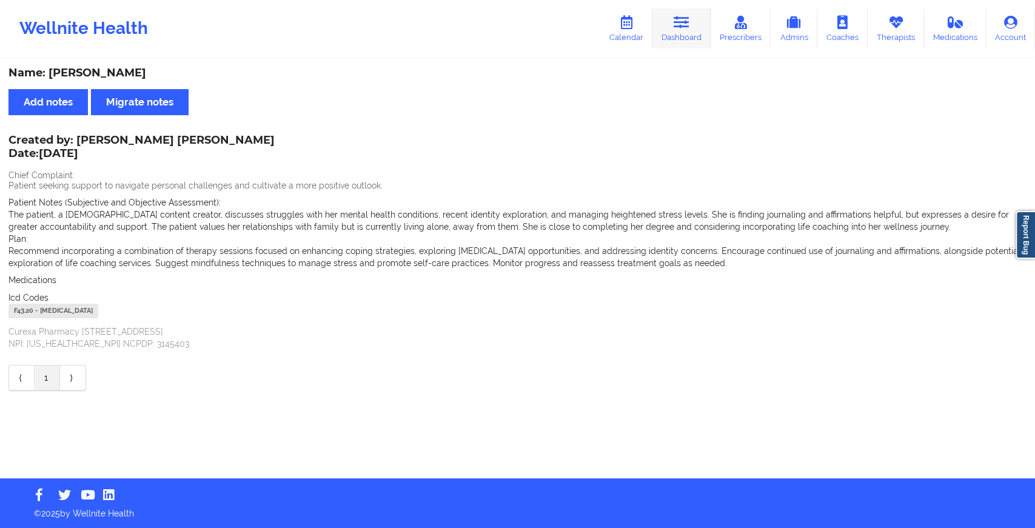
click at [674, 48] on link "Dashboard" at bounding box center [681, 28] width 58 height 40
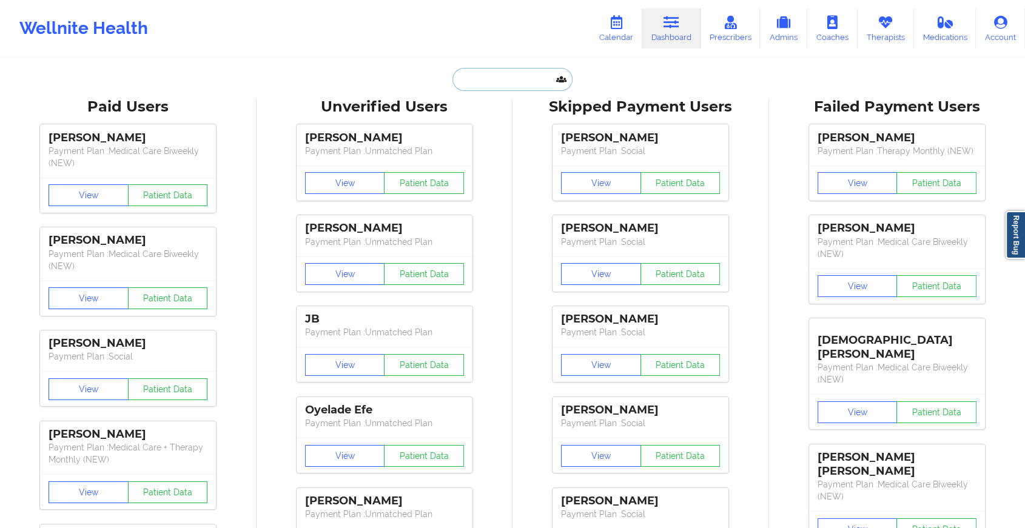
click at [513, 77] on input "text" at bounding box center [512, 79] width 120 height 23
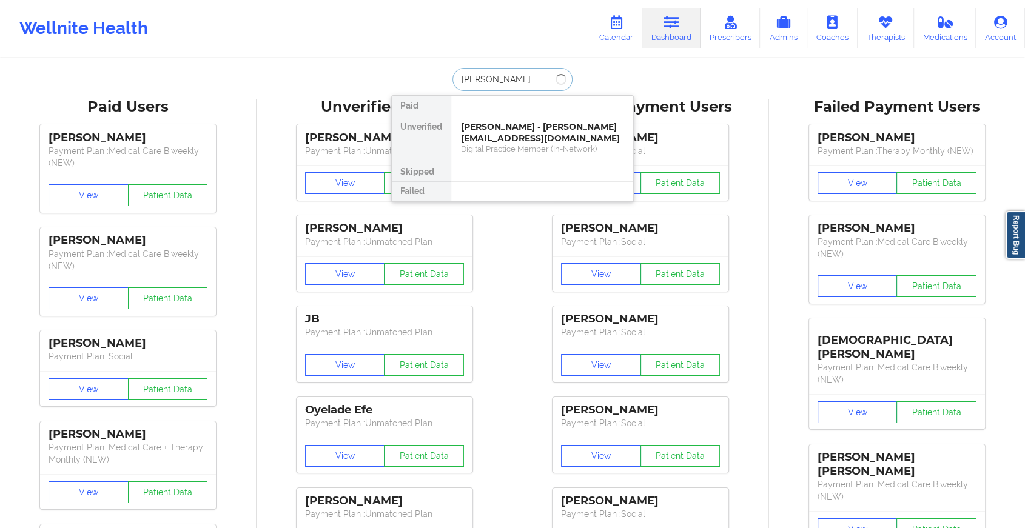
type input "[PERSON_NAME]"
click at [496, 135] on div "[PERSON_NAME] - [EMAIL_ADDRESS][DOMAIN_NAME]" at bounding box center [542, 132] width 162 height 22
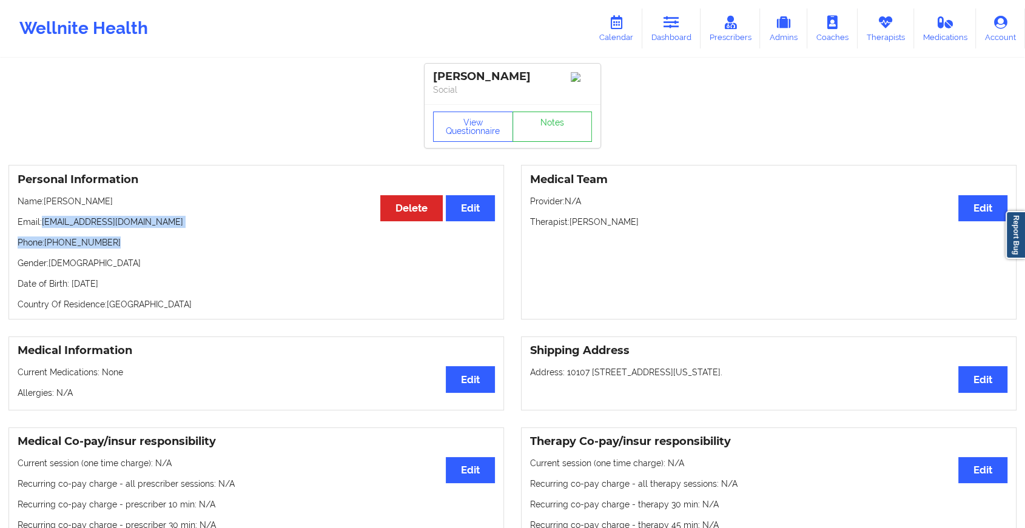
drag, startPoint x: 40, startPoint y: 226, endPoint x: 313, endPoint y: 247, distance: 273.6
click at [313, 247] on div "Personal Information Edit Delete Name: [PERSON_NAME] Email: [EMAIL_ADDRESS][DOM…" at bounding box center [255, 242] width 495 height 155
click at [196, 219] on p "Email: [EMAIL_ADDRESS][DOMAIN_NAME]" at bounding box center [256, 222] width 477 height 12
drag, startPoint x: 44, startPoint y: 225, endPoint x: 166, endPoint y: 224, distance: 121.9
click at [166, 224] on p "Email: [EMAIL_ADDRESS][DOMAIN_NAME]" at bounding box center [256, 222] width 477 height 12
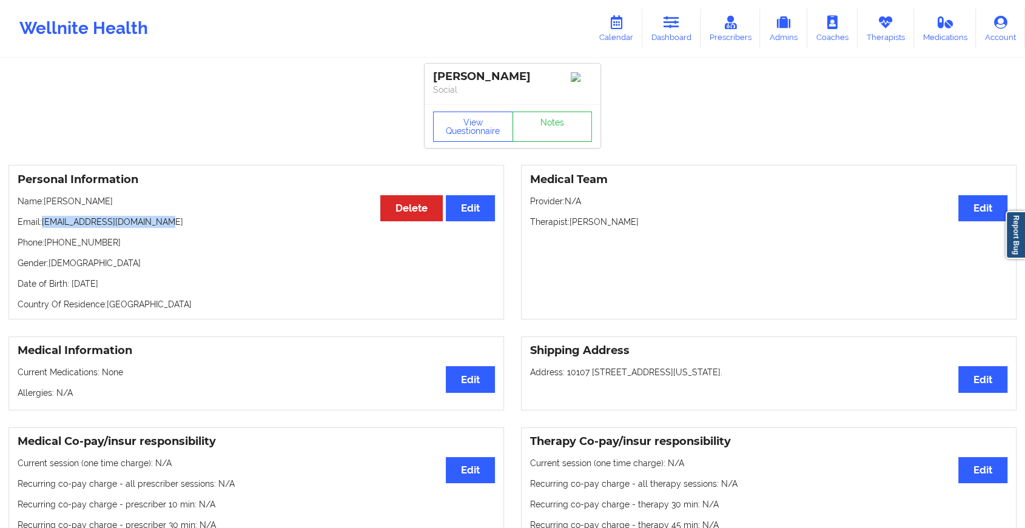
copy p "[EMAIL_ADDRESS][DOMAIN_NAME]"
click at [543, 124] on link "Notes" at bounding box center [552, 127] width 80 height 30
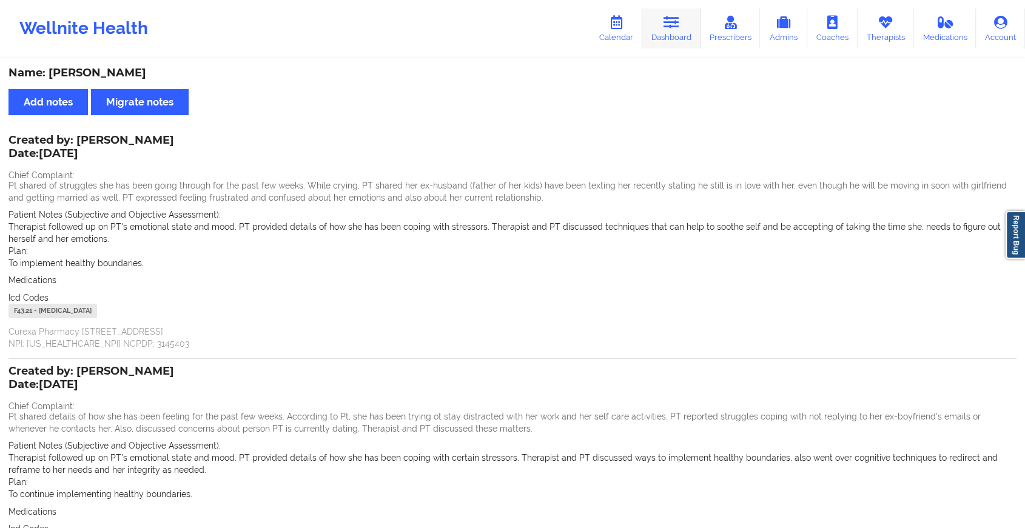
click at [662, 33] on link "Dashboard" at bounding box center [671, 28] width 58 height 40
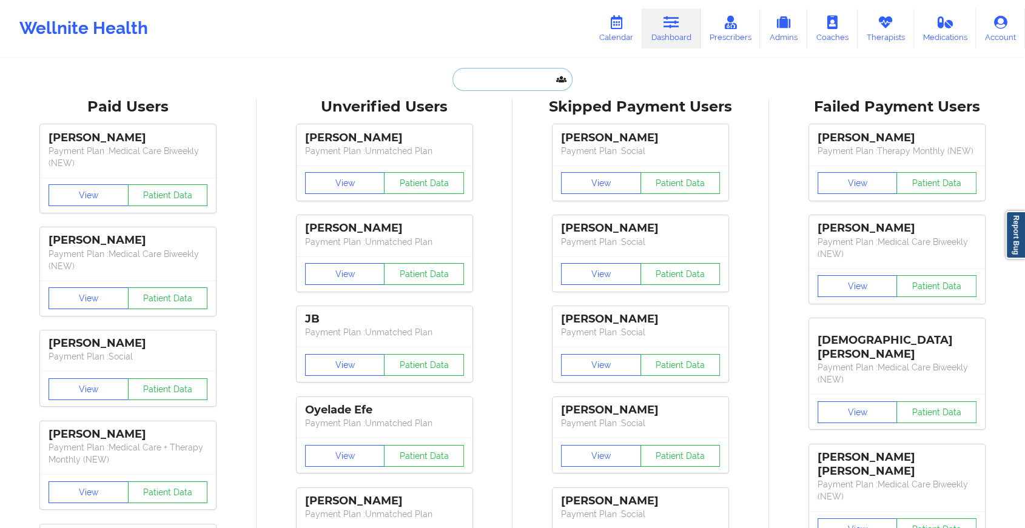
click at [524, 85] on input "text" at bounding box center [512, 79] width 120 height 23
type input "j"
type input "k"
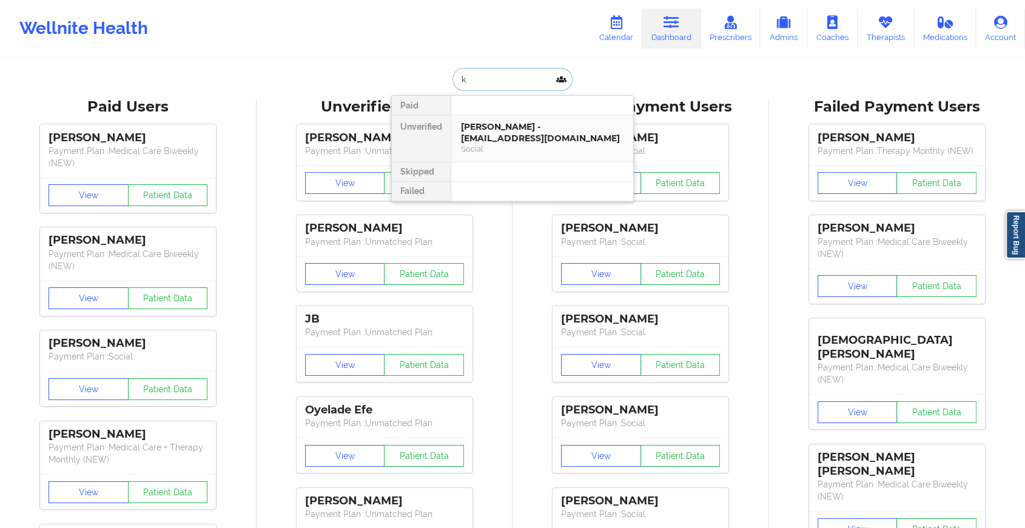
click at [509, 127] on div "[PERSON_NAME] - [EMAIL_ADDRESS][DOMAIN_NAME]" at bounding box center [542, 132] width 162 height 22
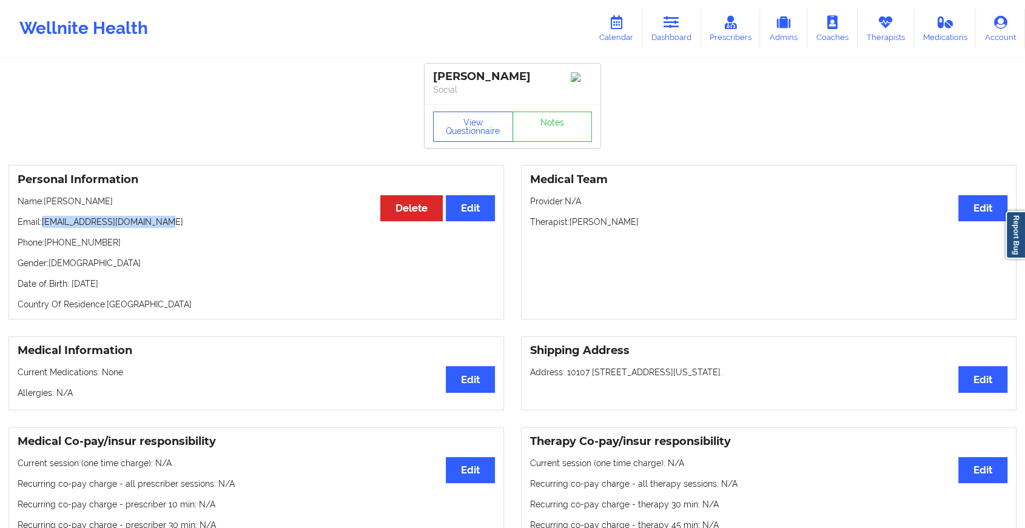
drag, startPoint x: 45, startPoint y: 221, endPoint x: 238, endPoint y: 227, distance: 193.5
click at [238, 227] on p "Email: [EMAIL_ADDRESS][DOMAIN_NAME]" at bounding box center [256, 222] width 477 height 12
copy p "[EMAIL_ADDRESS][DOMAIN_NAME]"
